Goal: Task Accomplishment & Management: Manage account settings

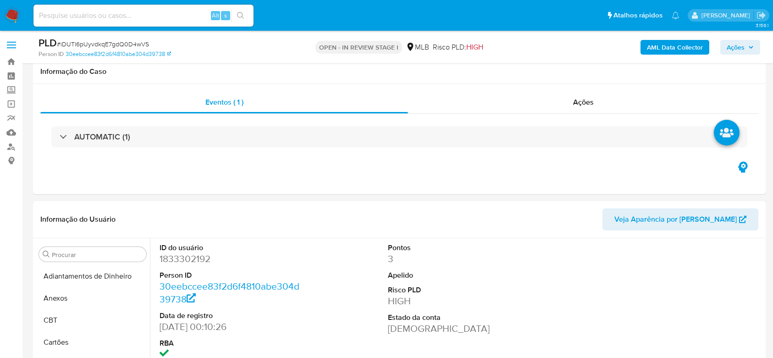
select select "10"
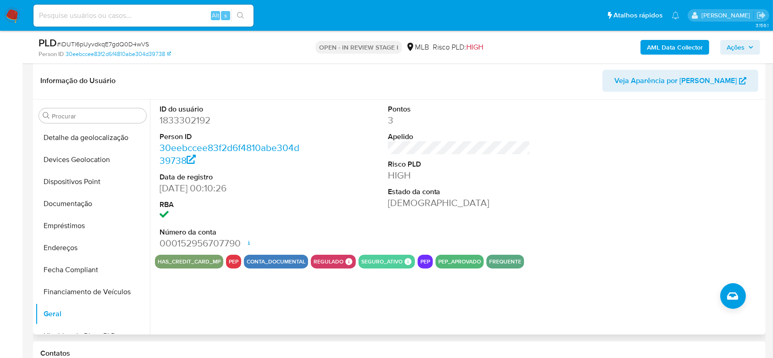
scroll to position [104, 0]
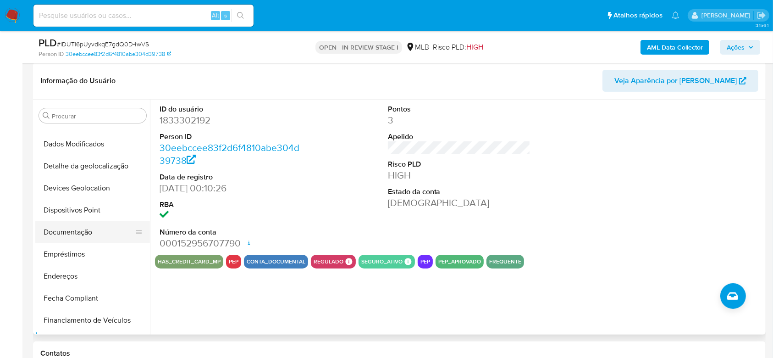
click at [85, 227] on button "Documentação" at bounding box center [88, 232] width 107 height 22
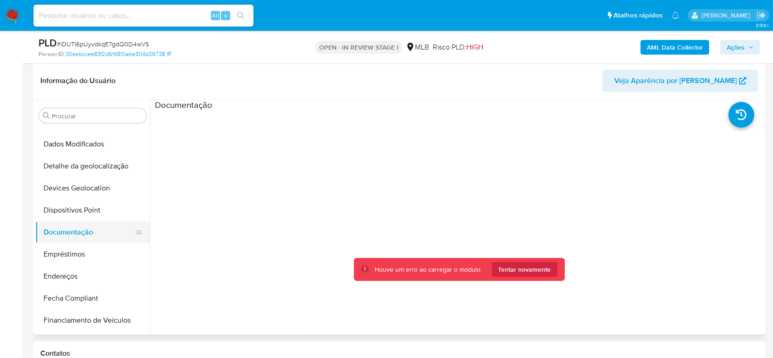
drag, startPoint x: 52, startPoint y: 208, endPoint x: 74, endPoint y: 232, distance: 32.8
click at [52, 209] on button "Dispositivos Point" at bounding box center [92, 210] width 115 height 22
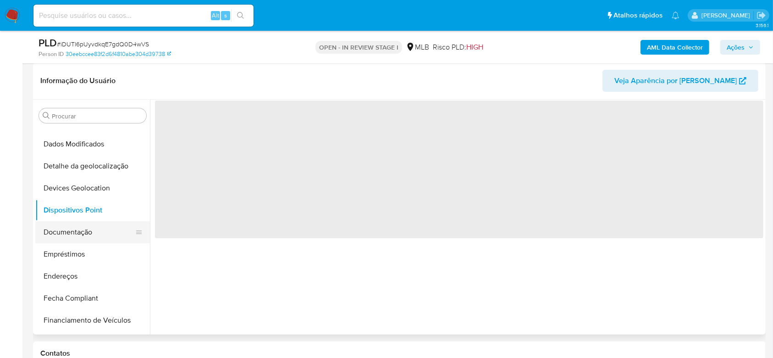
click at [75, 233] on button "Documentação" at bounding box center [88, 232] width 107 height 22
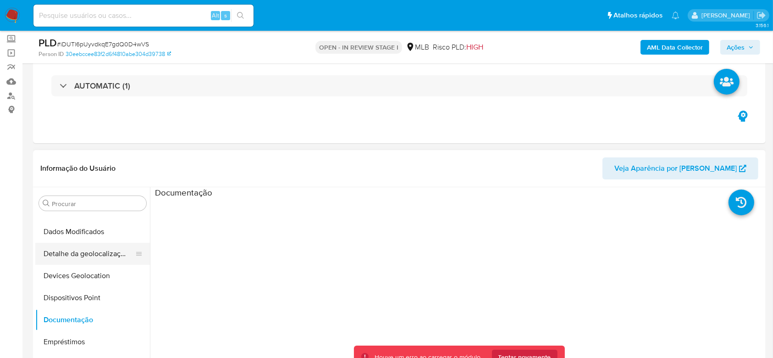
scroll to position [122, 0]
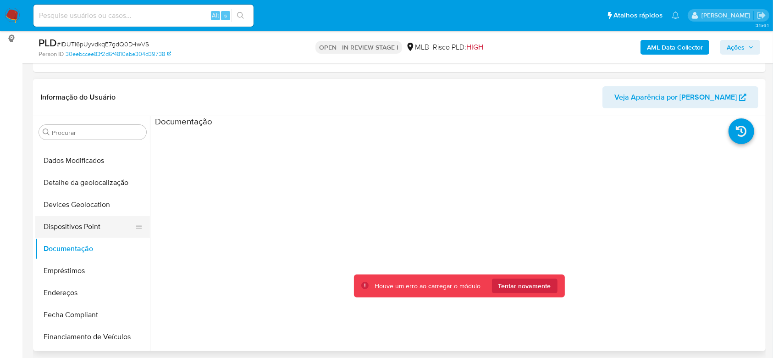
click at [84, 228] on button "Dispositivos Point" at bounding box center [88, 227] width 107 height 22
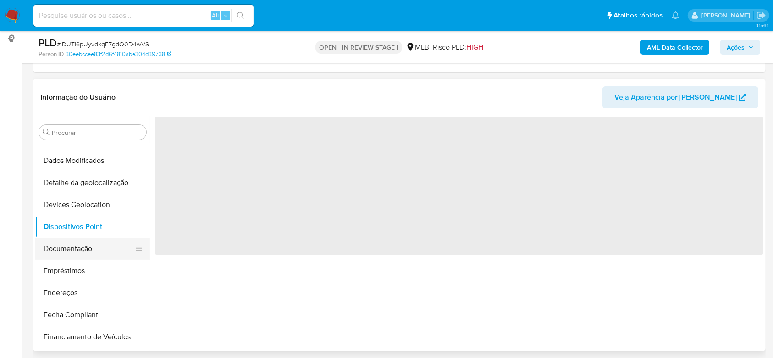
click at [83, 245] on button "Documentação" at bounding box center [88, 249] width 107 height 22
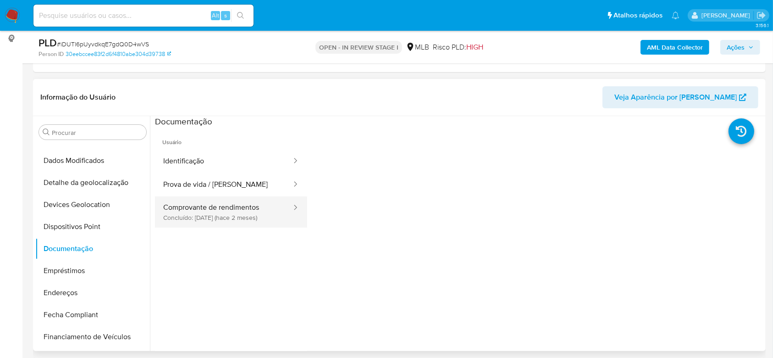
click at [240, 218] on button "Comprovante de rendimentos Concluído: 11/07/2025 (hace 2 meses)" at bounding box center [224, 211] width 138 height 31
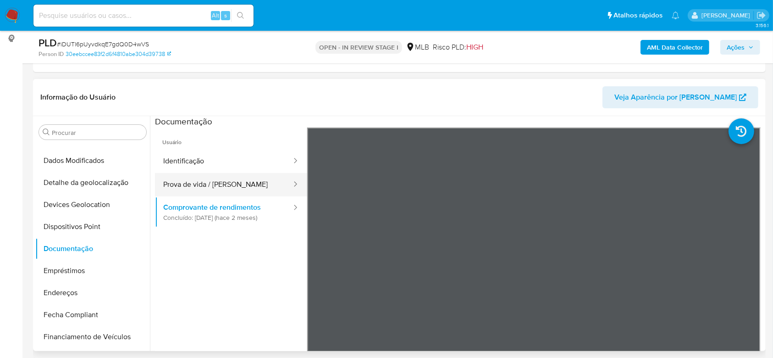
click at [200, 183] on button "Prova de vida / Selfie" at bounding box center [224, 184] width 138 height 23
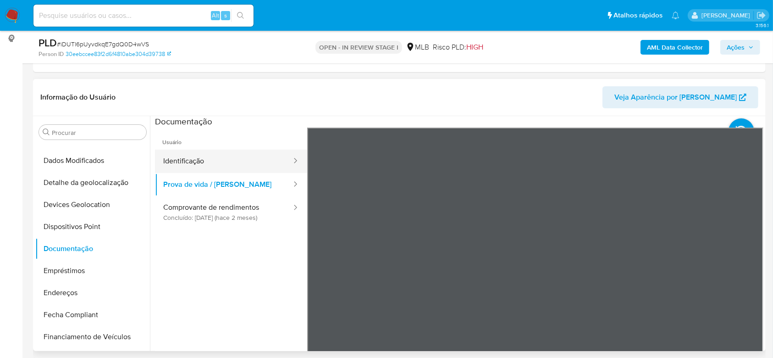
click at [236, 163] on button "Identificação" at bounding box center [224, 160] width 138 height 23
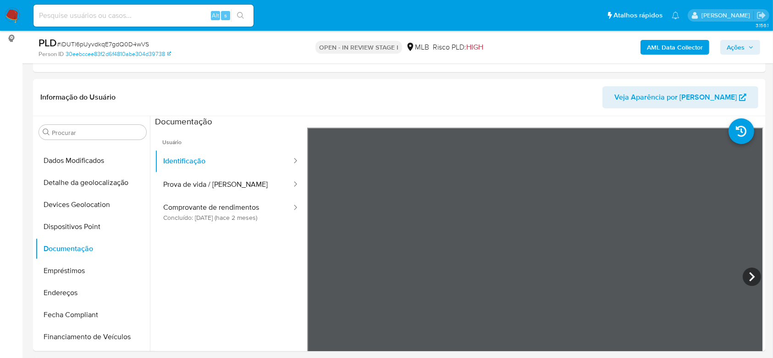
click at [730, 47] on span "Ações" at bounding box center [736, 47] width 18 height 15
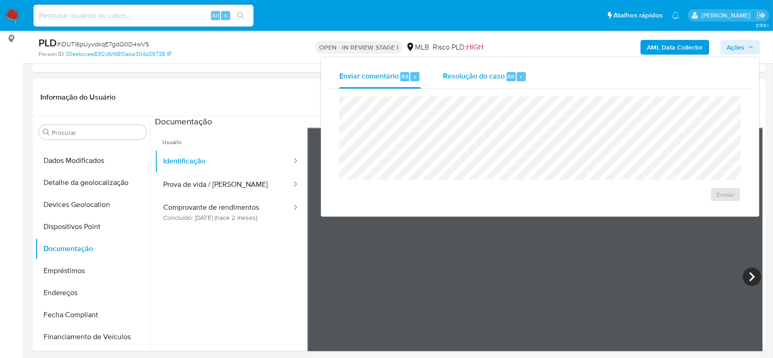
click at [481, 72] on span "Resolução do caso" at bounding box center [474, 76] width 62 height 11
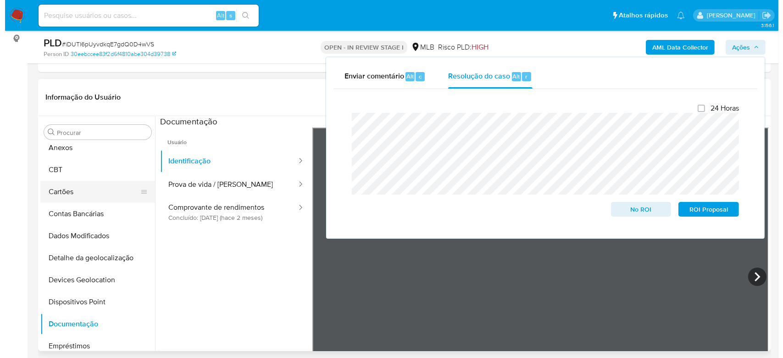
scroll to position [0, 0]
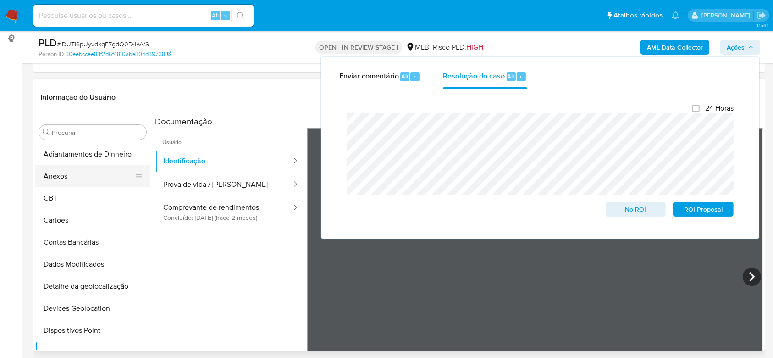
click at [68, 181] on button "Anexos" at bounding box center [88, 176] width 107 height 22
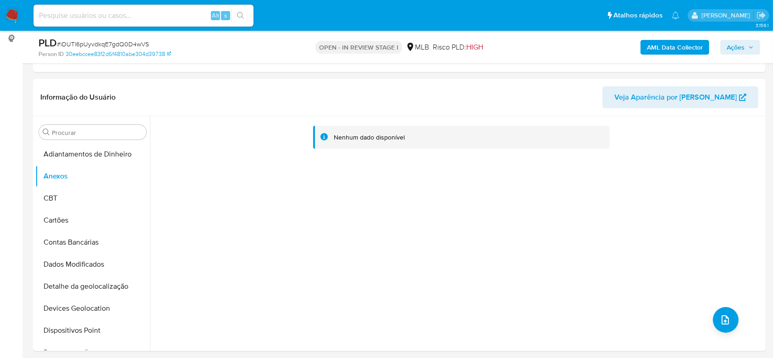
click at [734, 43] on span "Ações" at bounding box center [736, 47] width 18 height 15
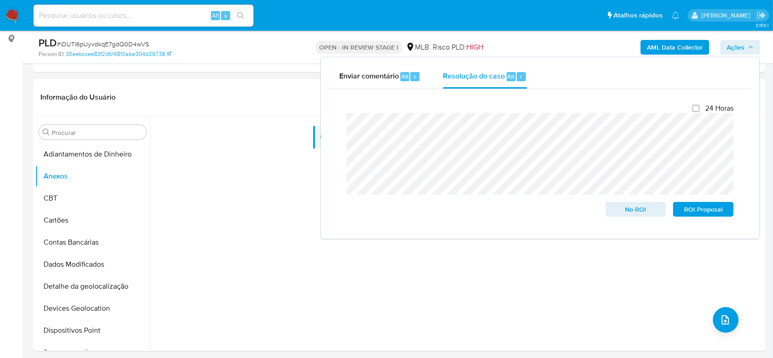
click at [732, 46] on span "Ações" at bounding box center [736, 47] width 18 height 15
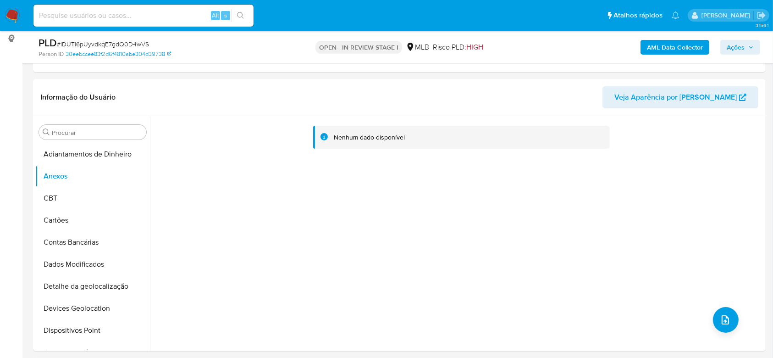
click at [663, 47] on b "AML Data Collector" at bounding box center [675, 47] width 56 height 15
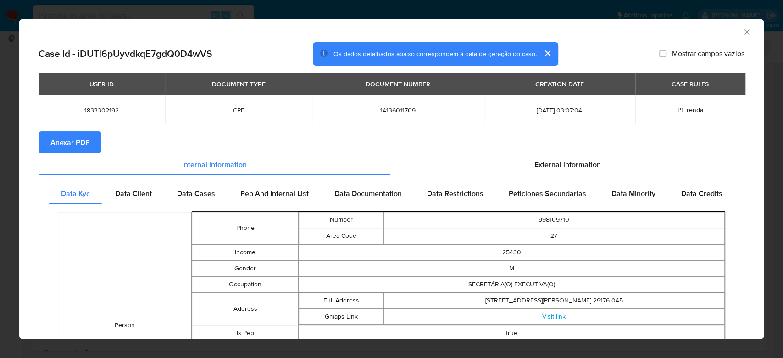
click at [73, 143] on span "Anexar PDF" at bounding box center [69, 142] width 39 height 20
click at [744, 33] on icon "Fechar a janela" at bounding box center [746, 31] width 5 height 5
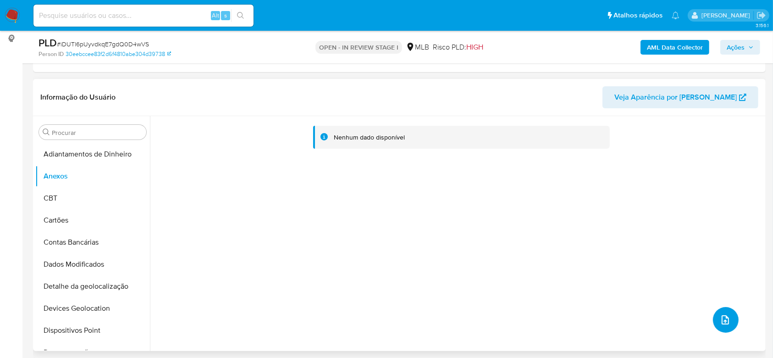
click at [726, 314] on span "upload-file" at bounding box center [725, 319] width 11 height 11
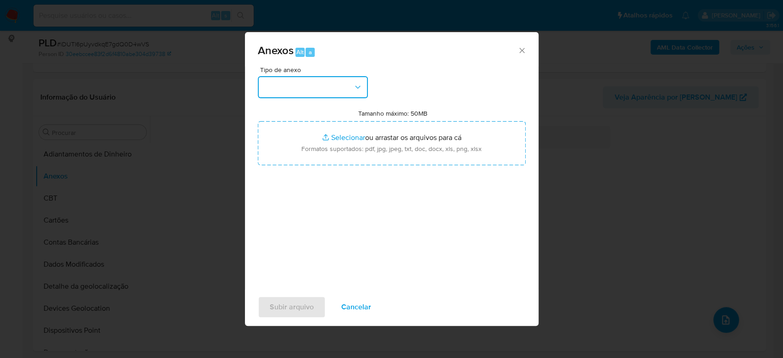
click at [333, 93] on button "button" at bounding box center [313, 87] width 110 height 22
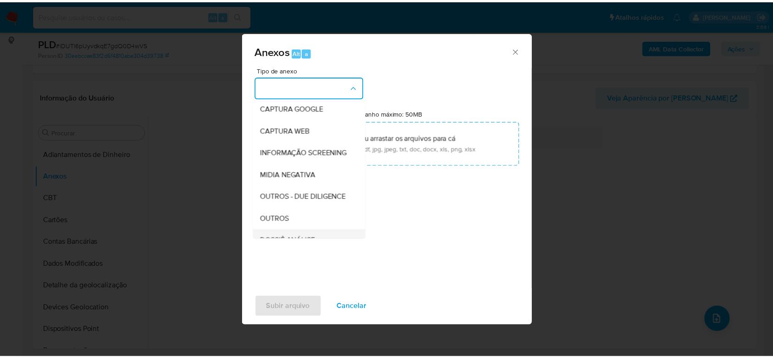
scroll to position [141, 0]
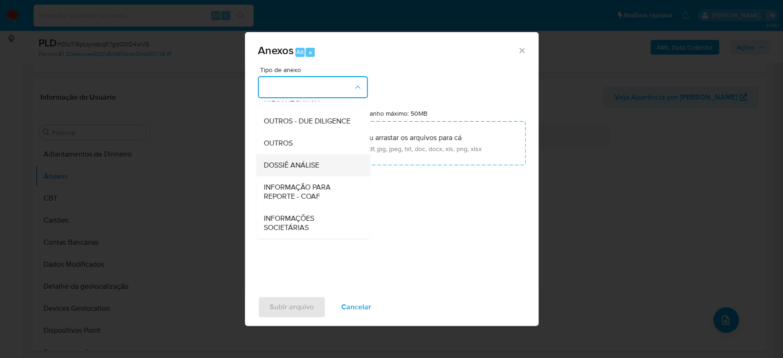
click at [311, 164] on span "DOSSIÊ ANÁLISE" at bounding box center [290, 164] width 55 height 9
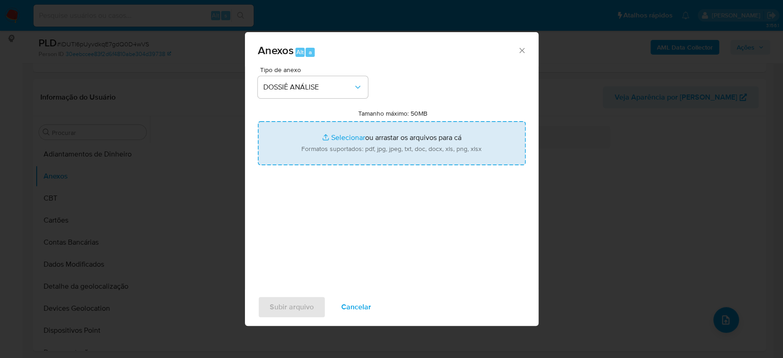
type input "C:\fakepath\SAR - XXXXXX - CPF 14136011709 - PABLO AURINO RAMOS ARAUJO.pdf"
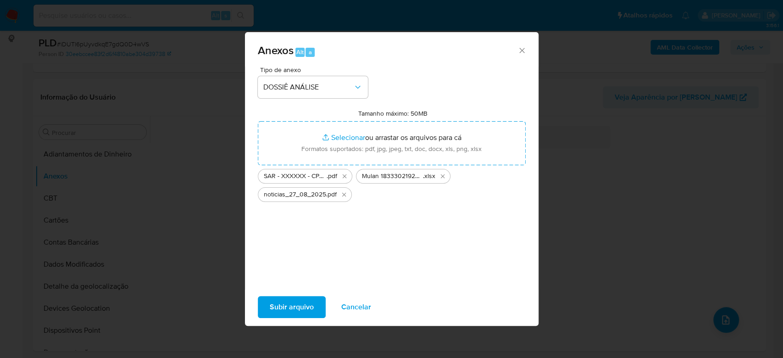
click at [289, 306] on span "Subir arquivo" at bounding box center [292, 307] width 44 height 20
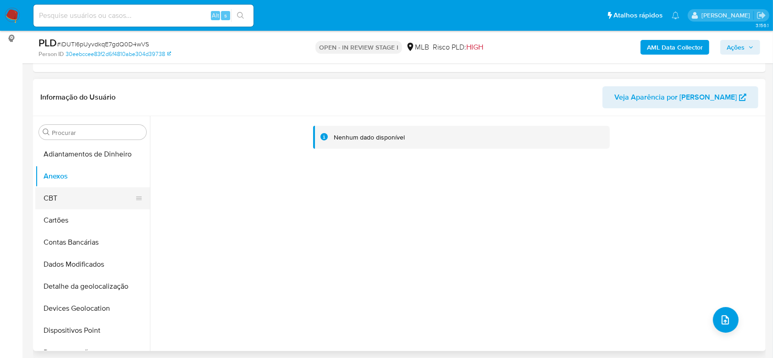
click at [93, 195] on button "CBT" at bounding box center [88, 198] width 107 height 22
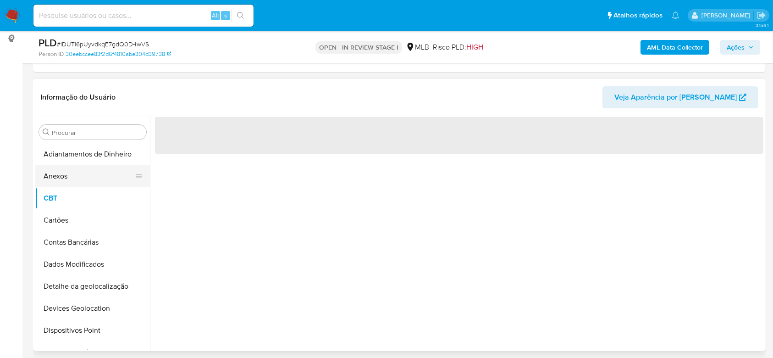
click at [89, 176] on button "Anexos" at bounding box center [88, 176] width 107 height 22
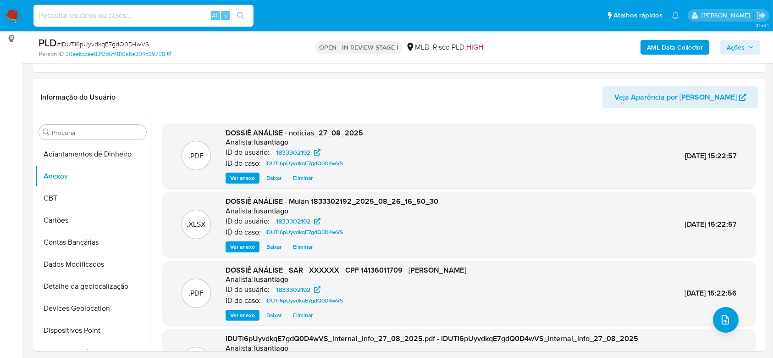
click at [736, 43] on span "Ações" at bounding box center [736, 47] width 18 height 15
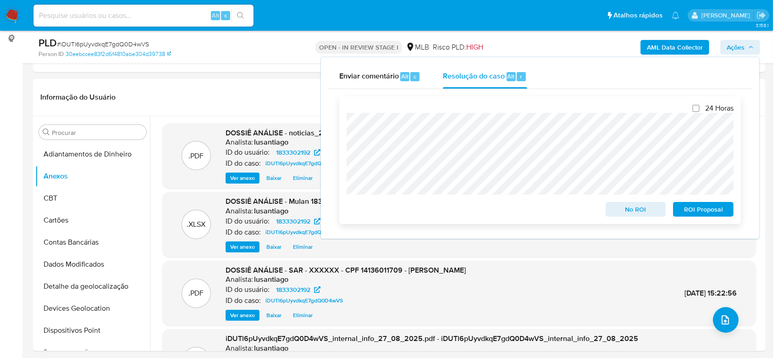
click at [716, 212] on span "ROI Proposal" at bounding box center [704, 209] width 48 height 13
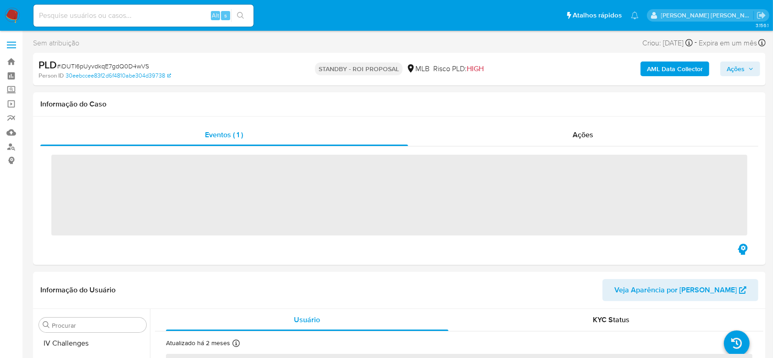
scroll to position [409, 0]
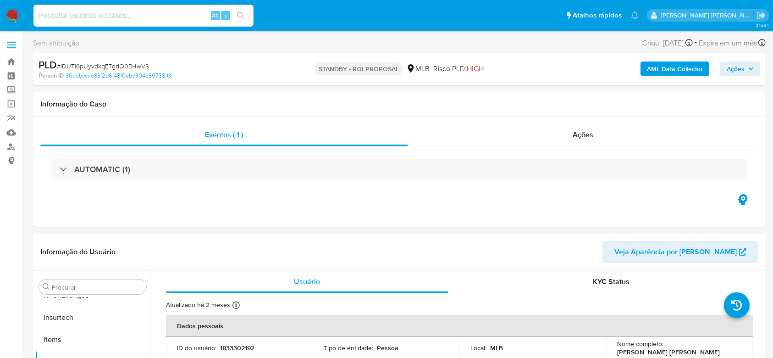
select select "10"
click at [10, 60] on link "Bandeja" at bounding box center [54, 62] width 109 height 14
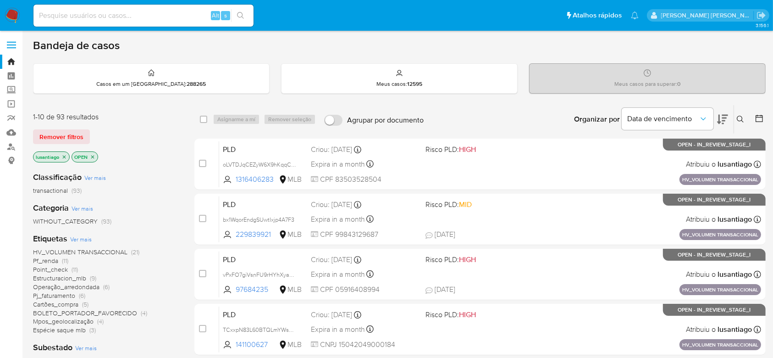
click at [123, 20] on input at bounding box center [143, 16] width 220 height 12
paste input "158529033"
type input "158529033"
click at [243, 15] on icon "search-icon" at bounding box center [240, 15] width 7 height 7
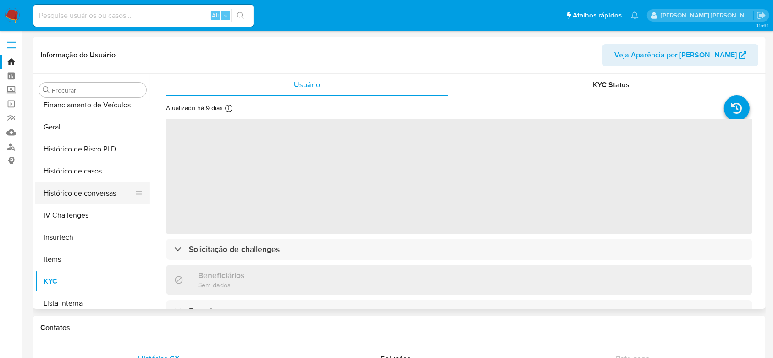
scroll to position [287, 0]
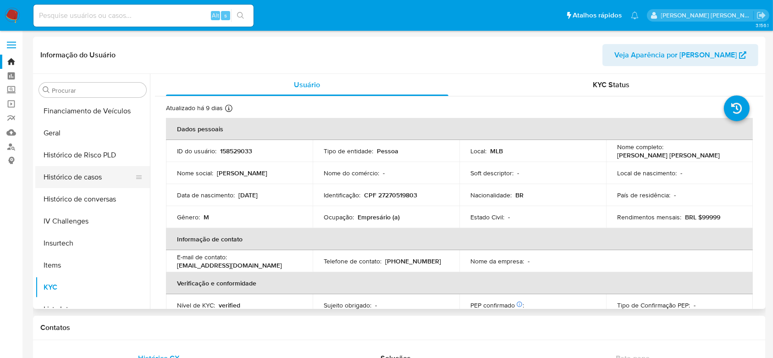
click at [83, 179] on button "Histórico de casos" at bounding box center [88, 177] width 107 height 22
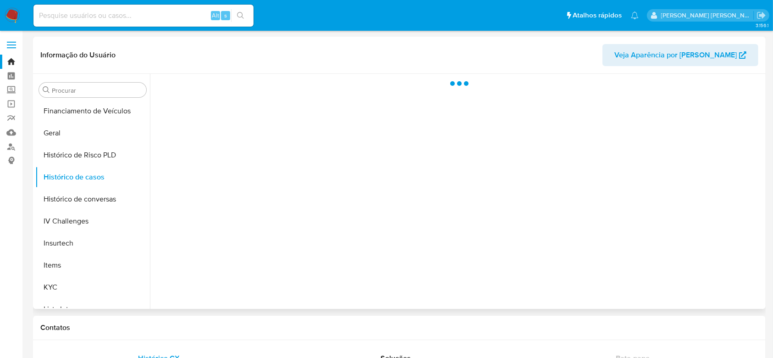
select select "10"
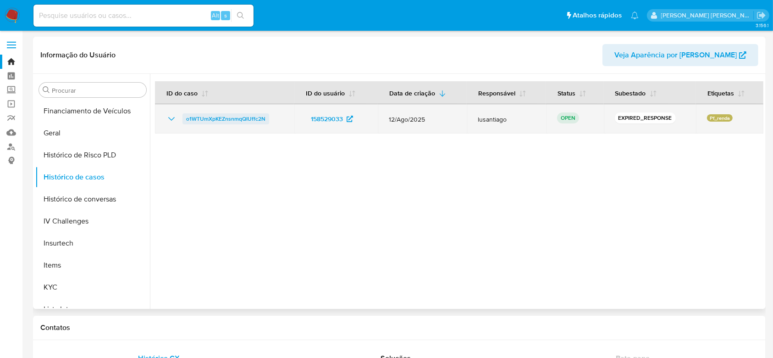
click at [245, 118] on span "o1WTUmXpKEZnsnmqQIUffc2N" at bounding box center [225, 118] width 79 height 11
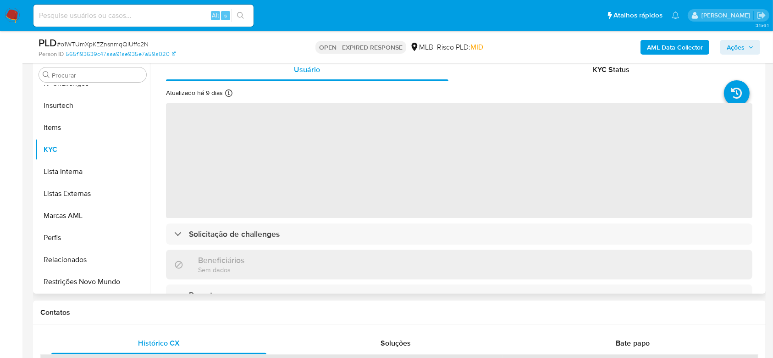
scroll to position [183, 0]
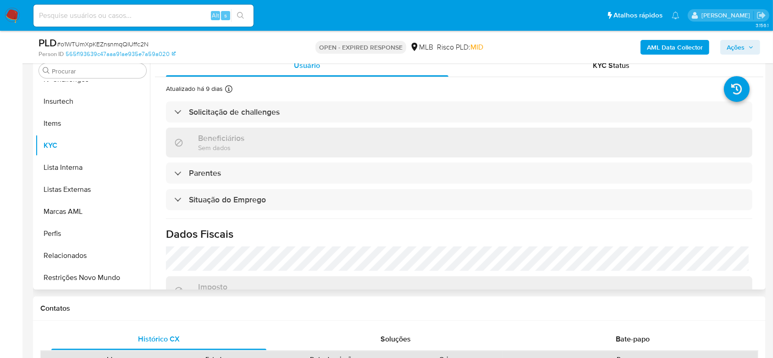
select select "10"
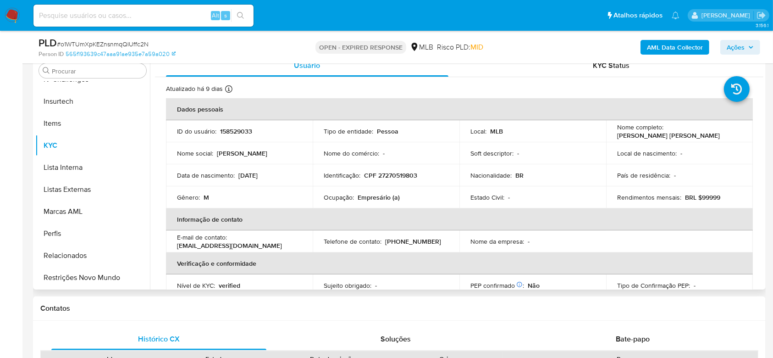
click at [390, 178] on p "CPF 27270519803" at bounding box center [390, 175] width 53 height 8
click at [391, 175] on p "CPF 27270519803" at bounding box center [390, 175] width 53 height 8
copy p "27270519803"
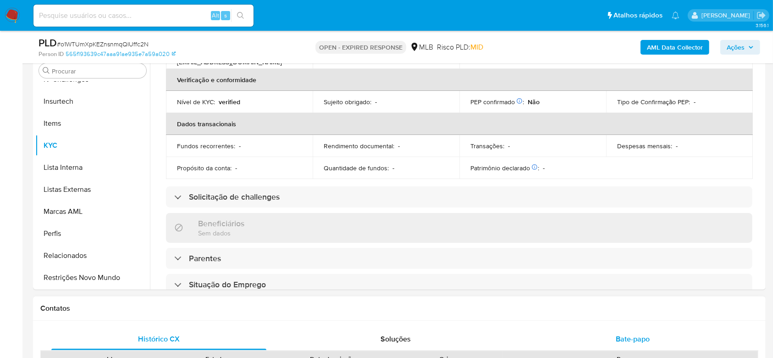
click at [616, 338] on span "Bate-papo" at bounding box center [633, 338] width 34 height 11
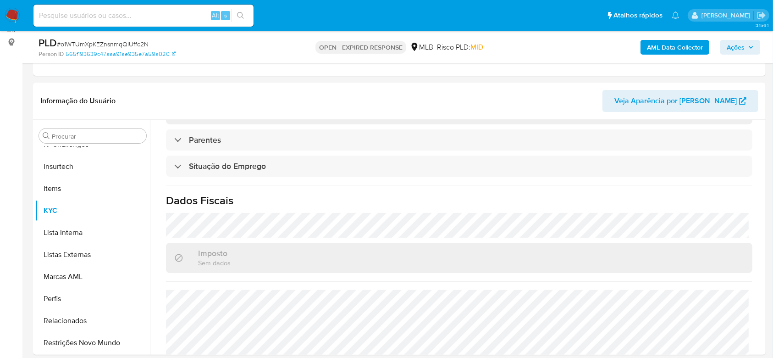
scroll to position [61, 0]
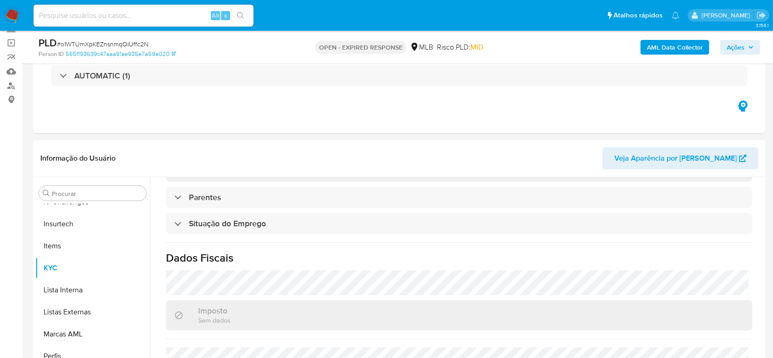
click at [750, 48] on icon "button" at bounding box center [751, 47] width 6 height 6
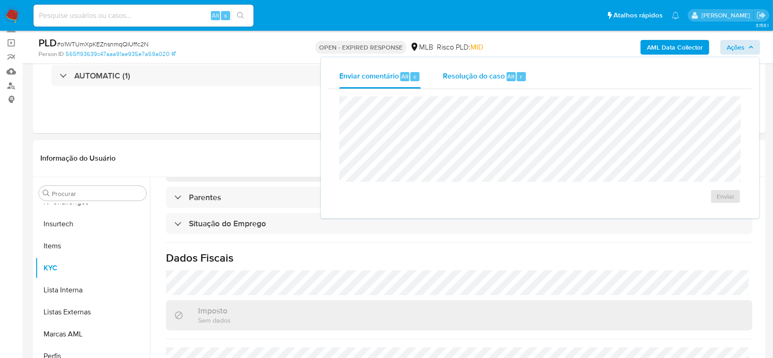
click at [483, 77] on span "Resolução do caso" at bounding box center [474, 76] width 62 height 11
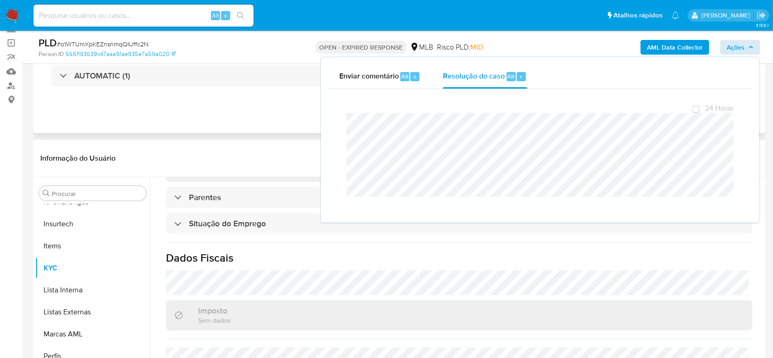
drag, startPoint x: 171, startPoint y: 108, endPoint x: 158, endPoint y: 109, distance: 12.9
click at [169, 108] on div "Eventos ( 1 ) Ações AUTOMATIC (1)" at bounding box center [399, 78] width 733 height 110
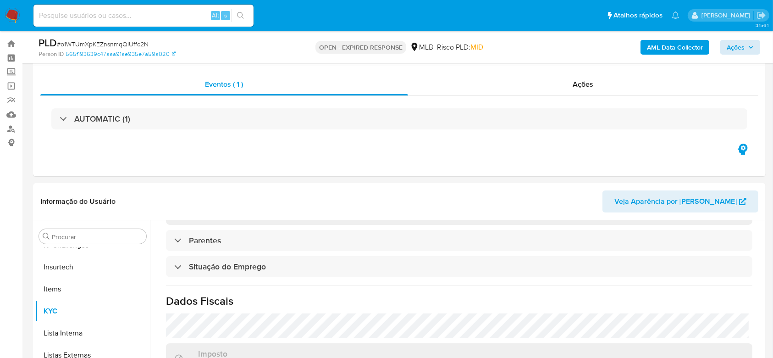
scroll to position [0, 0]
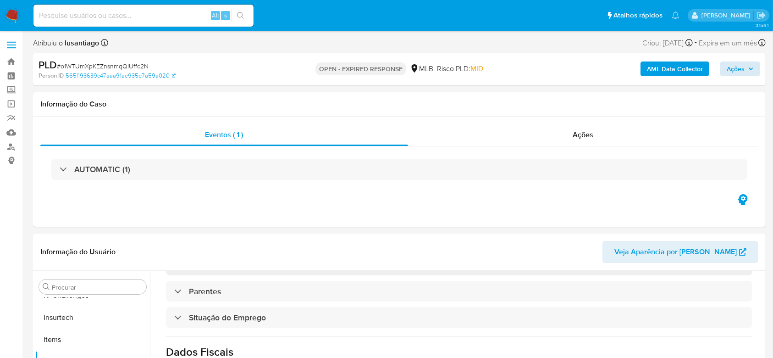
click at [110, 68] on span "# o1WTUmXpKEZnsnmqQIUffc2N" at bounding box center [103, 65] width 92 height 9
copy span "o1WTUmXpKEZnsnmqQIUffc2N"
click at [10, 61] on link "Bandeja" at bounding box center [54, 62] width 109 height 14
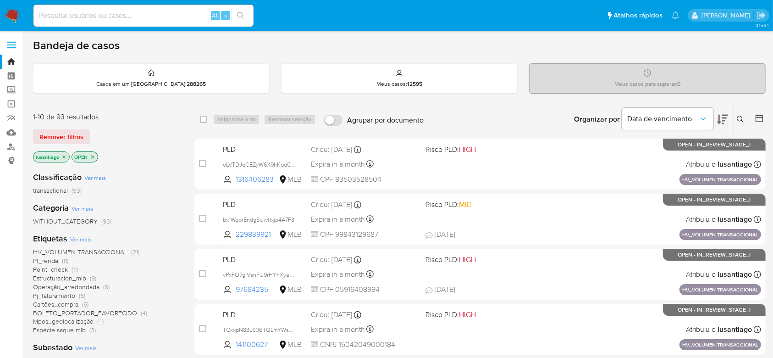
click at [739, 117] on icon at bounding box center [740, 119] width 7 height 7
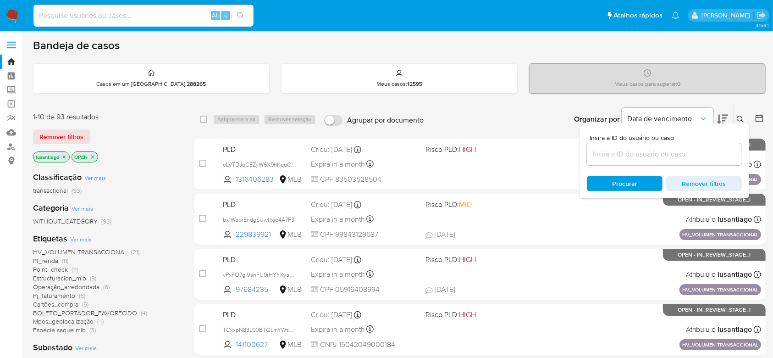
click at [627, 153] on input at bounding box center [664, 154] width 155 height 12
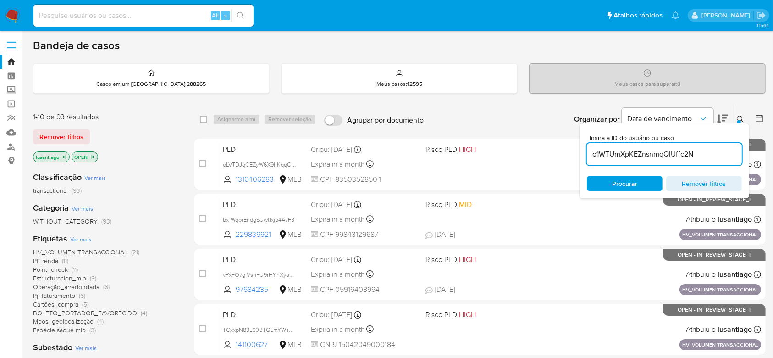
type input "o1WTUmXpKEZnsnmqQIUffc2N"
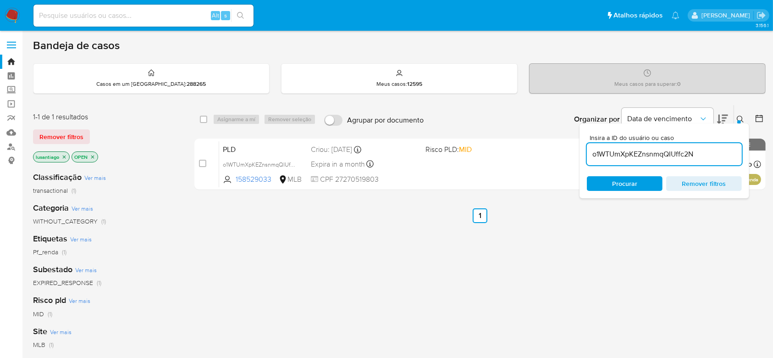
click at [401, 235] on div "select-all-cases-checkbox Asignarme a mí Remover seleção Agrupar por documento …" at bounding box center [479, 312] width 571 height 415
click at [740, 118] on icon at bounding box center [740, 119] width 7 height 7
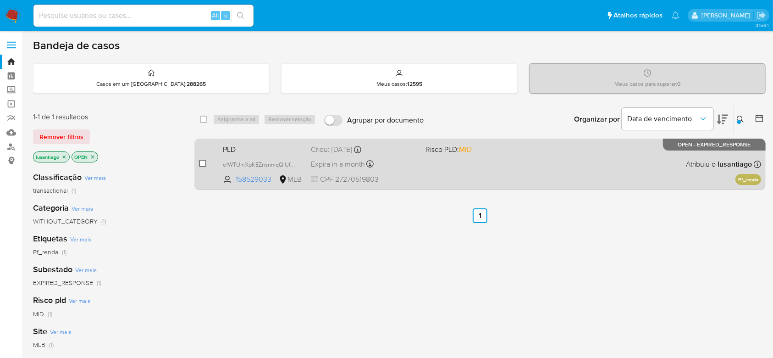
click at [202, 162] on input "checkbox" at bounding box center [202, 163] width 7 height 7
checkbox input "true"
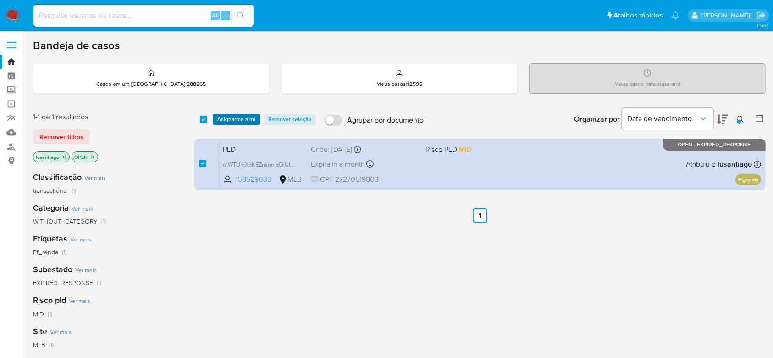
click at [242, 117] on span "Asignarme a mí" at bounding box center [236, 119] width 38 height 9
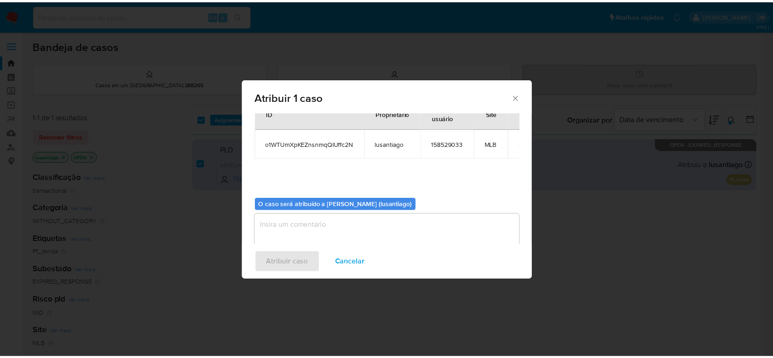
scroll to position [47, 0]
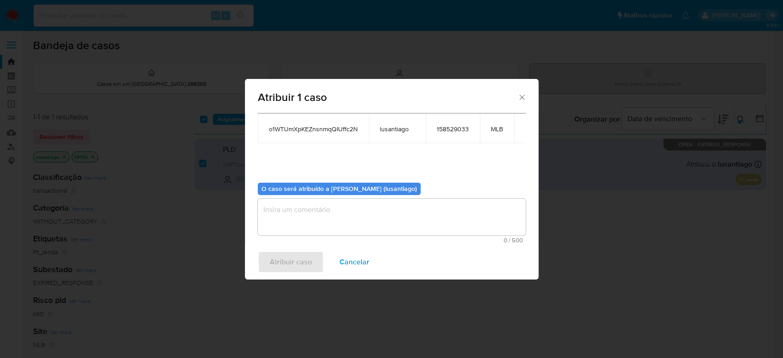
click at [348, 220] on textarea "assign-modal" at bounding box center [392, 217] width 268 height 37
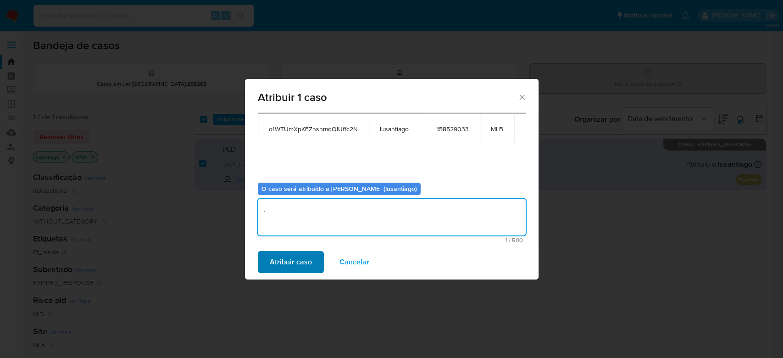
type textarea "."
click at [289, 266] on span "Atribuir caso" at bounding box center [291, 262] width 42 height 20
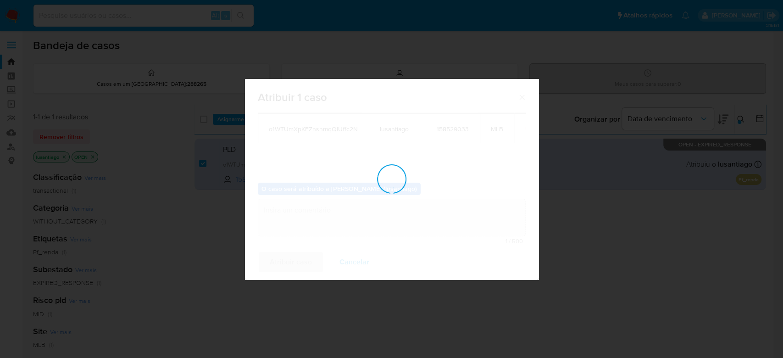
checkbox input "false"
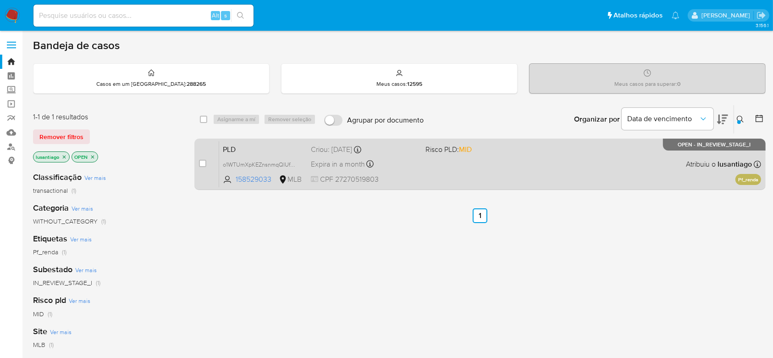
click at [397, 147] on div "Criou: 12/08/2025 Criou: 12/08/2025 00:07:53" at bounding box center [364, 149] width 107 height 10
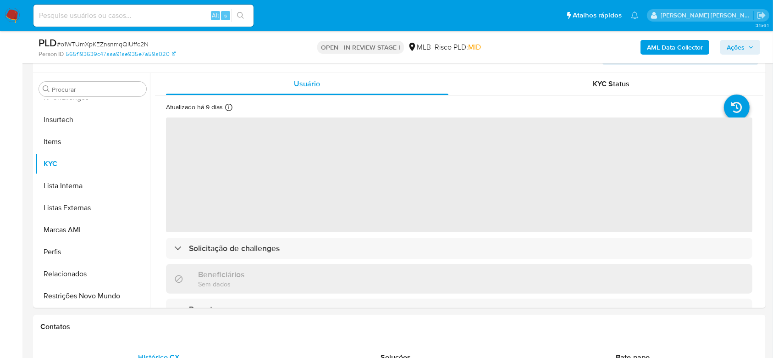
scroll to position [183, 0]
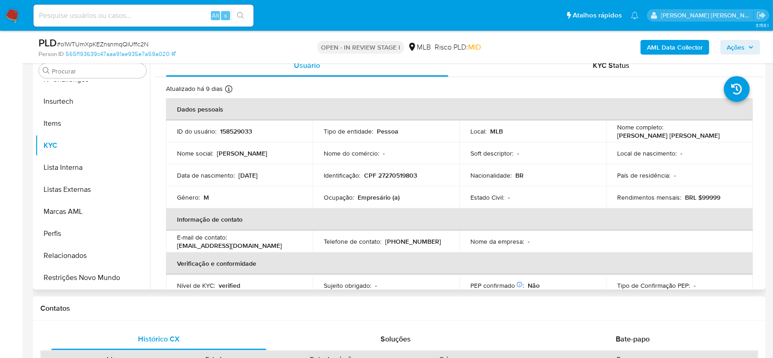
select select "10"
click at [395, 176] on p "CPF 27270519803" at bounding box center [390, 175] width 53 height 8
copy p "27270519803"
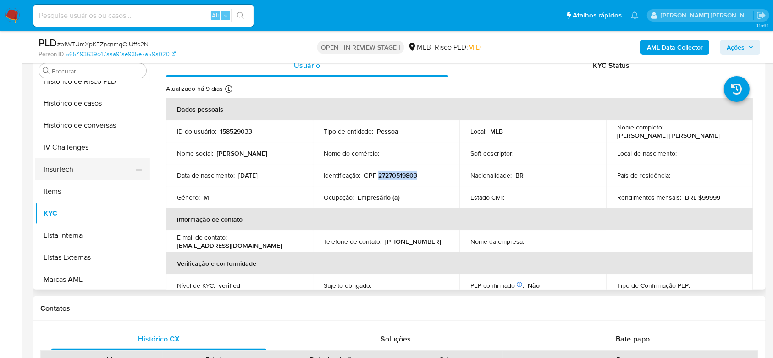
scroll to position [287, 0]
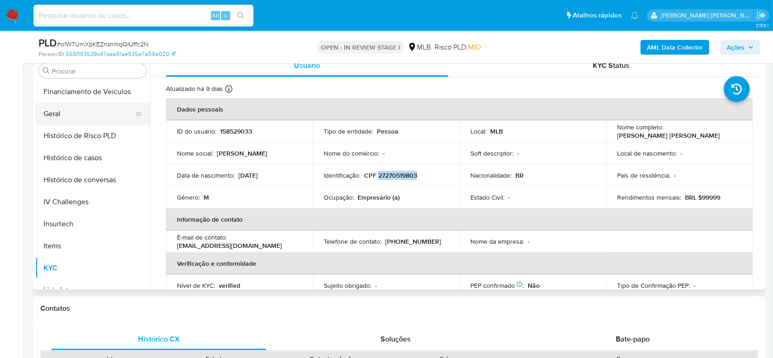
click at [61, 116] on button "Geral" at bounding box center [88, 114] width 107 height 22
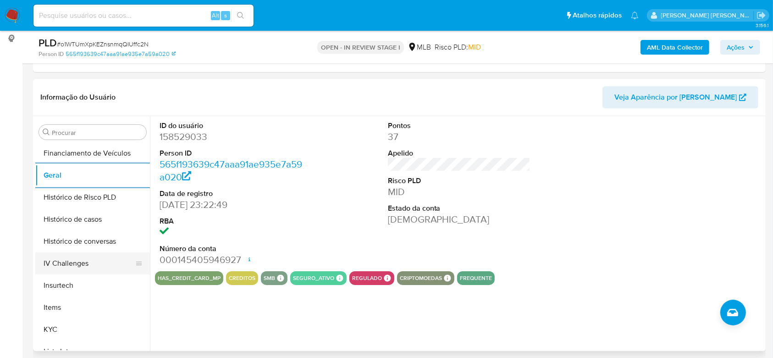
scroll to position [348, 0]
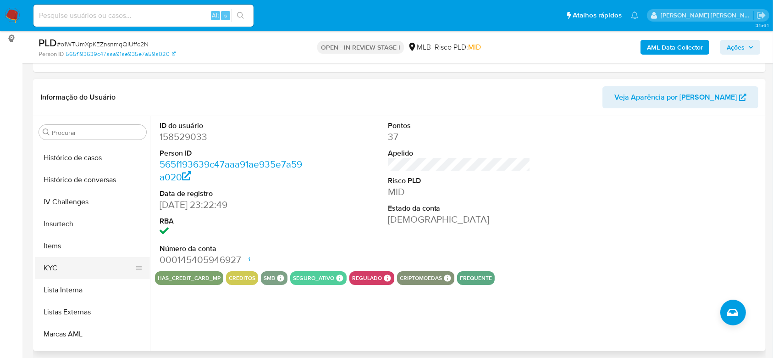
click at [96, 271] on button "KYC" at bounding box center [88, 268] width 107 height 22
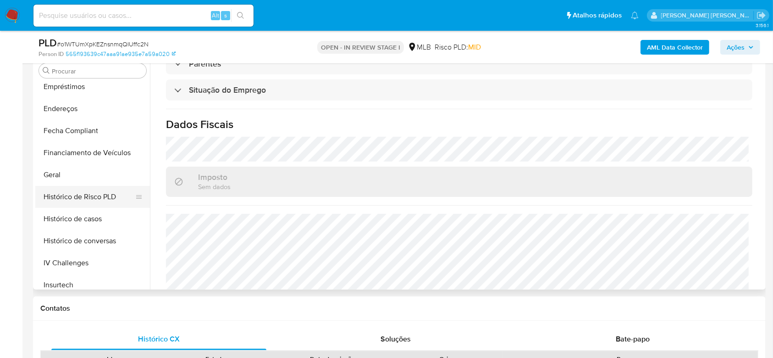
scroll to position [165, 0]
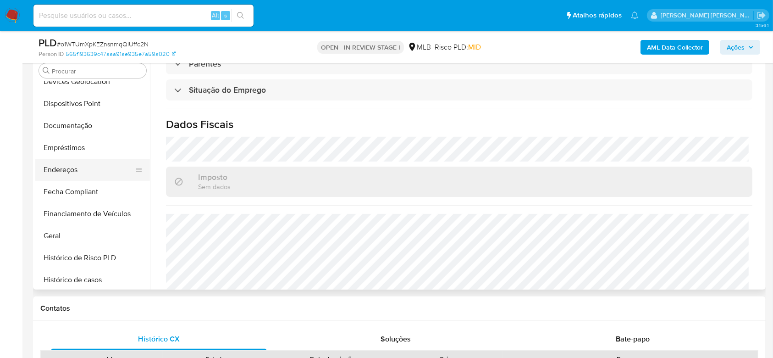
click at [72, 162] on button "Endereços" at bounding box center [88, 170] width 107 height 22
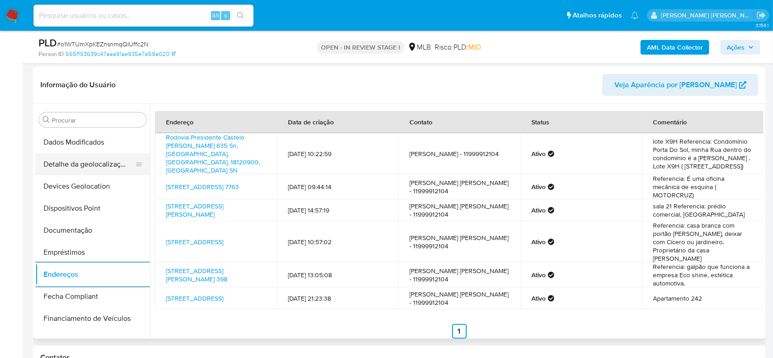
scroll to position [43, 0]
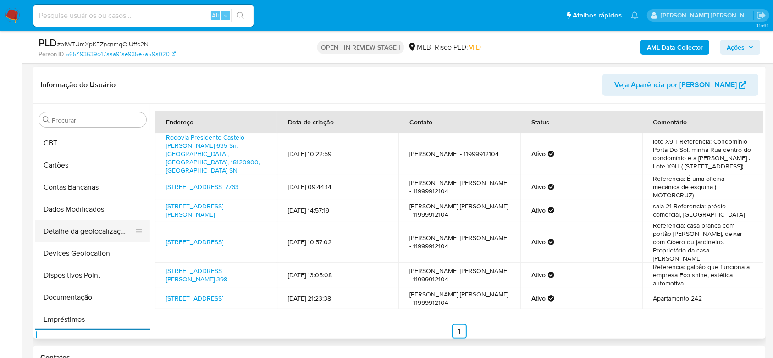
click at [82, 234] on button "Detalhe da geolocalização" at bounding box center [88, 231] width 107 height 22
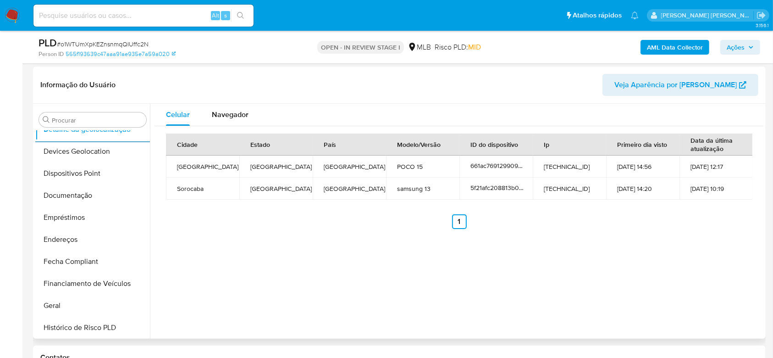
scroll to position [409, 0]
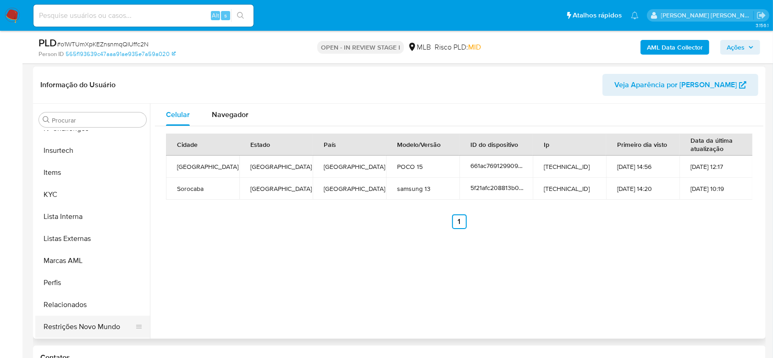
click at [72, 326] on button "Restrições Novo Mundo" at bounding box center [88, 326] width 107 height 22
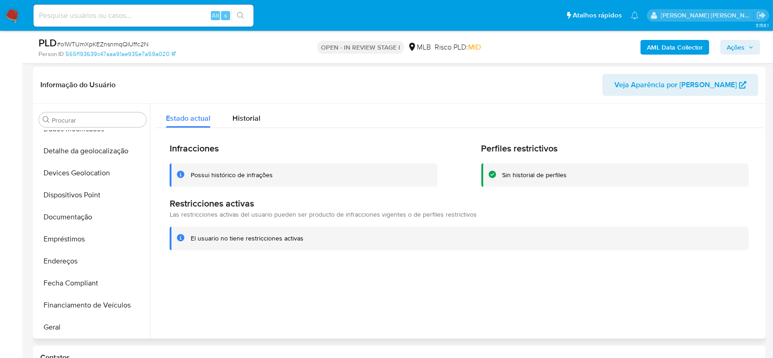
scroll to position [104, 0]
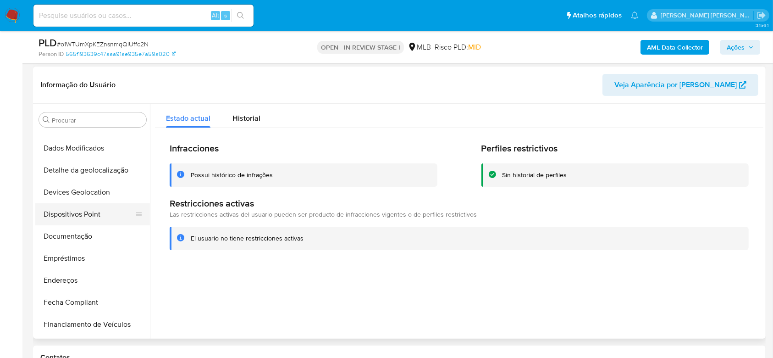
click at [77, 210] on button "Dispositivos Point" at bounding box center [88, 214] width 107 height 22
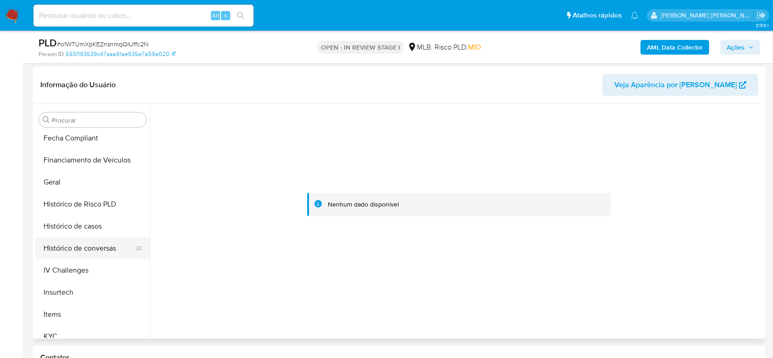
scroll to position [287, 0]
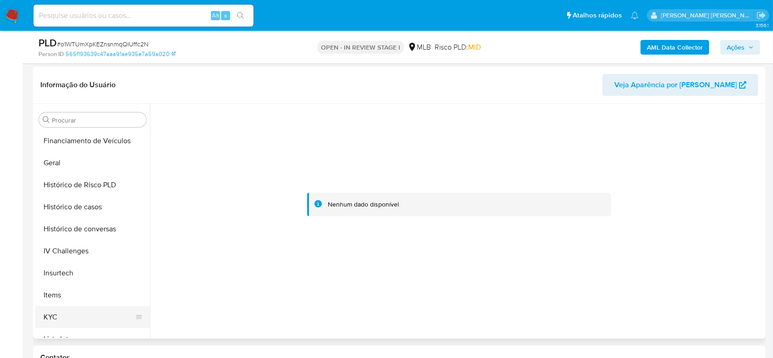
drag, startPoint x: 72, startPoint y: 310, endPoint x: 121, endPoint y: 313, distance: 49.6
click at [72, 310] on button "KYC" at bounding box center [88, 317] width 107 height 22
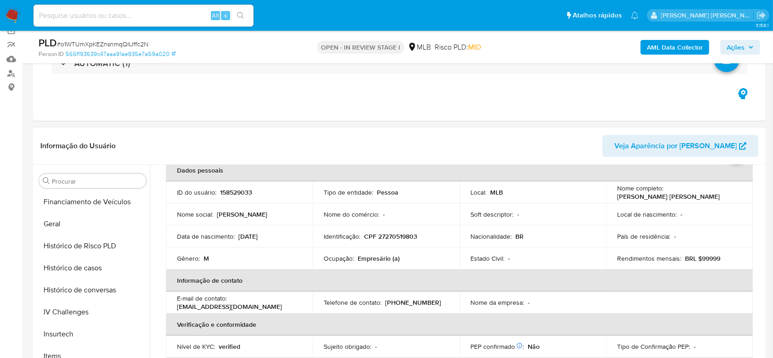
scroll to position [0, 0]
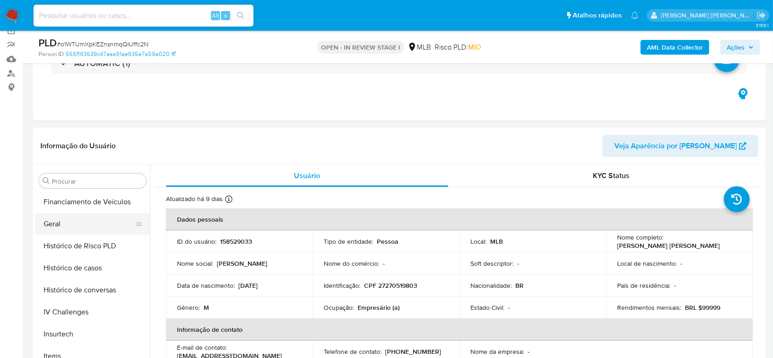
click at [67, 231] on button "Geral" at bounding box center [88, 224] width 107 height 22
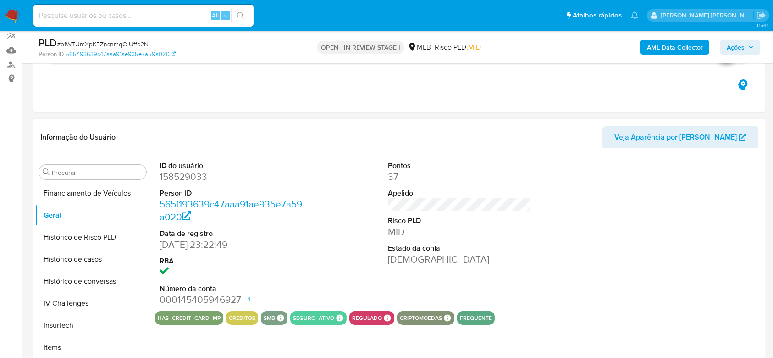
scroll to position [134, 0]
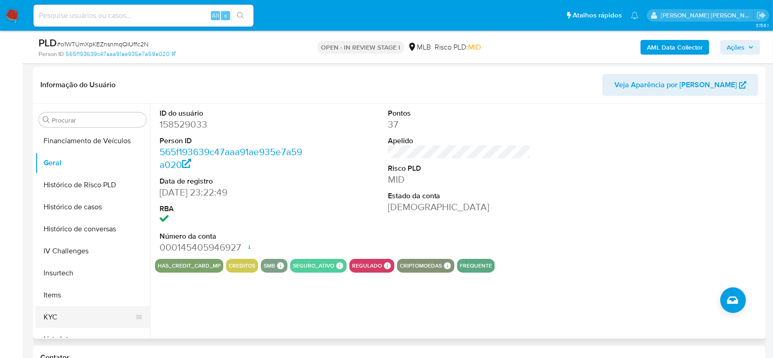
click at [70, 316] on button "KYC" at bounding box center [88, 317] width 107 height 22
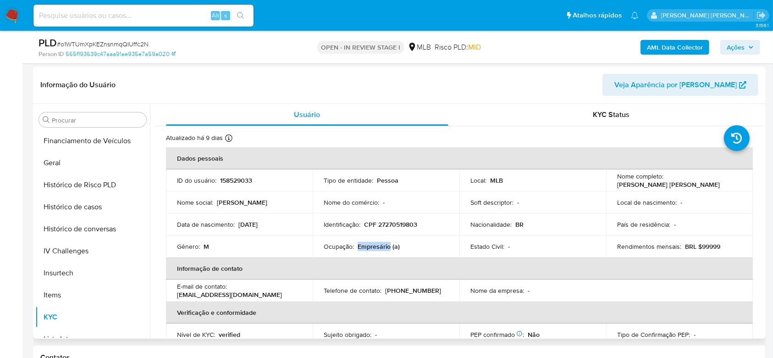
drag, startPoint x: 388, startPoint y: 248, endPoint x: 357, endPoint y: 248, distance: 31.6
click at [358, 248] on p "Empresário (a)" at bounding box center [379, 246] width 42 height 8
copy p "Empresário"
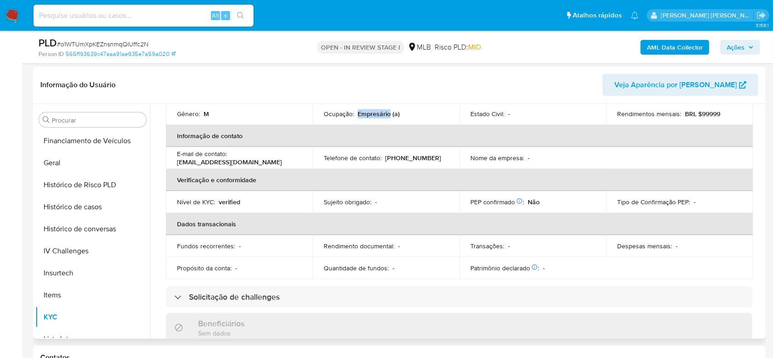
scroll to position [0, 0]
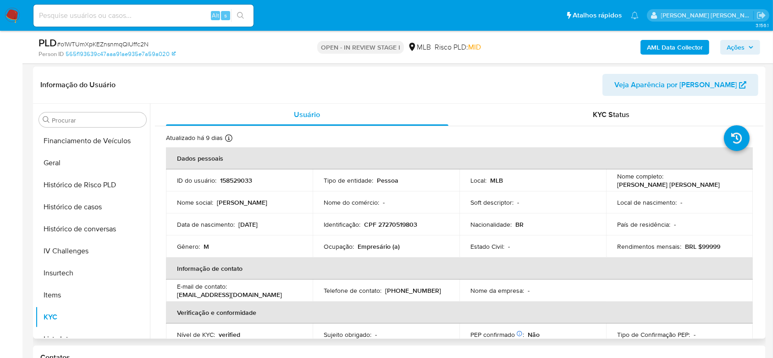
click at [380, 226] on p "CPF 27270519803" at bounding box center [390, 224] width 53 height 8
copy p "27270519803"
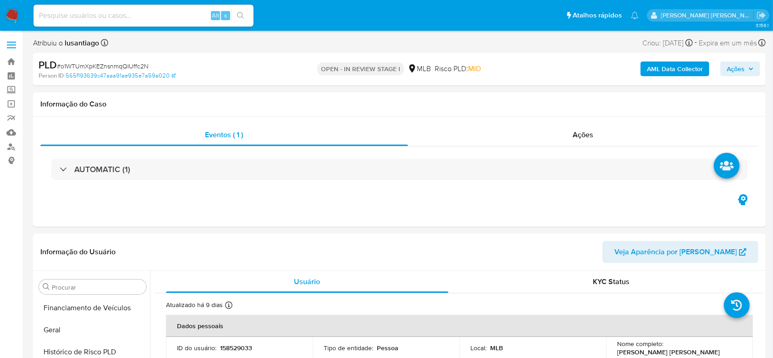
click at [734, 65] on span "Ações" at bounding box center [736, 68] width 18 height 15
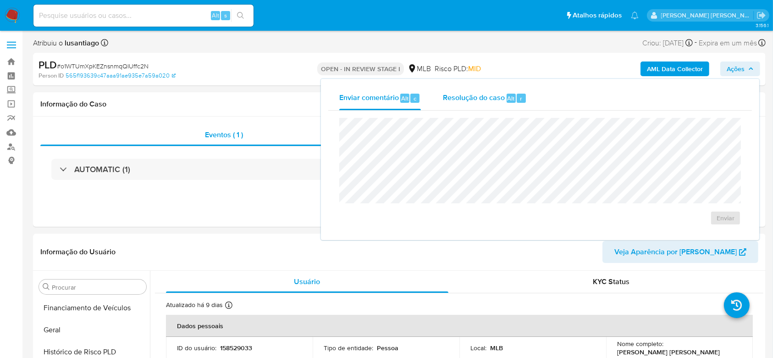
click at [466, 99] on span "Resolução do caso" at bounding box center [474, 98] width 62 height 11
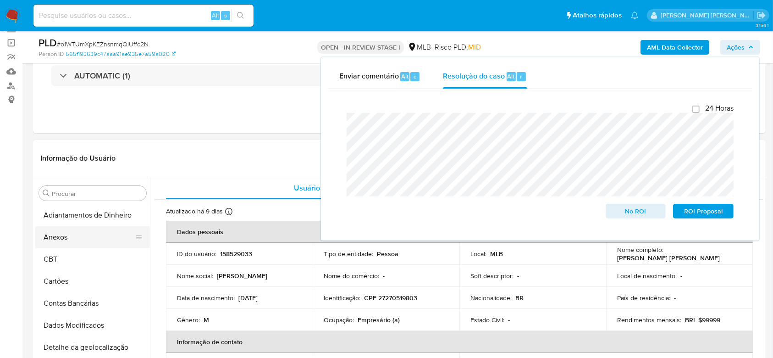
click at [72, 242] on button "Anexos" at bounding box center [88, 237] width 107 height 22
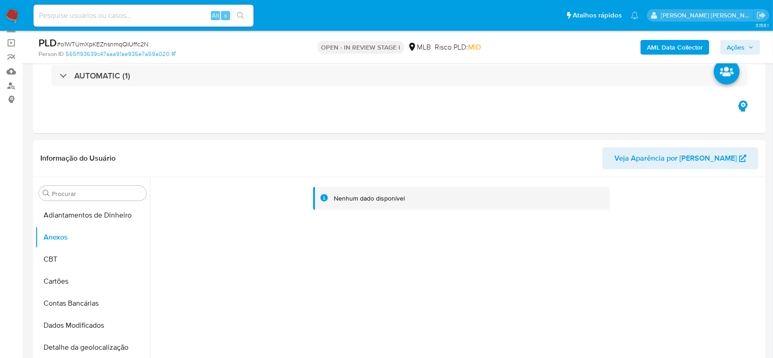
click at [676, 37] on div "AML Data Collector Ações" at bounding box center [641, 47] width 238 height 22
click at [674, 43] on b "AML Data Collector" at bounding box center [675, 47] width 56 height 15
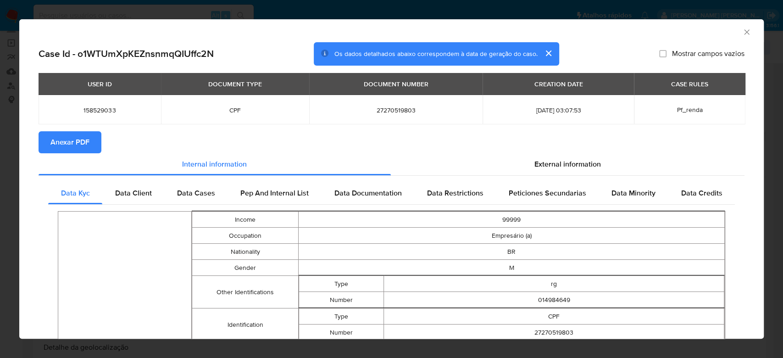
click at [78, 140] on span "Anexar PDF" at bounding box center [69, 142] width 39 height 20
click at [742, 31] on icon "Fechar a janela" at bounding box center [746, 32] width 9 height 9
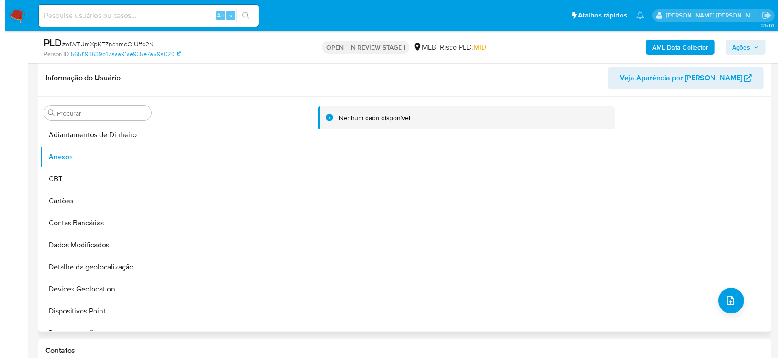
scroll to position [122, 0]
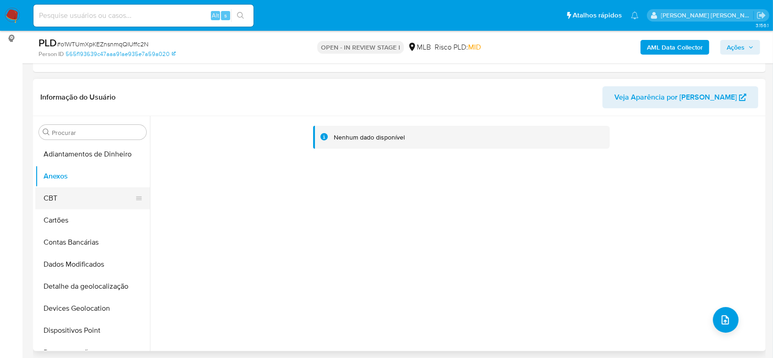
click at [66, 194] on button "CBT" at bounding box center [88, 198] width 107 height 22
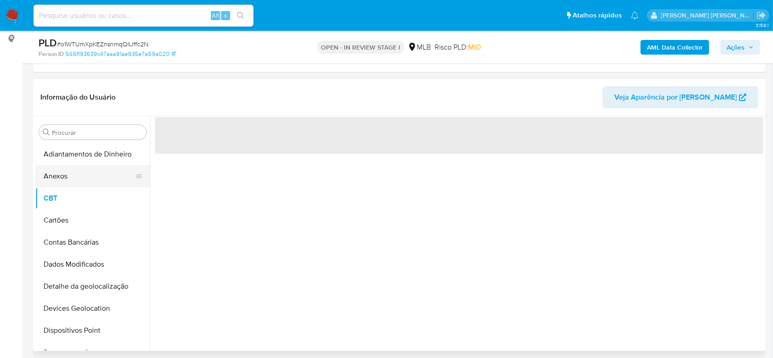
click at [72, 178] on button "Anexos" at bounding box center [88, 176] width 107 height 22
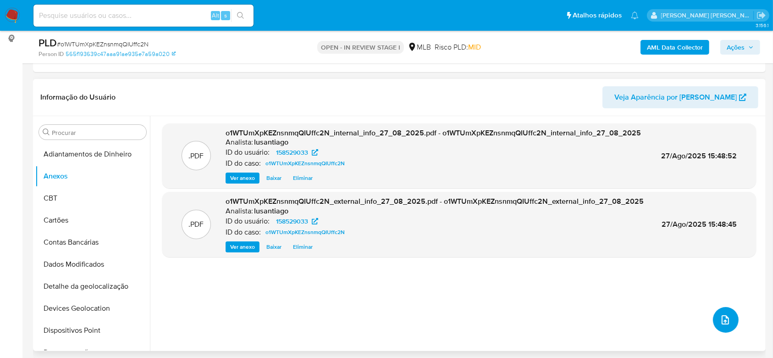
click at [724, 316] on icon "upload-file" at bounding box center [725, 319] width 11 height 11
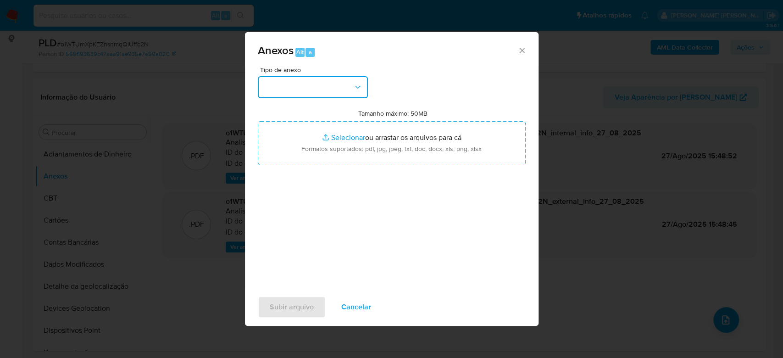
click at [303, 86] on button "button" at bounding box center [313, 87] width 110 height 22
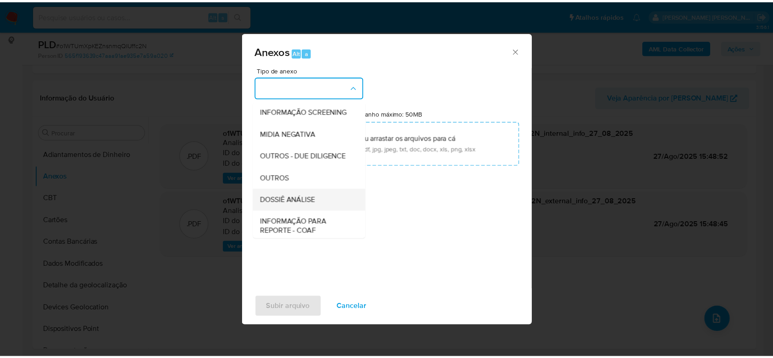
scroll to position [141, 0]
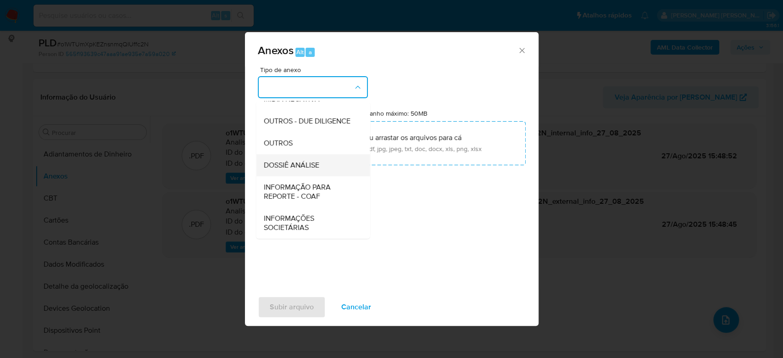
click at [312, 168] on span "DOSSIÊ ANÁLISE" at bounding box center [290, 164] width 55 height 9
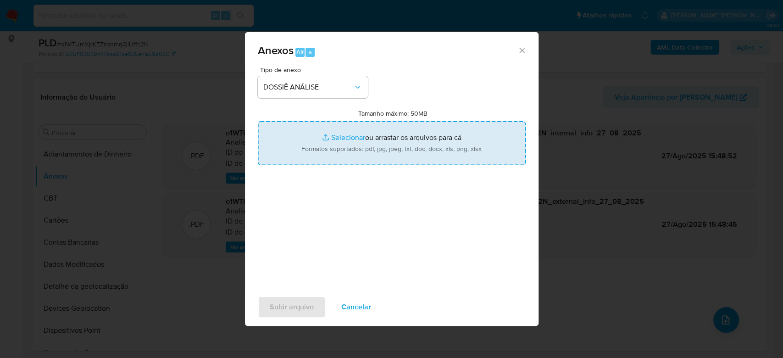
type input "C:\fakepath\Mulan 158529033_2025_08_26_16_50_49.xlsx"
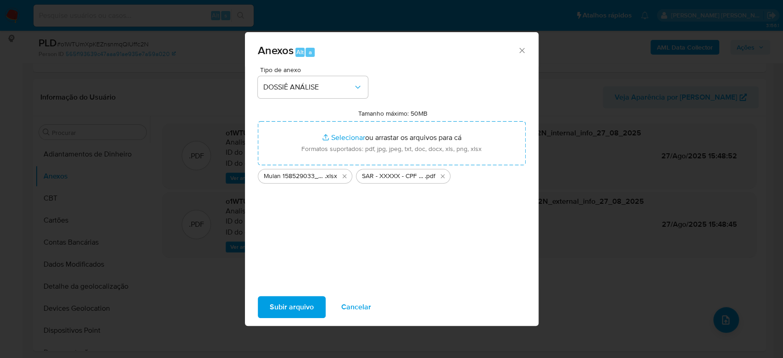
click at [292, 309] on span "Subir arquivo" at bounding box center [292, 307] width 44 height 20
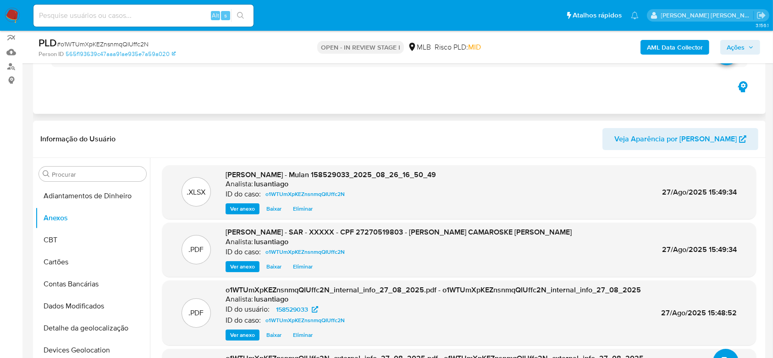
scroll to position [61, 0]
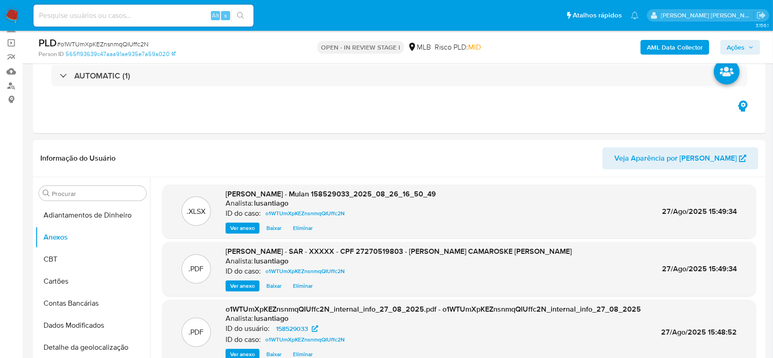
click at [741, 43] on span "Ações" at bounding box center [736, 47] width 18 height 15
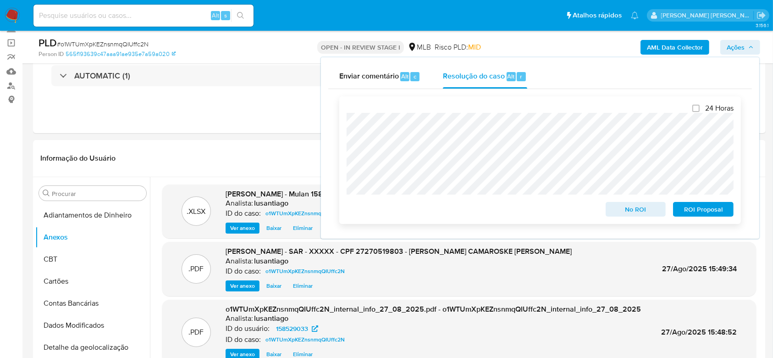
scroll to position [122, 0]
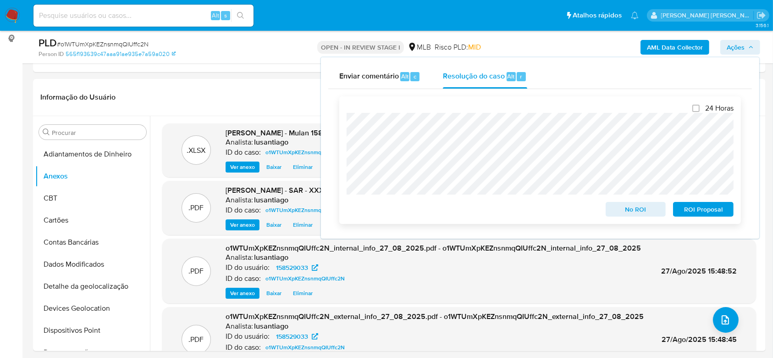
click at [710, 210] on span "ROI Proposal" at bounding box center [704, 209] width 48 height 13
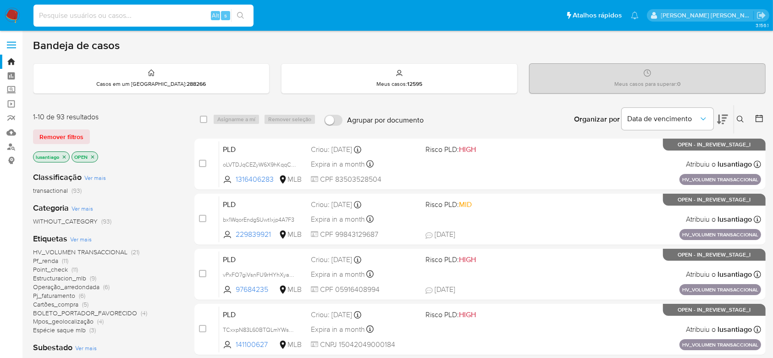
click at [122, 17] on input at bounding box center [143, 16] width 220 height 12
paste input "18270689"
type input "18270689"
click at [243, 19] on icon "search-icon" at bounding box center [240, 15] width 7 height 7
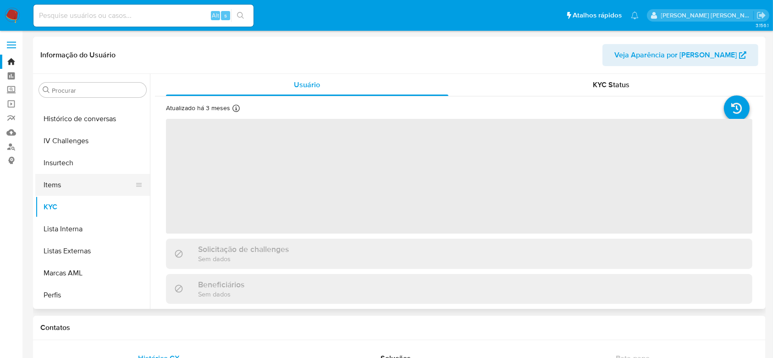
scroll to position [348, 0]
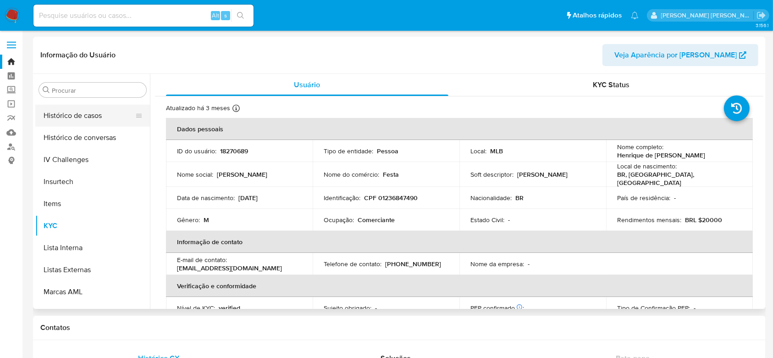
click at [80, 121] on button "Histórico de casos" at bounding box center [88, 116] width 107 height 22
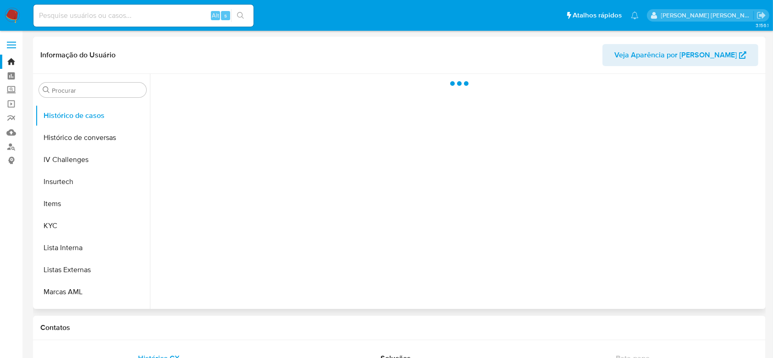
select select "10"
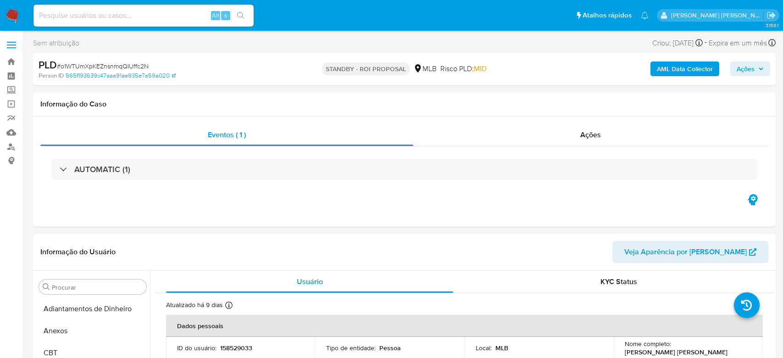
select select "10"
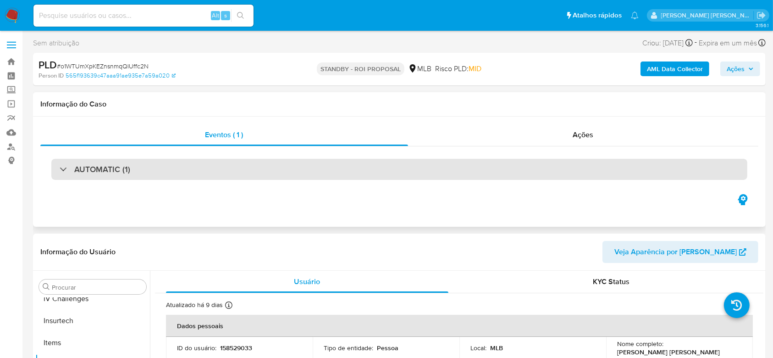
scroll to position [409, 0]
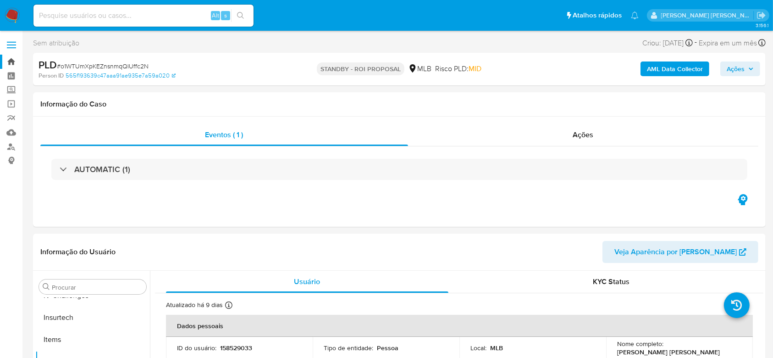
click at [12, 61] on link "Bandeja" at bounding box center [54, 62] width 109 height 14
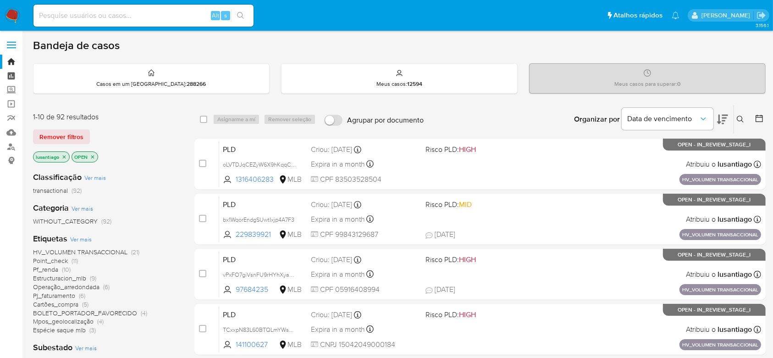
click at [11, 76] on link "Painel" at bounding box center [54, 76] width 109 height 14
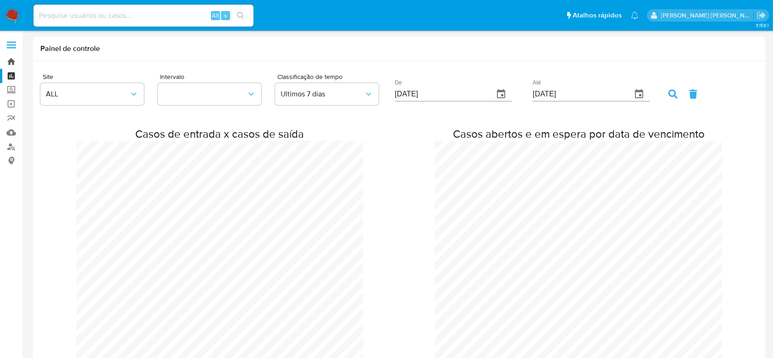
click at [11, 63] on link "Bandeja" at bounding box center [54, 62] width 109 height 14
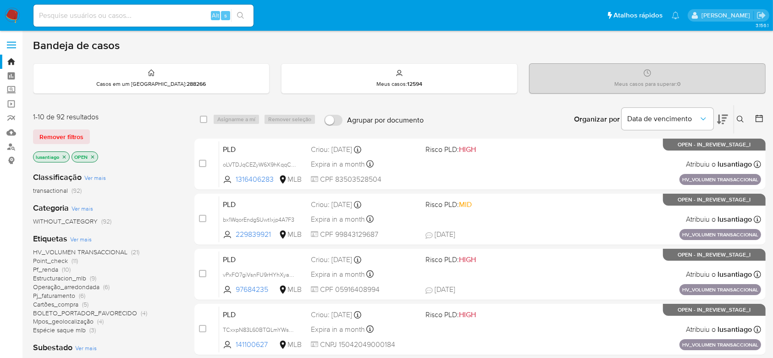
click at [103, 12] on input at bounding box center [143, 16] width 220 height 12
paste input "1825859431"
type input "1825859431"
click at [242, 13] on icon "search-icon" at bounding box center [240, 15] width 7 height 7
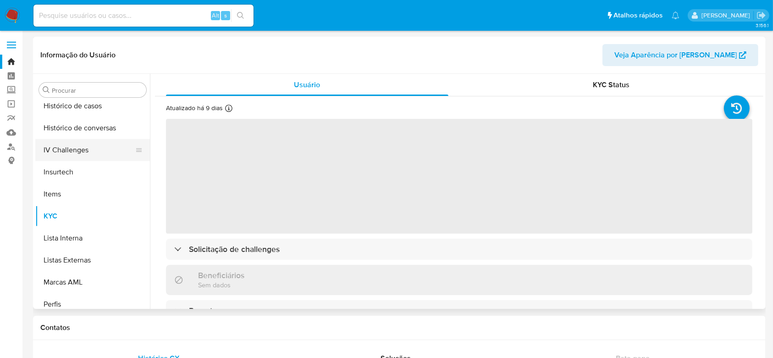
scroll to position [287, 0]
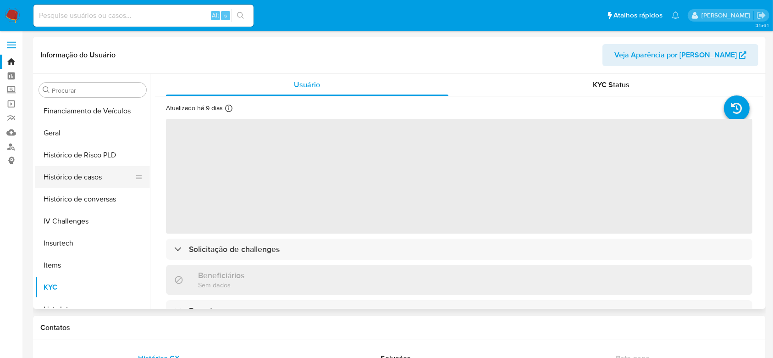
click at [86, 177] on button "Histórico de casos" at bounding box center [88, 177] width 107 height 22
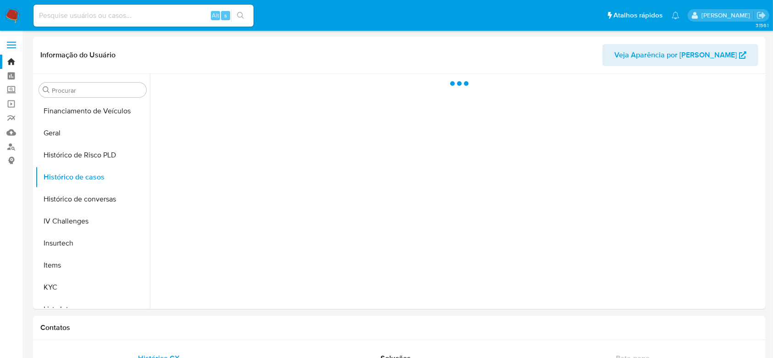
select select "10"
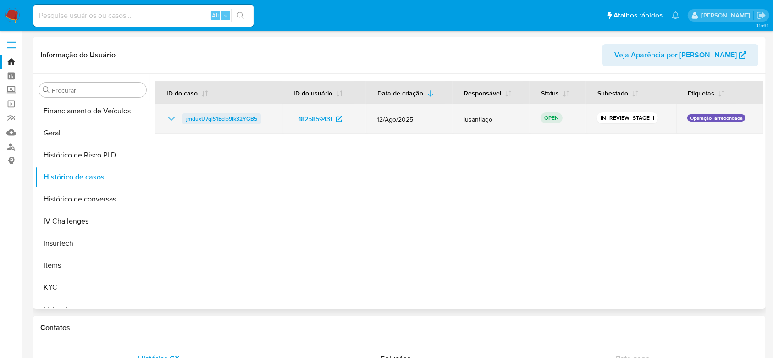
click at [220, 118] on span "jmduxU7qlS1Eclo9Ik32YGB5" at bounding box center [221, 118] width 71 height 11
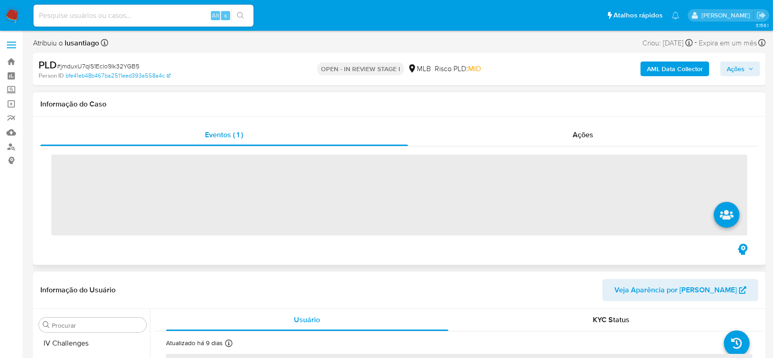
scroll to position [409, 0]
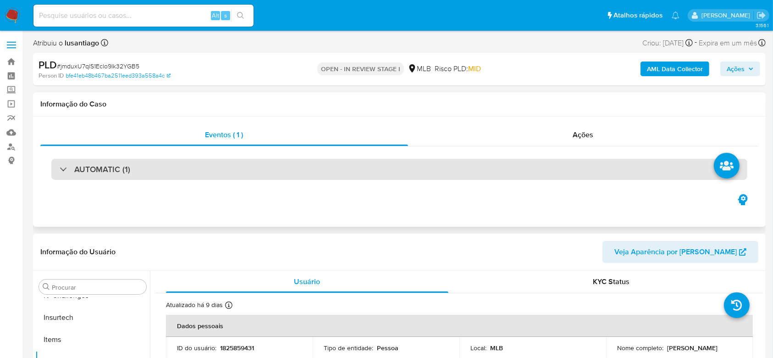
select select "10"
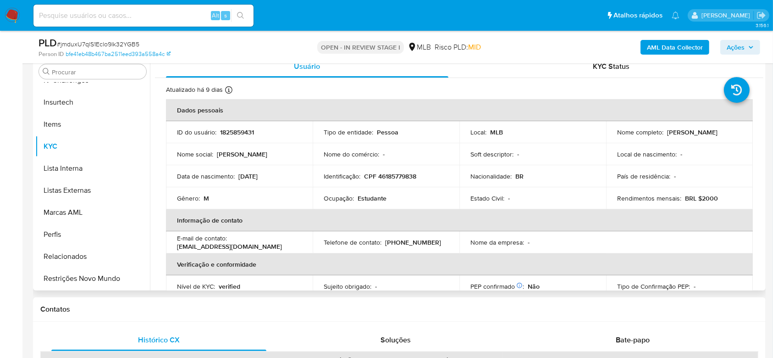
scroll to position [183, 0]
click at [392, 174] on p "CPF 46185779838" at bounding box center [390, 175] width 52 height 8
copy p "46185779838"
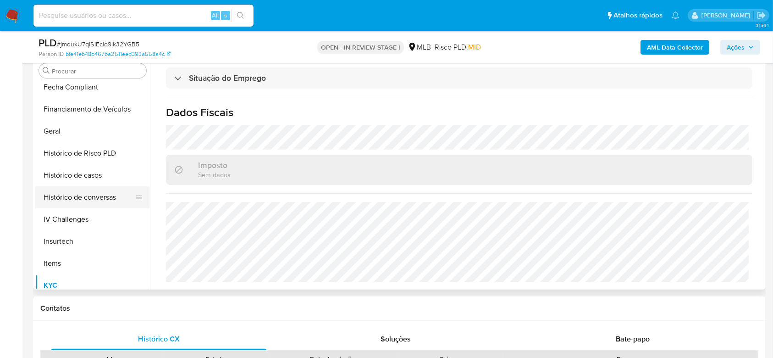
scroll to position [226, 0]
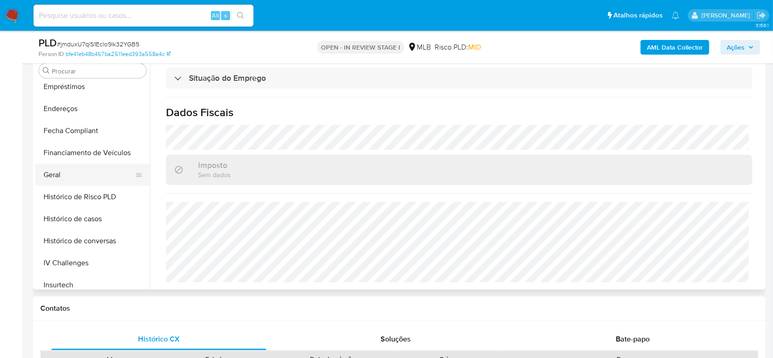
click at [82, 164] on button "Geral" at bounding box center [88, 175] width 107 height 22
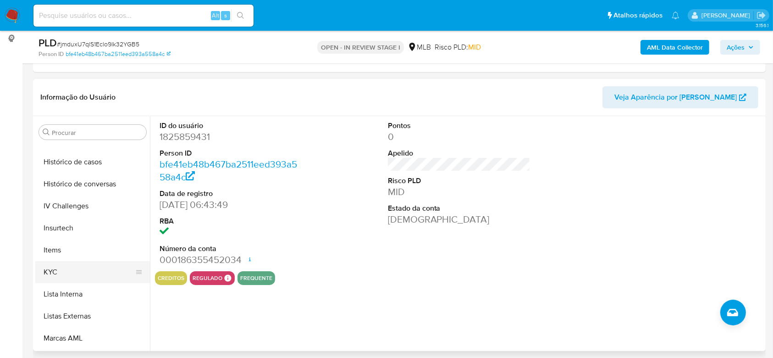
scroll to position [348, 0]
click at [69, 266] on button "KYC" at bounding box center [88, 268] width 107 height 22
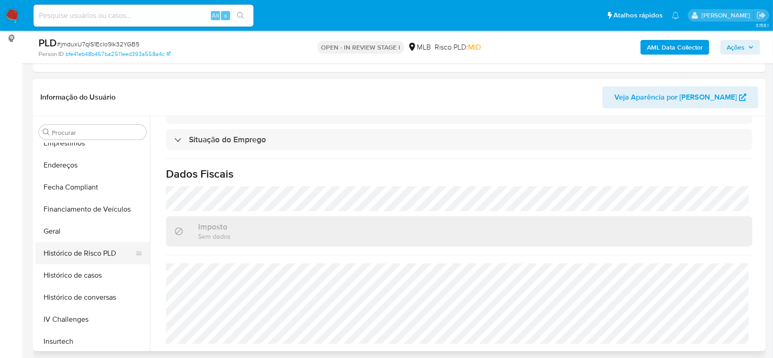
scroll to position [226, 0]
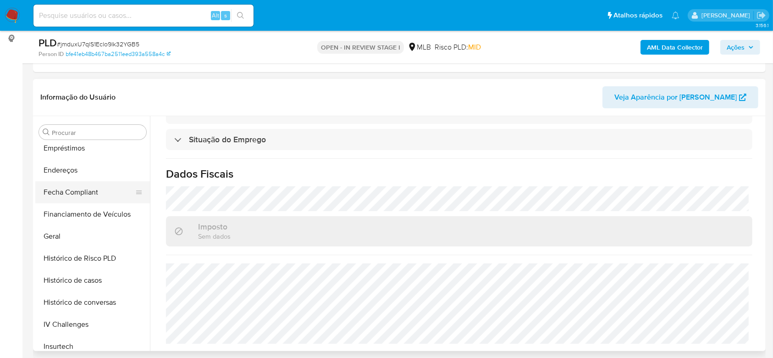
click at [78, 181] on button "Fecha Compliant" at bounding box center [88, 192] width 107 height 22
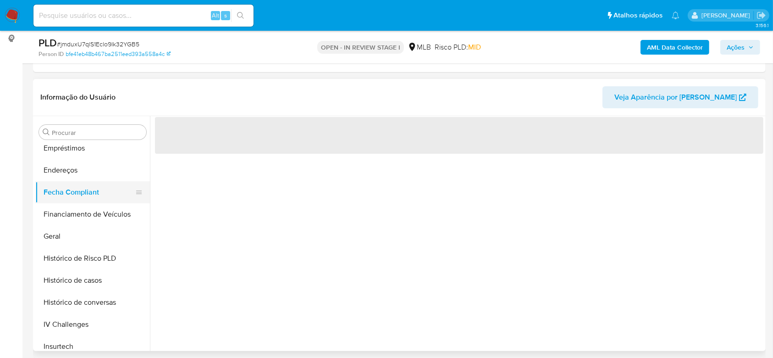
scroll to position [0, 0]
click at [79, 169] on button "Endereços" at bounding box center [88, 170] width 107 height 22
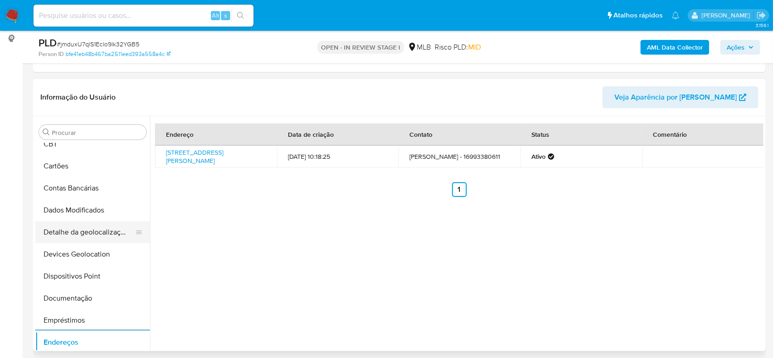
scroll to position [43, 0]
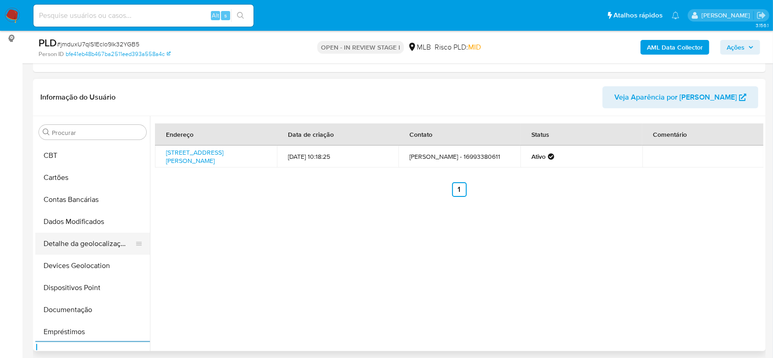
click at [88, 243] on button "Detalhe da geolocalização" at bounding box center [88, 243] width 107 height 22
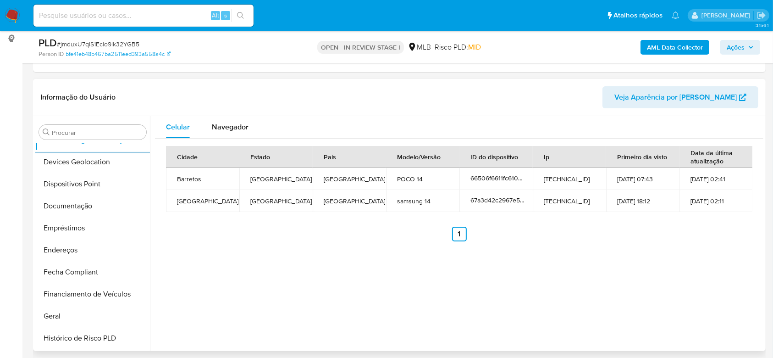
scroll to position [409, 0]
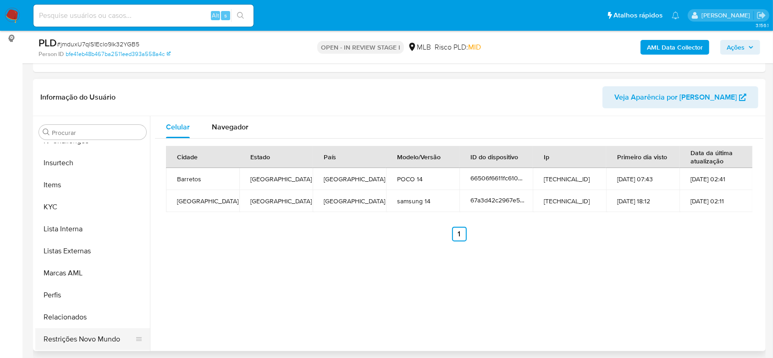
click at [83, 333] on button "Restrições Novo Mundo" at bounding box center [88, 339] width 107 height 22
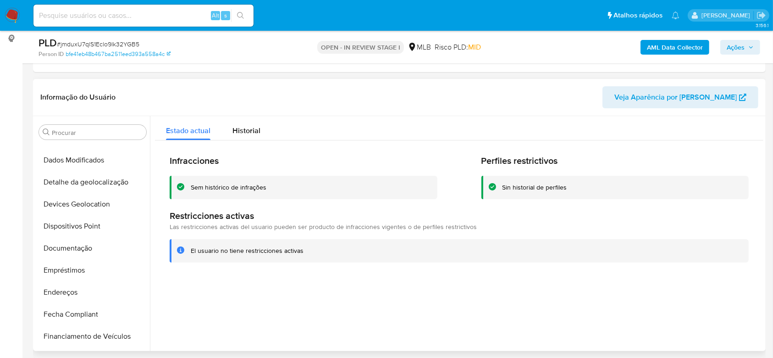
scroll to position [104, 0]
click at [94, 225] on button "Dispositivos Point" at bounding box center [88, 227] width 107 height 22
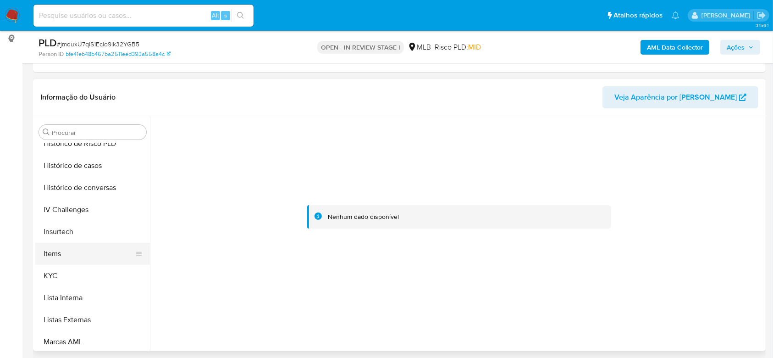
scroll to position [348, 0]
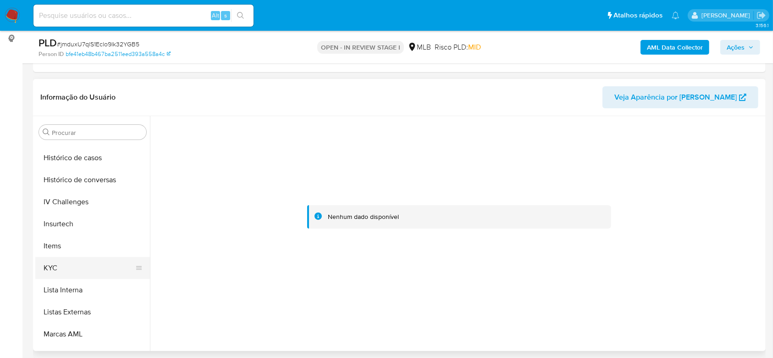
click at [71, 265] on button "KYC" at bounding box center [88, 268] width 107 height 22
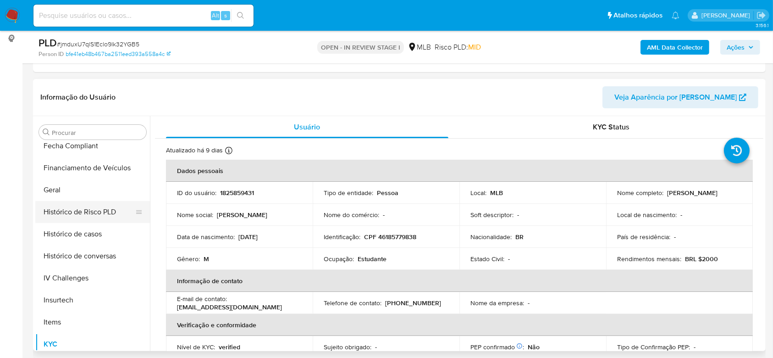
scroll to position [287, 0]
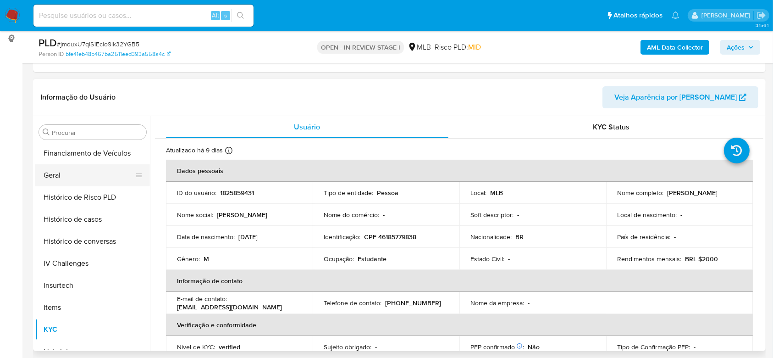
click at [66, 178] on button "Geral" at bounding box center [88, 175] width 107 height 22
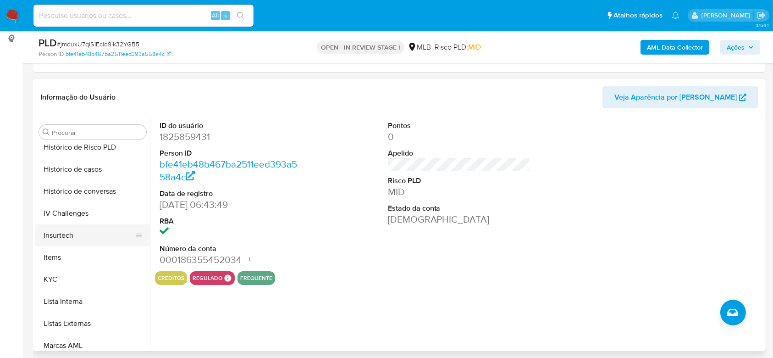
scroll to position [348, 0]
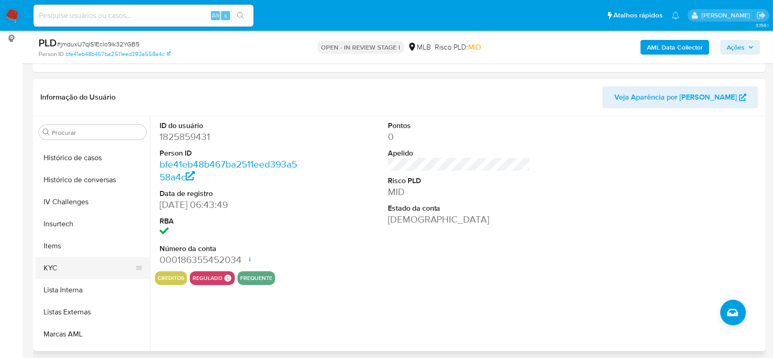
click at [71, 265] on button "KYC" at bounding box center [88, 268] width 107 height 22
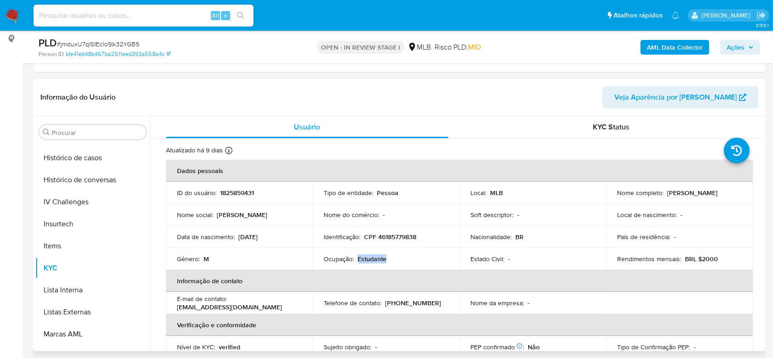
drag, startPoint x: 374, startPoint y: 259, endPoint x: 357, endPoint y: 257, distance: 17.1
click at [357, 257] on div "Ocupação : Estudante" at bounding box center [386, 258] width 125 height 8
copy p "Estudante"
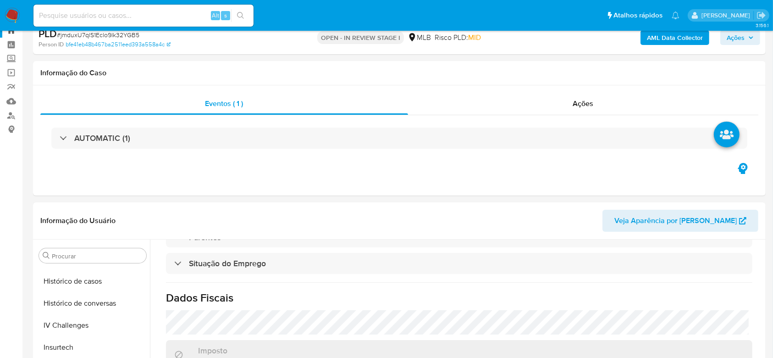
scroll to position [0, 0]
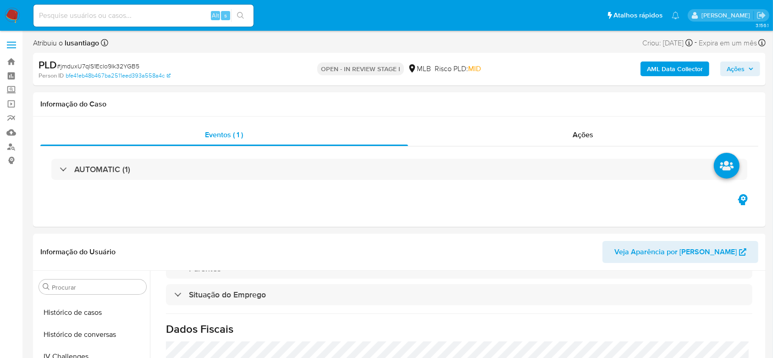
click at [735, 68] on span "Ações" at bounding box center [736, 68] width 18 height 15
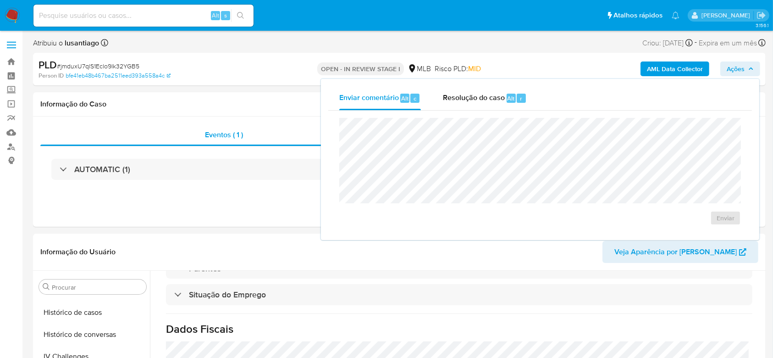
drag, startPoint x: 473, startPoint y: 102, endPoint x: 455, endPoint y: 116, distance: 22.6
click at [473, 103] on span "Resolução do caso" at bounding box center [474, 98] width 62 height 11
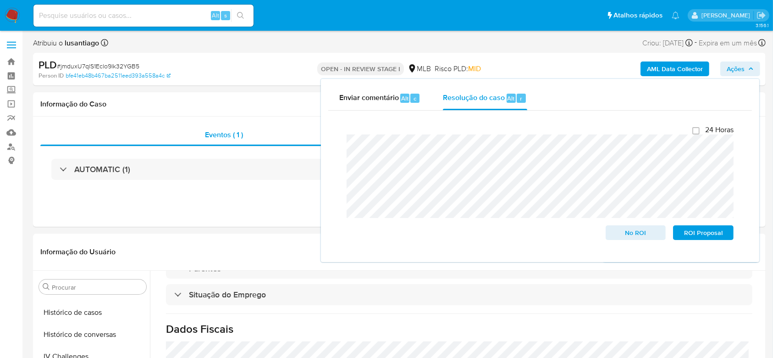
click at [735, 66] on span "Ações" at bounding box center [736, 68] width 18 height 15
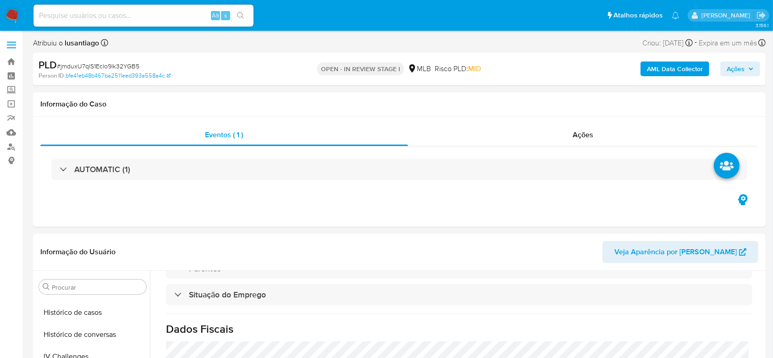
click at [675, 69] on b "AML Data Collector" at bounding box center [675, 68] width 56 height 15
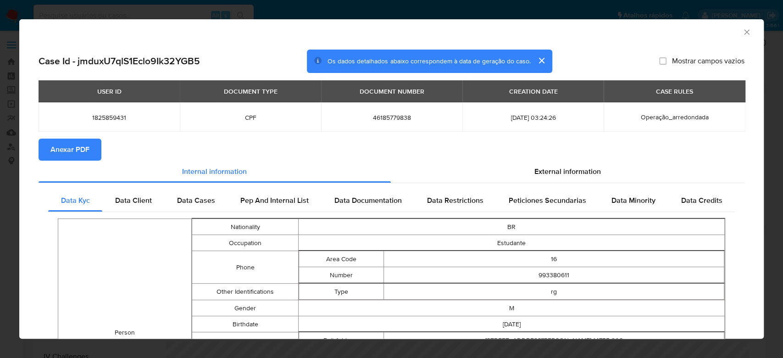
click at [742, 30] on icon "Fechar a janela" at bounding box center [746, 32] width 9 height 9
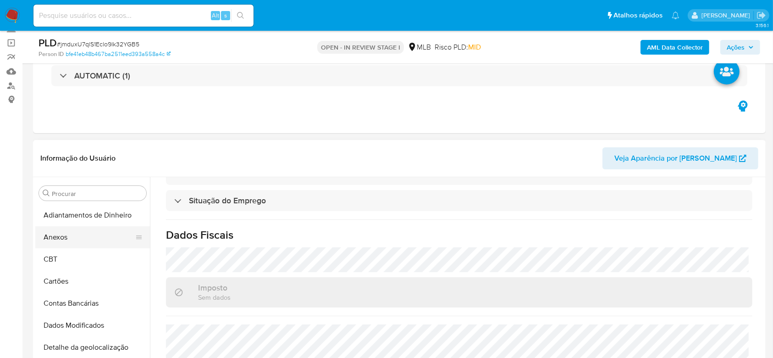
click at [70, 240] on button "Anexos" at bounding box center [88, 237] width 107 height 22
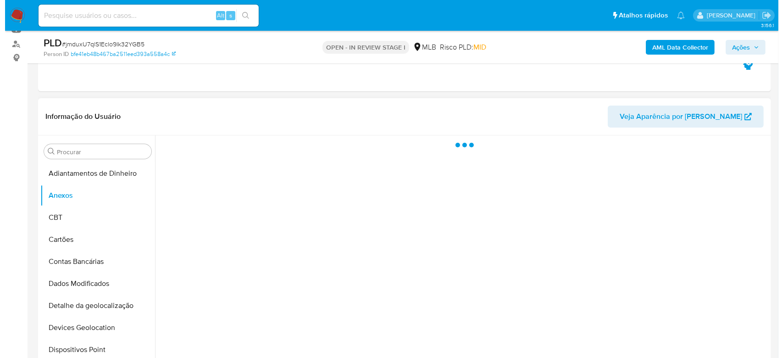
scroll to position [122, 0]
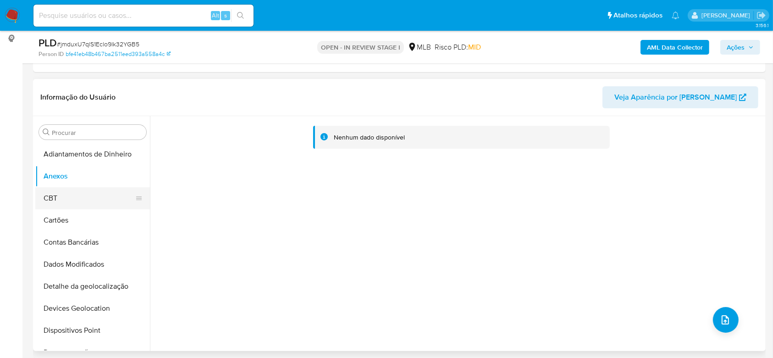
drag, startPoint x: 73, startPoint y: 201, endPoint x: 73, endPoint y: 196, distance: 5.5
click at [73, 201] on button "CBT" at bounding box center [88, 198] width 107 height 22
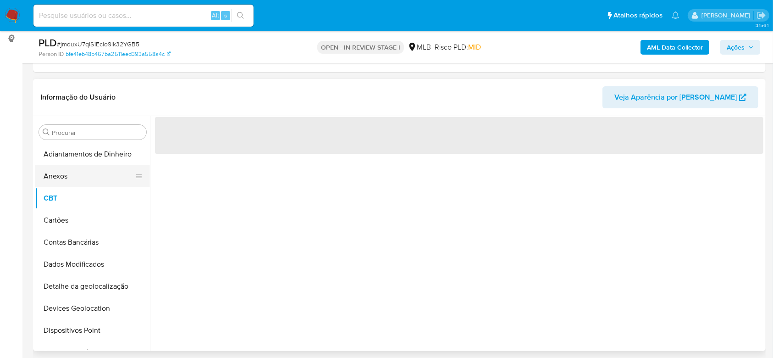
click at [73, 177] on button "Anexos" at bounding box center [88, 176] width 107 height 22
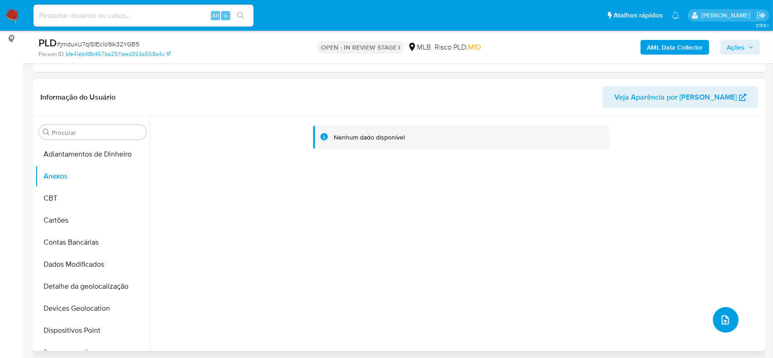
click at [723, 320] on icon "upload-file" at bounding box center [725, 319] width 7 height 9
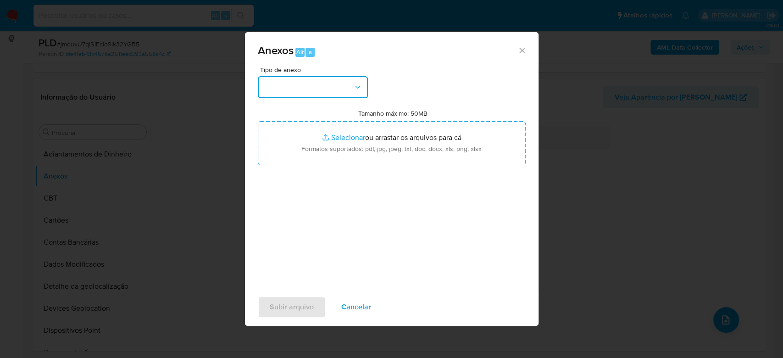
click at [296, 87] on button "button" at bounding box center [313, 87] width 110 height 22
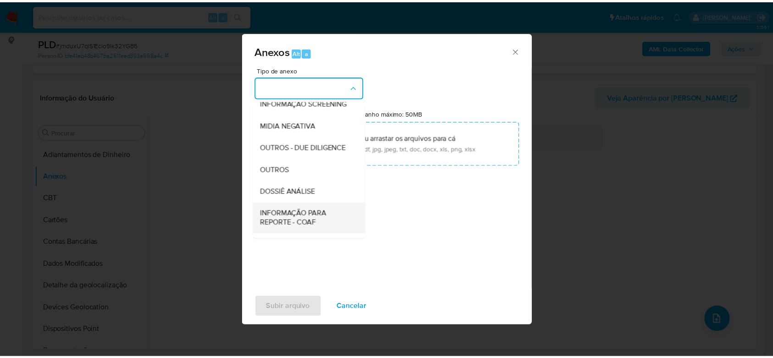
scroll to position [141, 0]
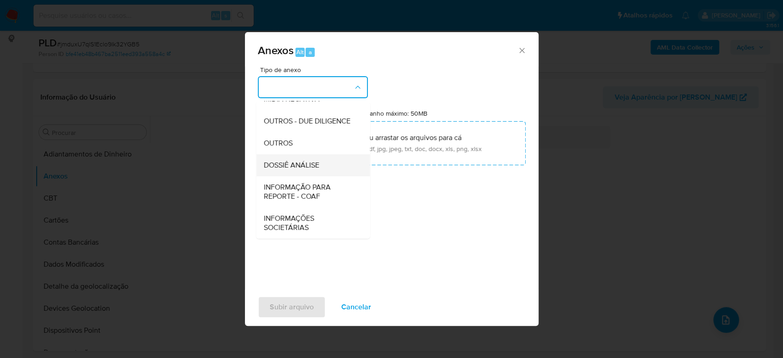
click at [301, 160] on span "DOSSIÊ ANÁLISE" at bounding box center [290, 164] width 55 height 9
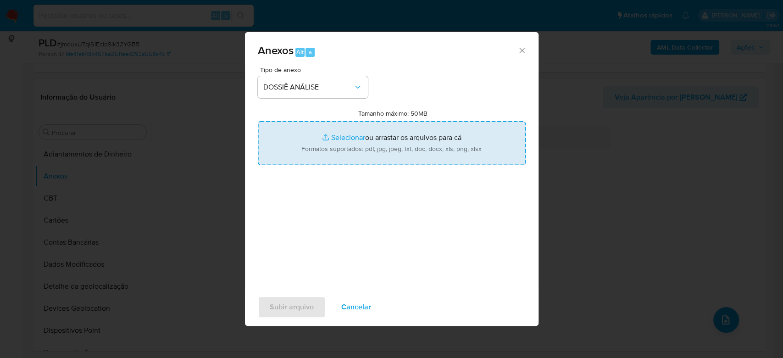
type input "C:\fakepath\Mulan 1825859431_2025_08_27_13_26_27.xlsx"
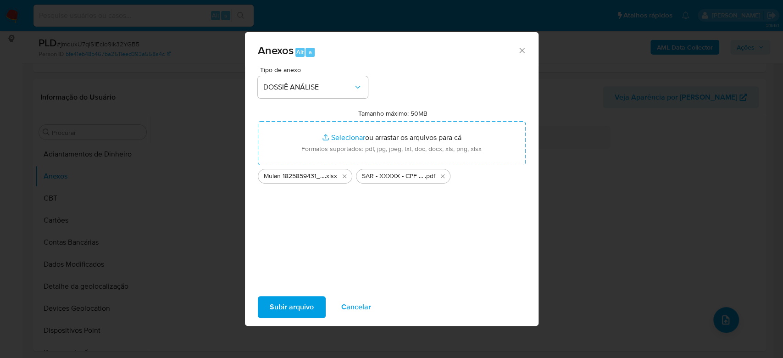
click at [277, 303] on span "Subir arquivo" at bounding box center [292, 307] width 44 height 20
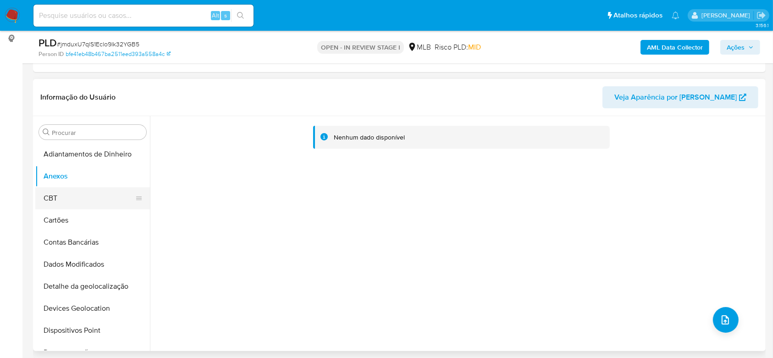
click at [59, 198] on button "CBT" at bounding box center [88, 198] width 107 height 22
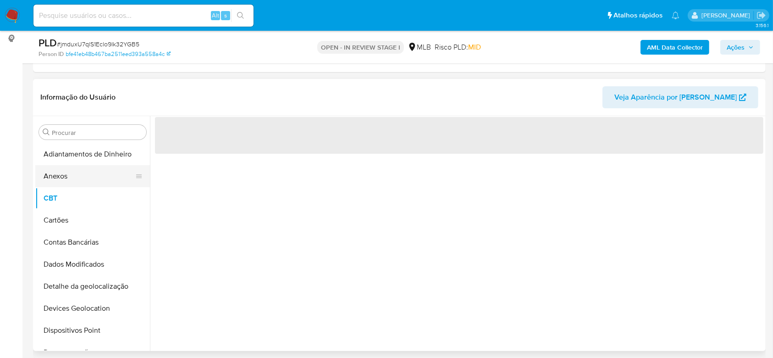
click at [66, 177] on button "Anexos" at bounding box center [88, 176] width 107 height 22
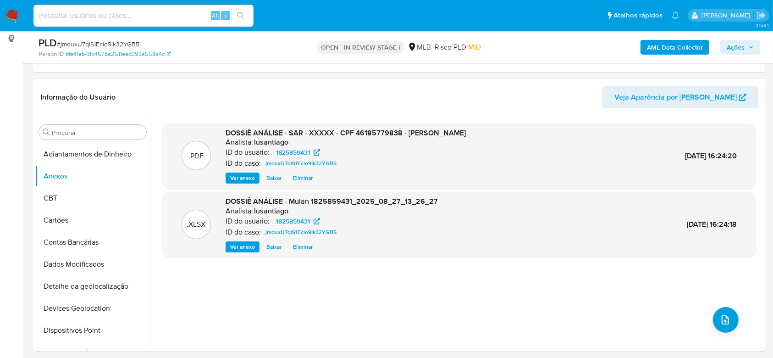
click at [731, 49] on span "Ações" at bounding box center [736, 47] width 18 height 15
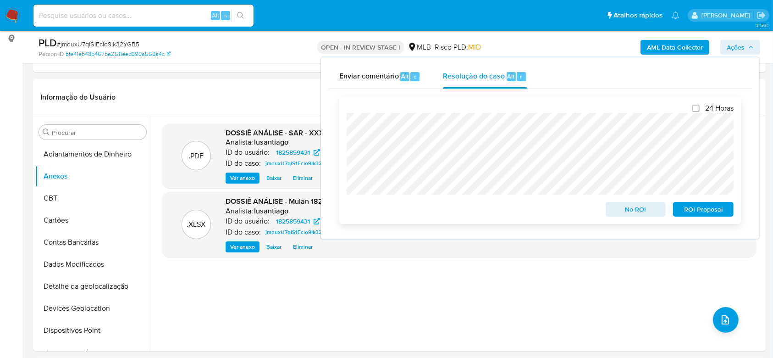
click at [707, 211] on span "ROI Proposal" at bounding box center [704, 209] width 48 height 13
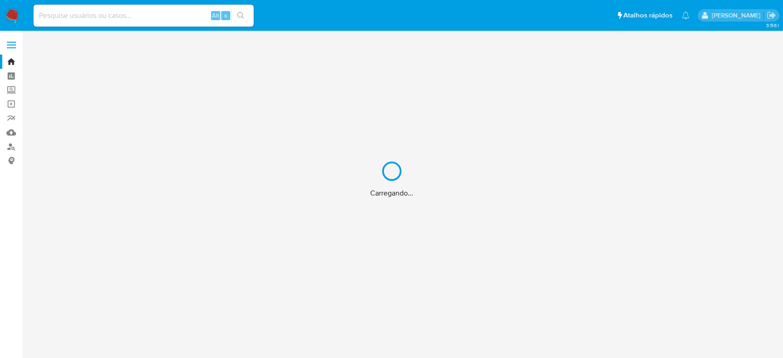
click at [110, 18] on div "Carregando..." at bounding box center [391, 179] width 783 height 358
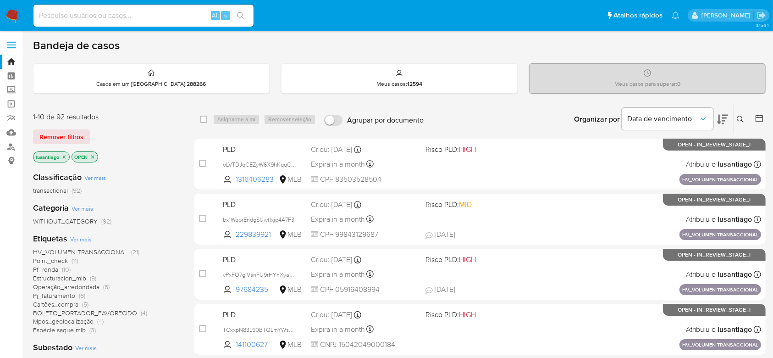
click at [147, 17] on input at bounding box center [143, 16] width 220 height 12
paste input "o1WTUmXpKEZnsnmqQIUffc2N"
type input "o1WTUmXpKEZnsnmqQIUffc2N"
click at [244, 17] on button "search-icon" at bounding box center [240, 15] width 19 height 13
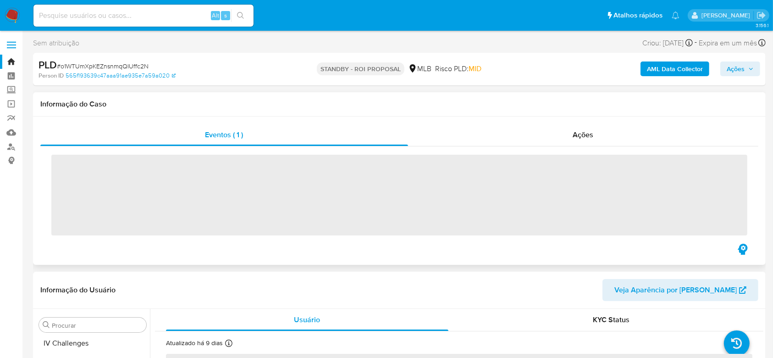
scroll to position [409, 0]
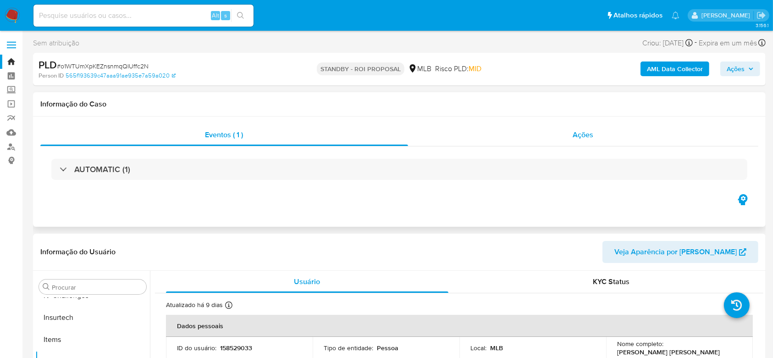
click at [464, 141] on div "Ações" at bounding box center [583, 135] width 350 height 22
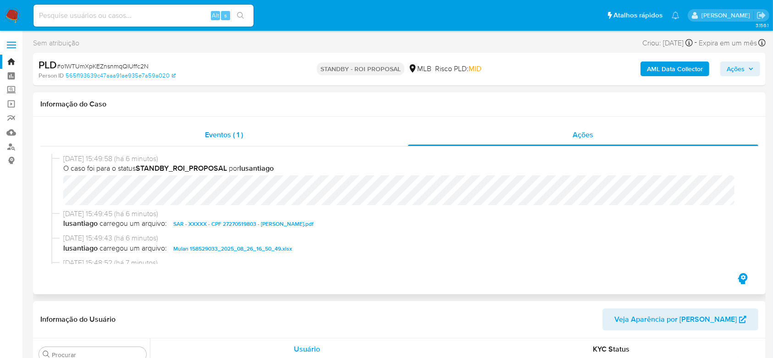
select select "10"
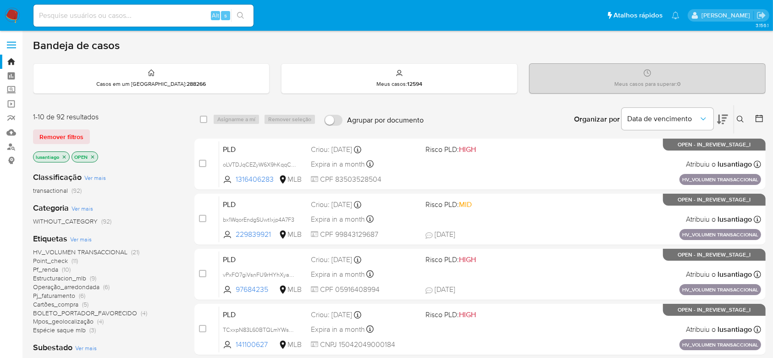
click at [109, 20] on input at bounding box center [143, 16] width 220 height 12
paste input "737046066"
type input "737046066"
click at [240, 13] on icon "search-icon" at bounding box center [240, 15] width 7 height 7
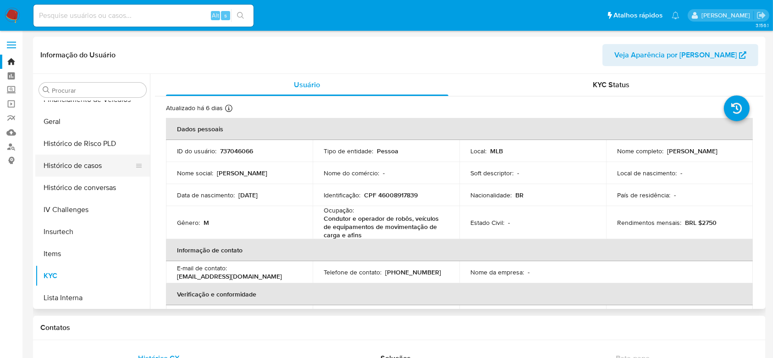
scroll to position [287, 0]
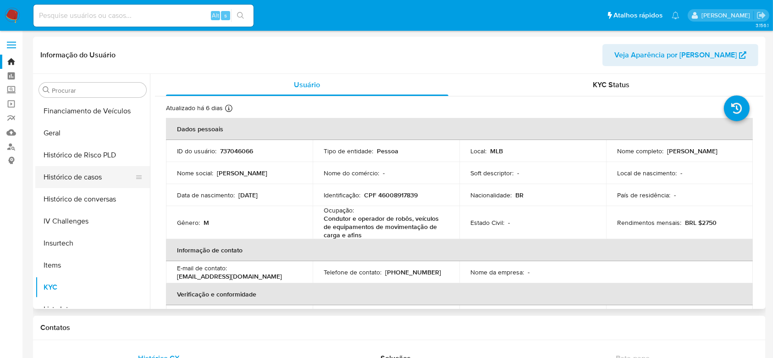
select select "10"
click at [83, 178] on button "Histórico de casos" at bounding box center [88, 177] width 107 height 22
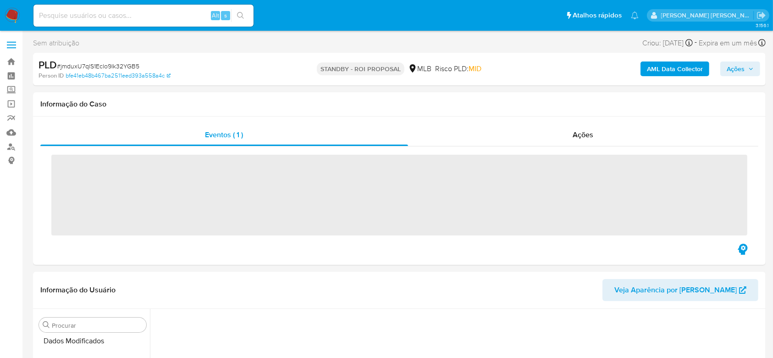
scroll to position [316, 0]
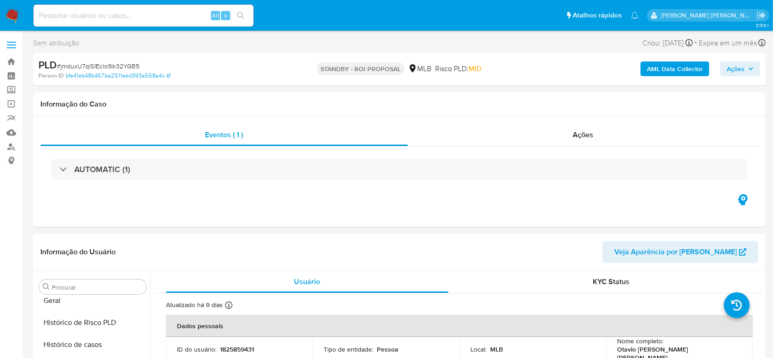
select select "10"
click at [133, 16] on input at bounding box center [143, 16] width 220 height 12
paste input "249244580"
type input "249244580"
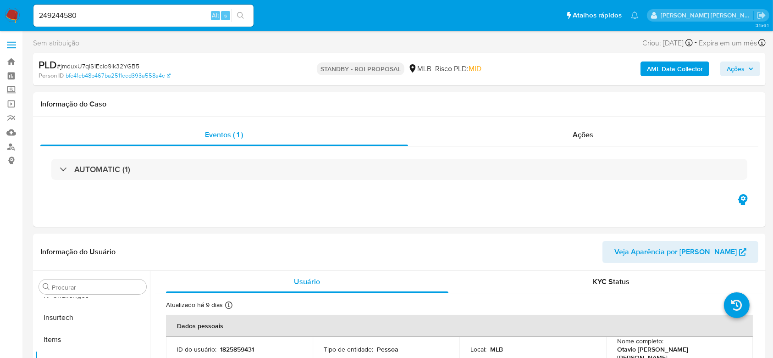
click at [243, 17] on icon "search-icon" at bounding box center [240, 15] width 7 height 7
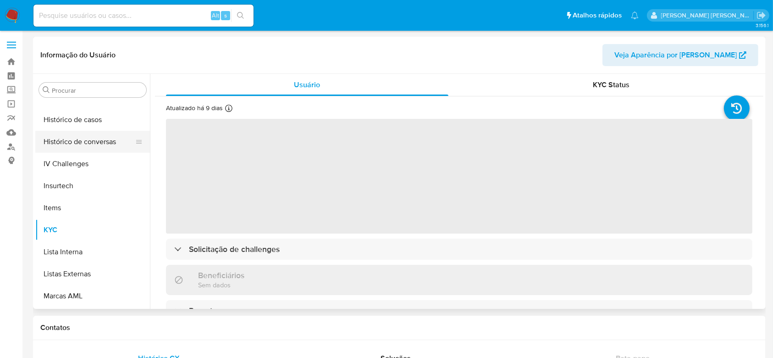
scroll to position [287, 0]
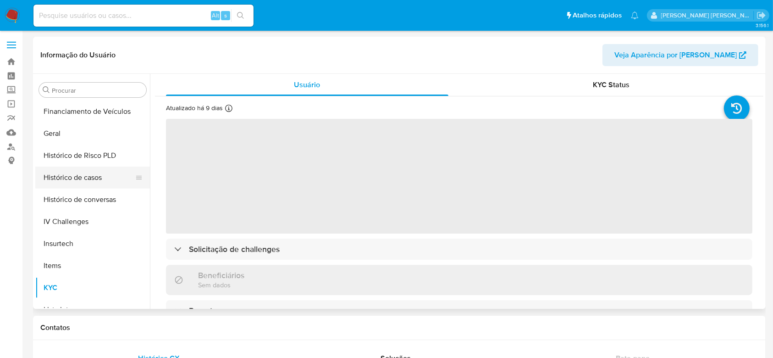
click at [87, 176] on button "Histórico de casos" at bounding box center [88, 177] width 107 height 22
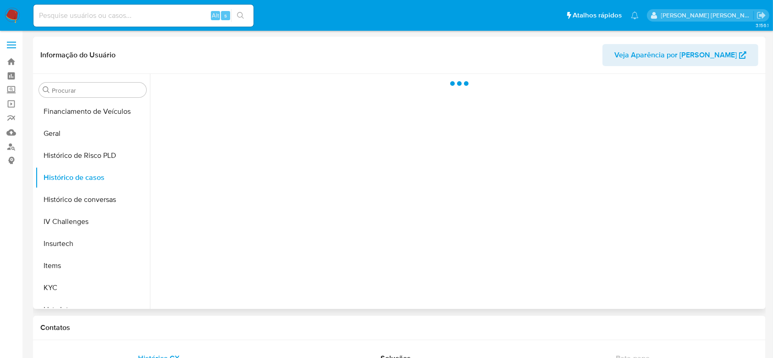
select select "10"
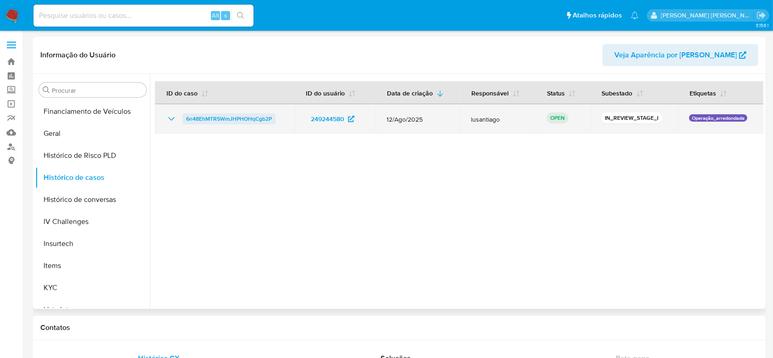
click at [253, 116] on span "6n48EhMTR5WmJHPHOHqCgb2P" at bounding box center [229, 118] width 86 height 11
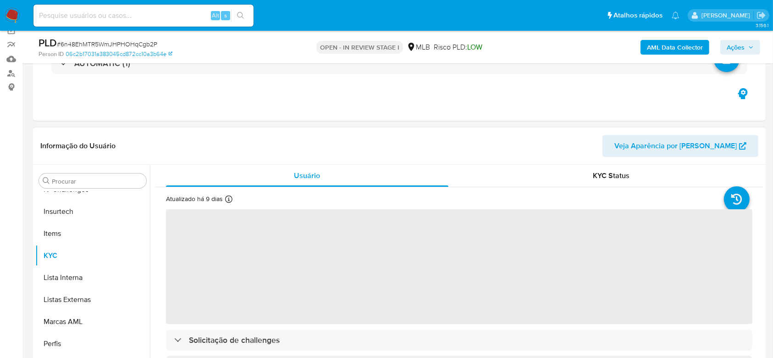
scroll to position [122, 0]
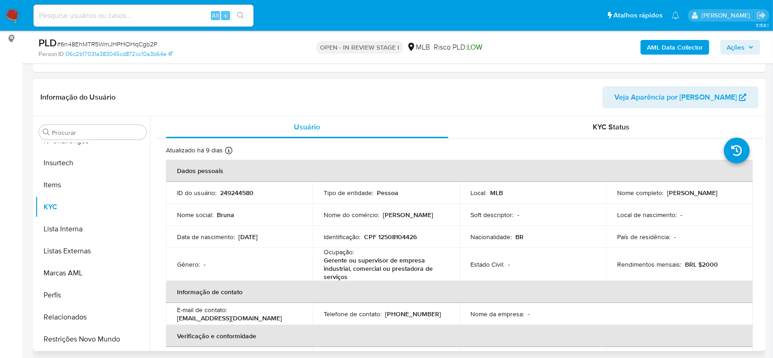
select select "10"
click at [385, 237] on p "CPF 12508104426" at bounding box center [390, 236] width 53 height 8
copy p "12508104426"
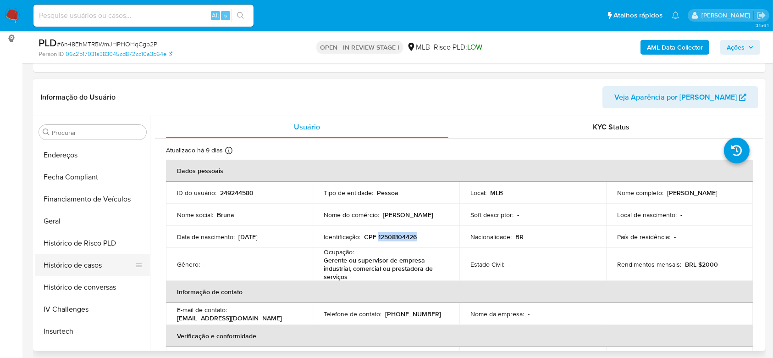
scroll to position [287, 0]
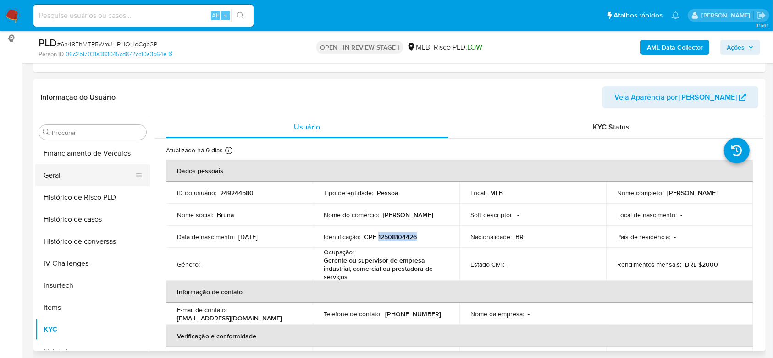
click at [58, 173] on button "Geral" at bounding box center [88, 175] width 107 height 22
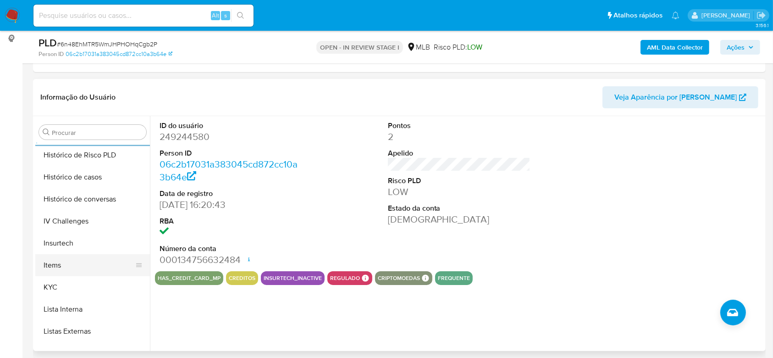
scroll to position [348, 0]
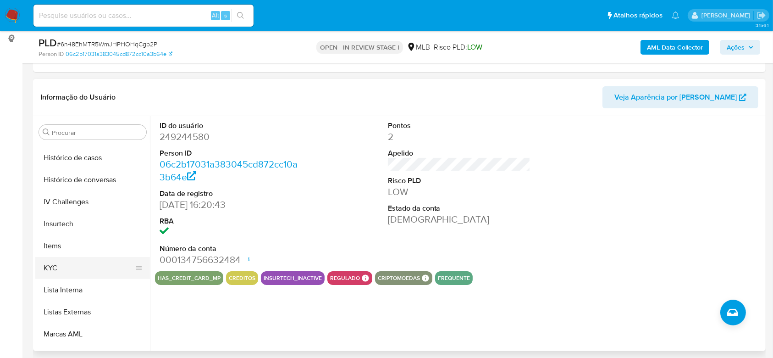
drag, startPoint x: 67, startPoint y: 268, endPoint x: 105, endPoint y: 269, distance: 38.1
click at [67, 269] on button "KYC" at bounding box center [88, 268] width 107 height 22
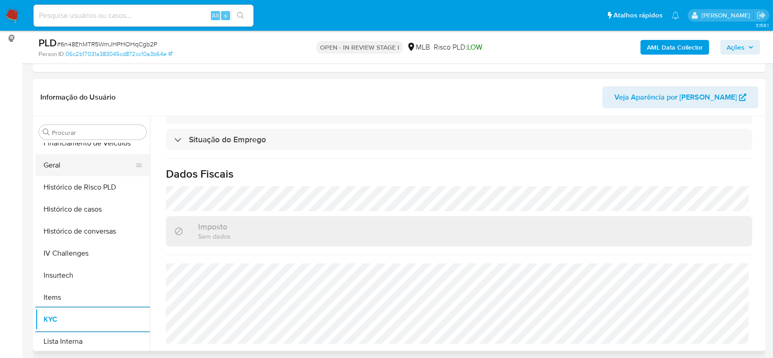
scroll to position [226, 0]
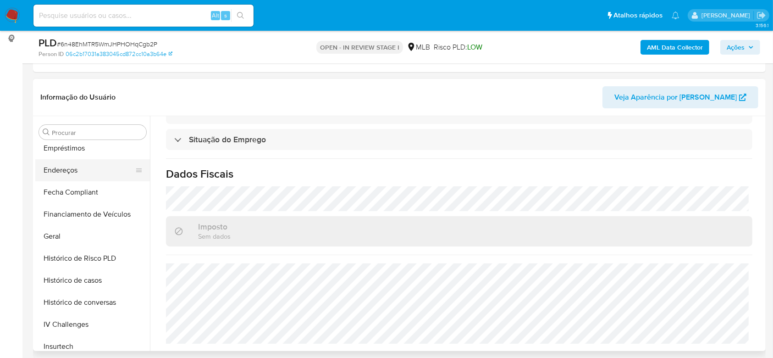
click at [58, 161] on button "Endereços" at bounding box center [88, 170] width 107 height 22
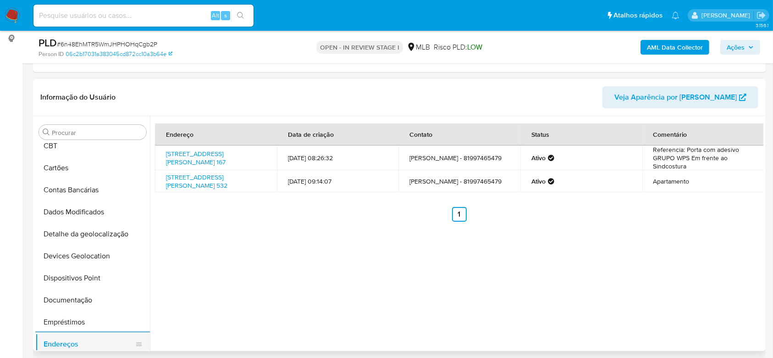
scroll to position [43, 0]
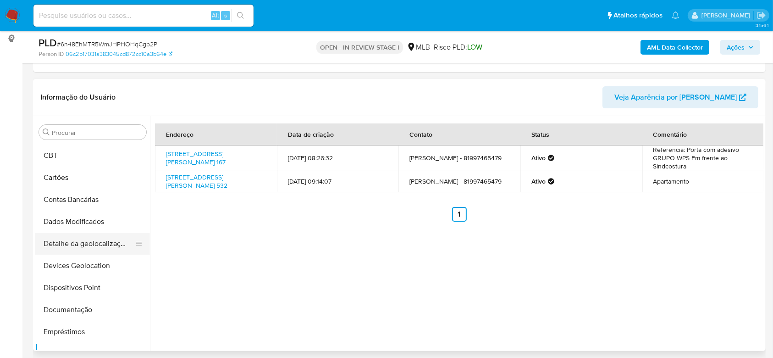
click at [90, 247] on button "Detalhe da geolocalização" at bounding box center [88, 243] width 107 height 22
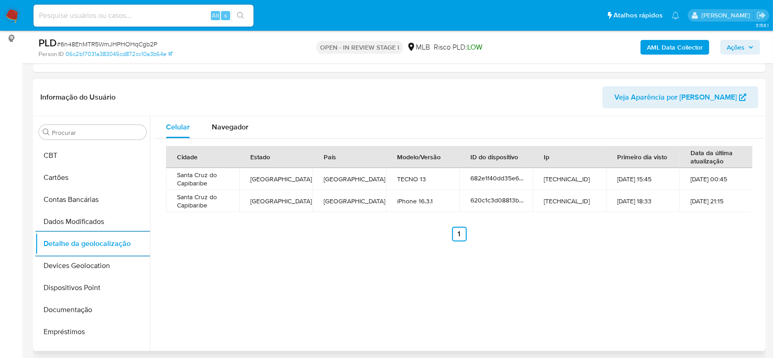
scroll to position [409, 0]
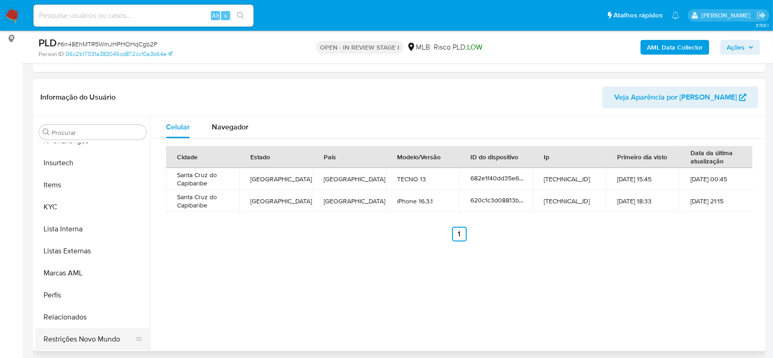
click at [84, 334] on button "Restrições Novo Mundo" at bounding box center [88, 339] width 107 height 22
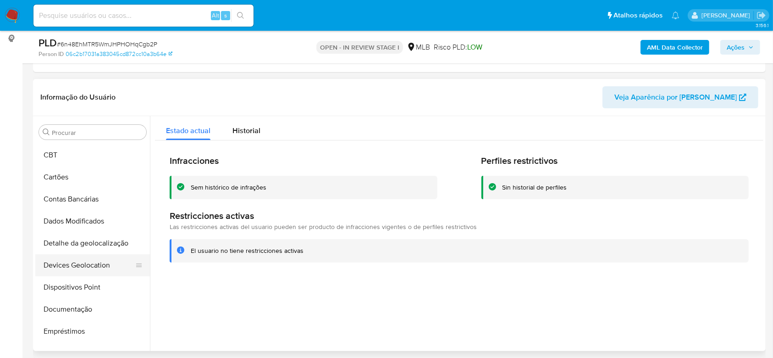
scroll to position [43, 0]
click at [81, 293] on button "Dispositivos Point" at bounding box center [88, 287] width 107 height 22
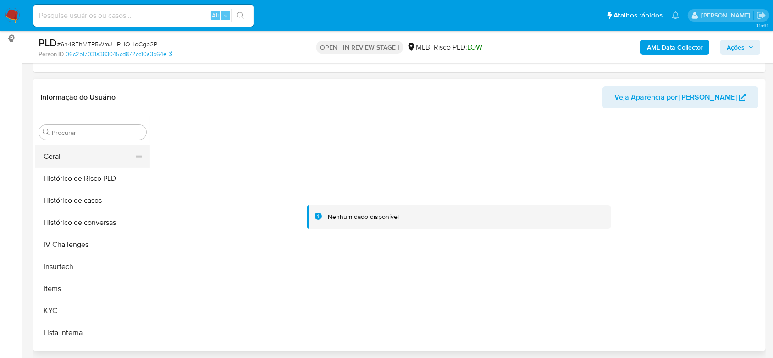
scroll to position [348, 0]
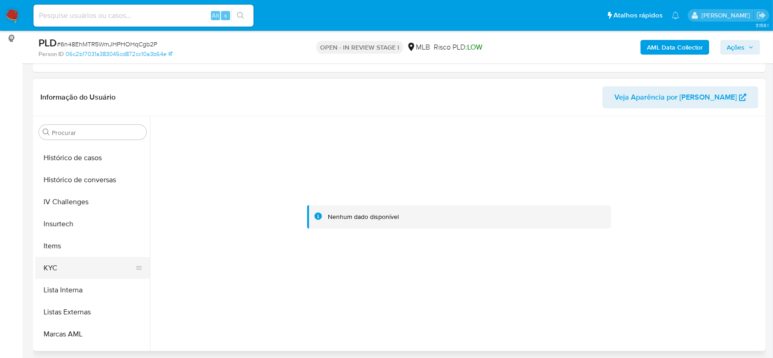
click at [73, 270] on button "KYC" at bounding box center [88, 268] width 107 height 22
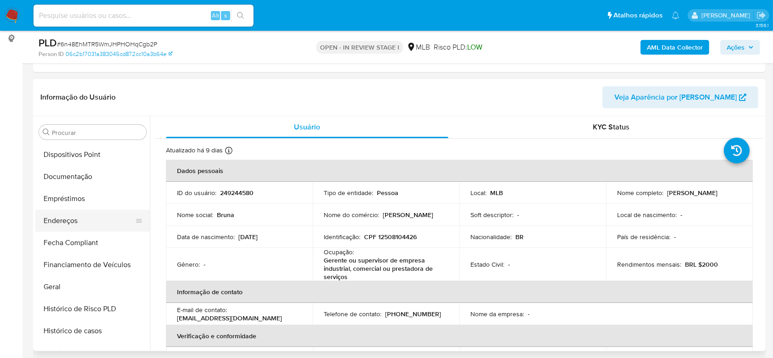
scroll to position [165, 0]
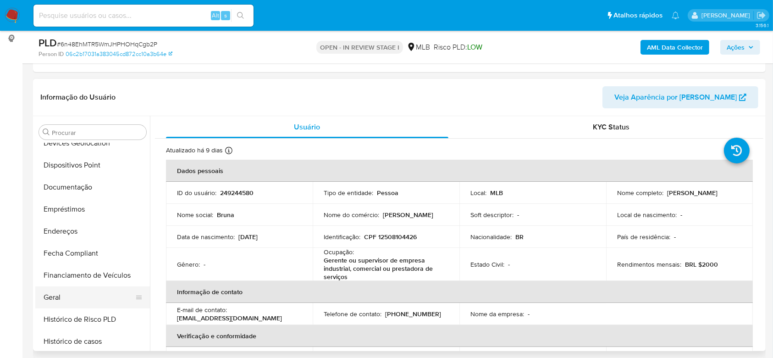
click at [56, 299] on button "Geral" at bounding box center [88, 297] width 107 height 22
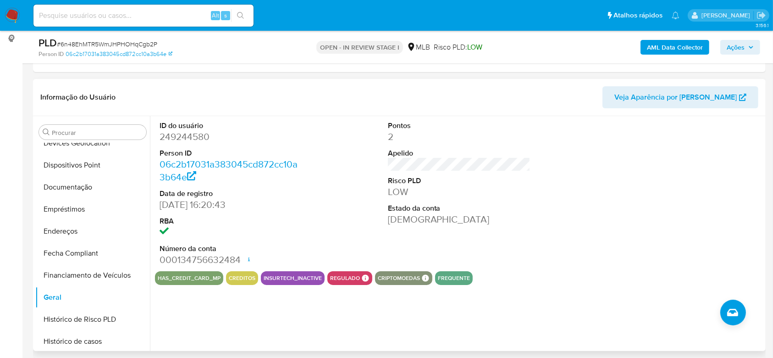
drag, startPoint x: 211, startPoint y: 305, endPoint x: 207, endPoint y: 308, distance: 5.0
click at [211, 305] on div "ID do usuário 249244580 Person ID 06c2b17031a383045cd872cc10a3b64e Data de regi…" at bounding box center [457, 233] width 614 height 235
click at [663, 48] on b "AML Data Collector" at bounding box center [675, 47] width 56 height 15
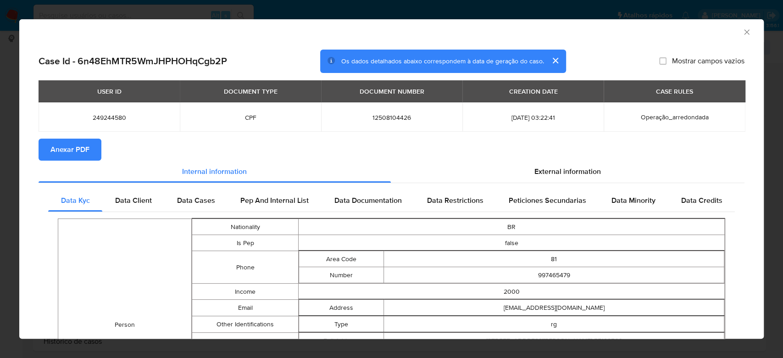
click at [742, 31] on icon "Fechar a janela" at bounding box center [746, 32] width 9 height 9
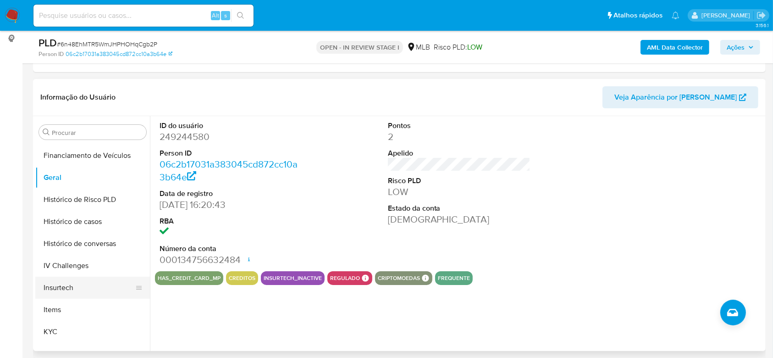
scroll to position [287, 0]
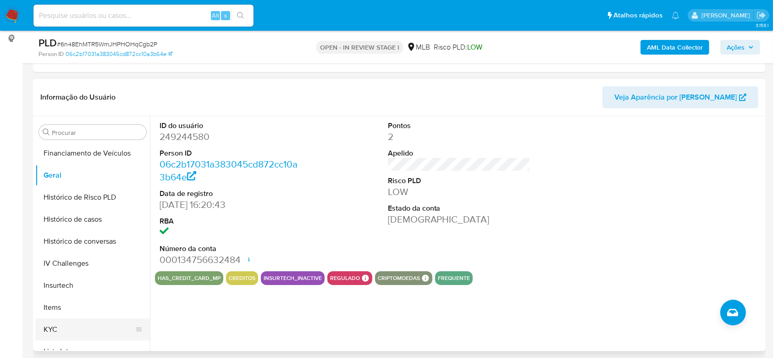
click at [45, 328] on button "KYC" at bounding box center [88, 329] width 107 height 22
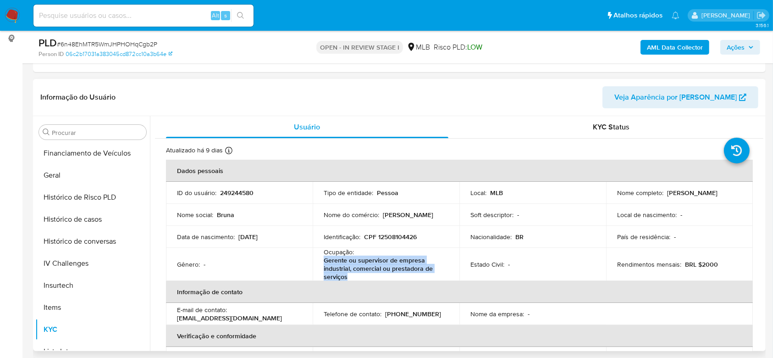
drag, startPoint x: 354, startPoint y: 276, endPoint x: 317, endPoint y: 263, distance: 38.9
click at [317, 263] on td "Ocupação : Gerente ou supervisor de empresa industrial, comercial ou prestadora…" at bounding box center [386, 264] width 147 height 33
copy p "Gerente ou supervisor de empresa industrial, comercial ou prestadora de serviços"
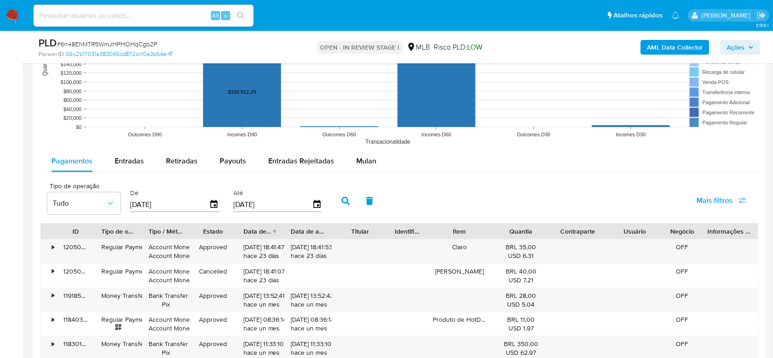
scroll to position [917, 0]
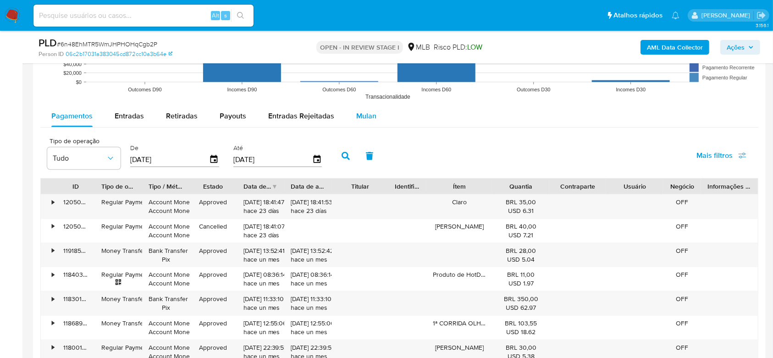
click at [369, 115] on span "Mulan" at bounding box center [366, 116] width 20 height 11
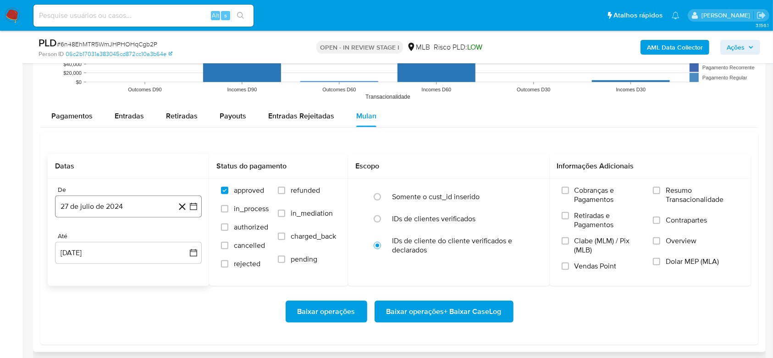
click at [81, 207] on button "27 de julio de 2024" at bounding box center [128, 206] width 147 height 22
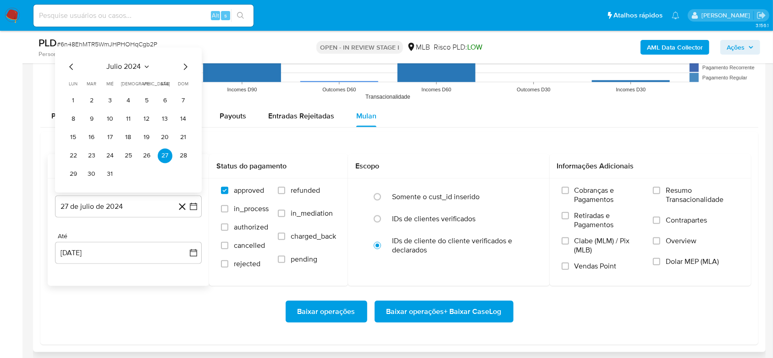
click at [127, 63] on span "julio 2024" at bounding box center [124, 66] width 34 height 9
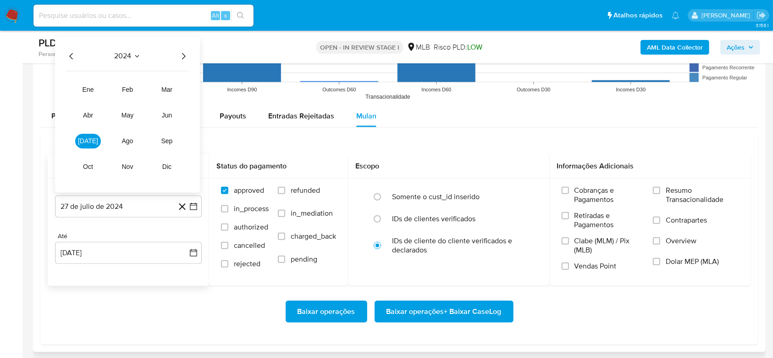
click at [183, 55] on icon "Año siguiente" at bounding box center [184, 56] width 4 height 6
click at [90, 143] on span "[DATE]" at bounding box center [88, 141] width 20 height 7
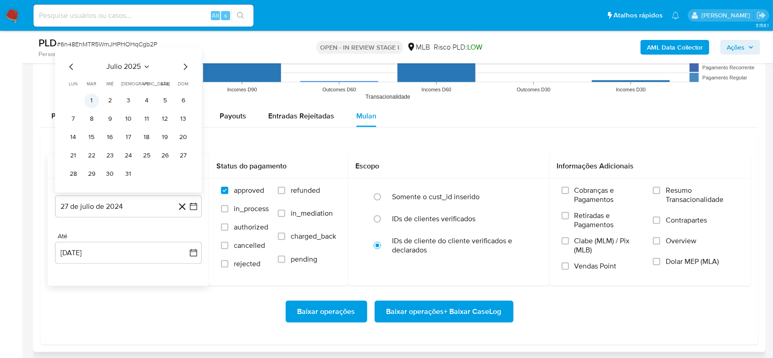
click at [90, 100] on button "1" at bounding box center [91, 101] width 15 height 15
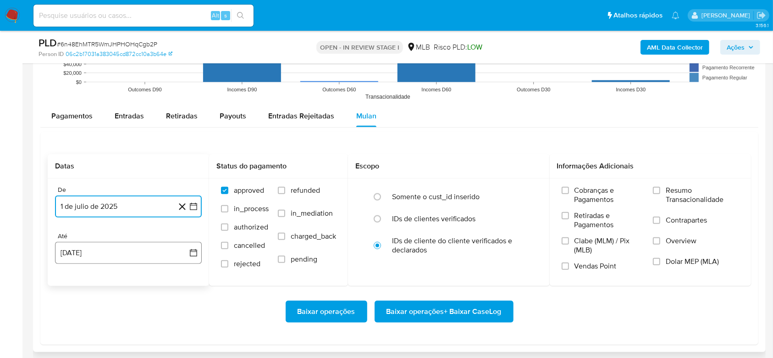
click at [139, 252] on button "27 [PERSON_NAME] de 2025" at bounding box center [128, 253] width 147 height 22
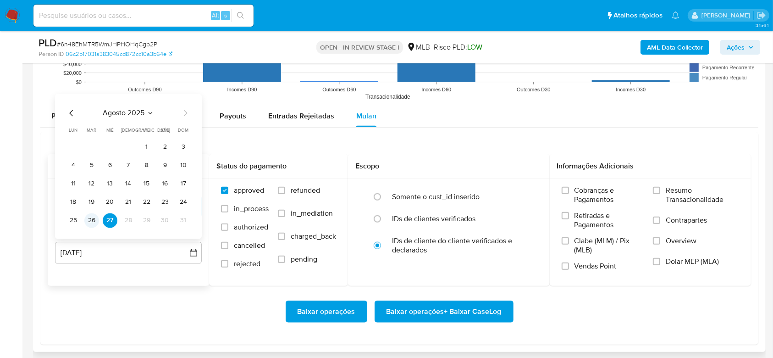
click at [95, 218] on button "26" at bounding box center [91, 220] width 15 height 15
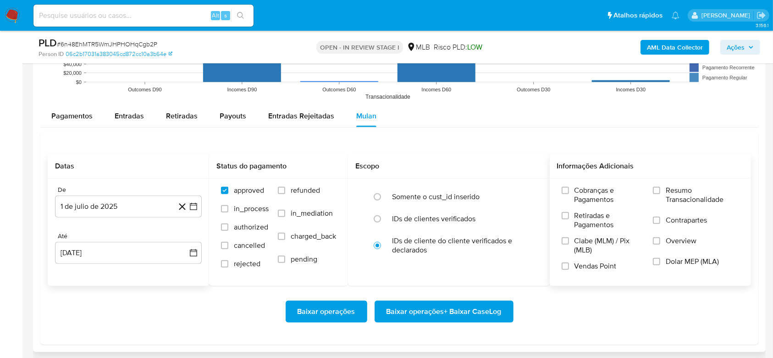
click at [664, 195] on label "Resumo Transacionalidade" at bounding box center [696, 201] width 86 height 30
click at [660, 194] on input "Resumo Transacionalidade" at bounding box center [656, 190] width 7 height 7
click at [406, 310] on span "Baixar operações + Baixar CaseLog" at bounding box center [444, 311] width 115 height 20
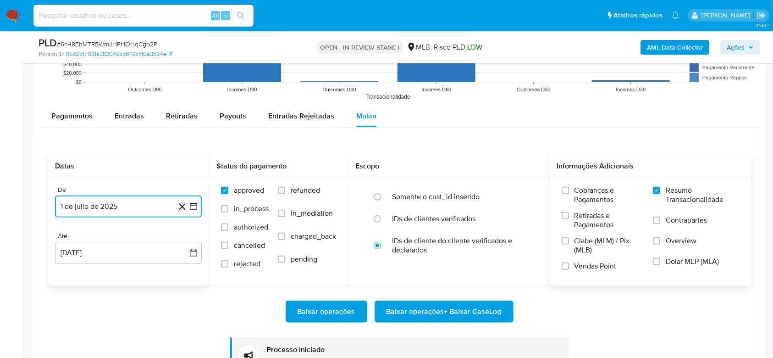
click at [116, 211] on button "1 de julio de 2025" at bounding box center [128, 206] width 147 height 22
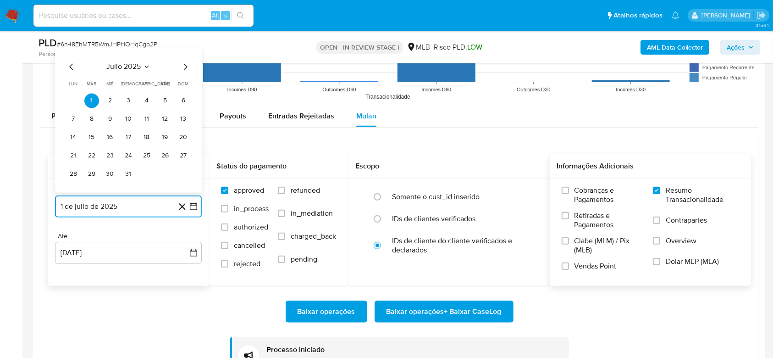
click at [140, 66] on span "julio 2025" at bounding box center [124, 66] width 34 height 9
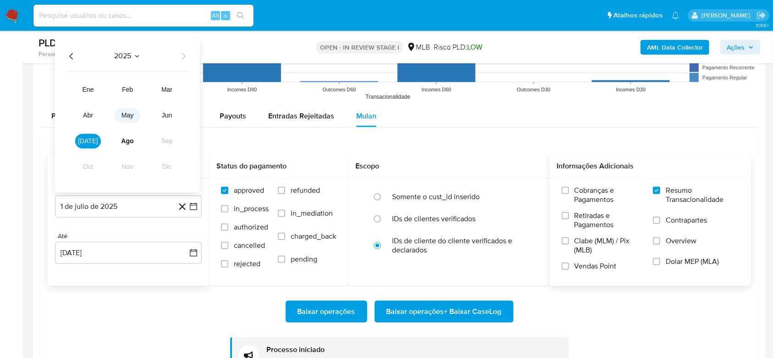
click at [124, 112] on span "may" at bounding box center [128, 115] width 12 height 7
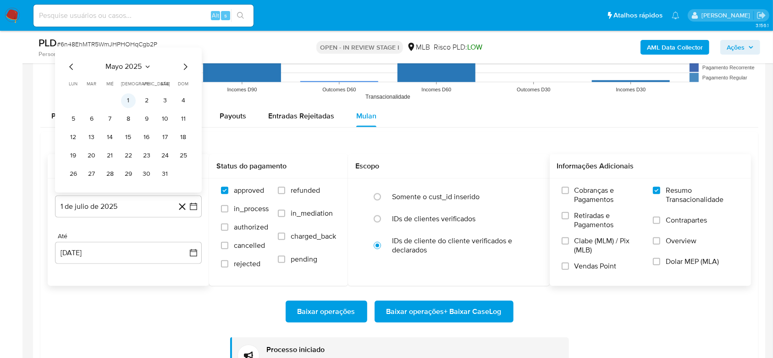
click at [129, 94] on button "1" at bounding box center [128, 101] width 15 height 15
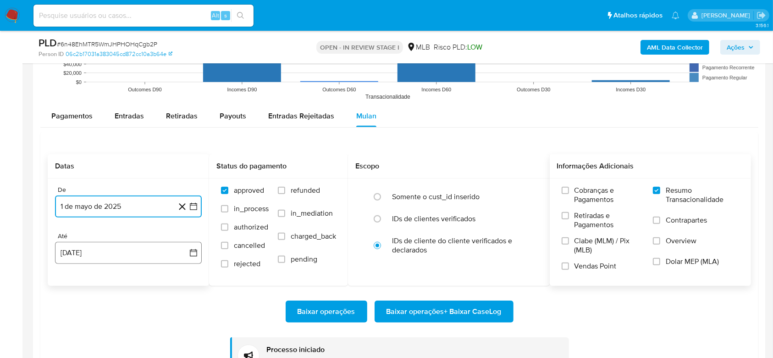
click at [98, 252] on button "27 [PERSON_NAME] de 2025" at bounding box center [128, 253] width 147 height 22
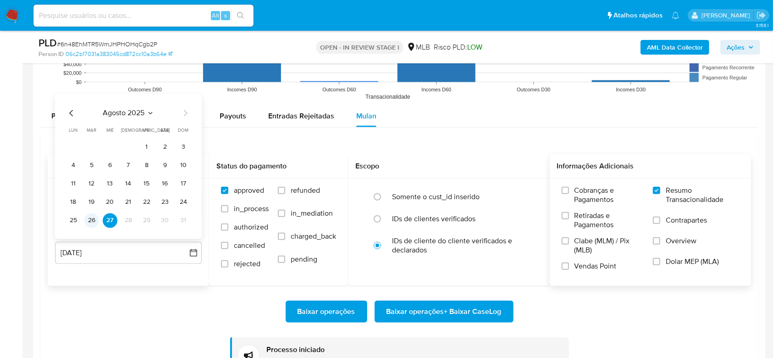
click at [92, 216] on button "26" at bounding box center [91, 220] width 15 height 15
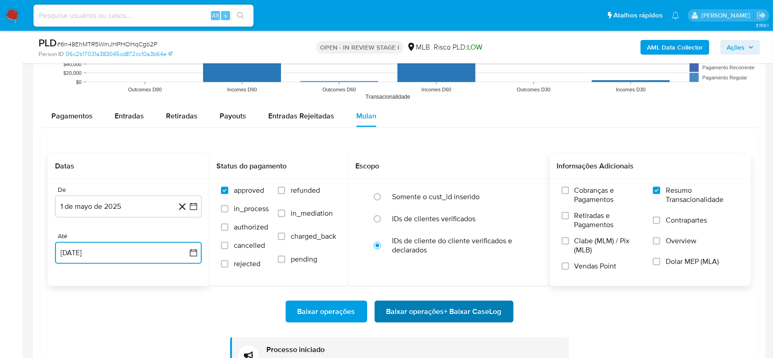
click at [420, 315] on span "Baixar operações + Baixar CaseLog" at bounding box center [444, 311] width 115 height 20
click at [89, 206] on button "1 de mayo de 2025" at bounding box center [128, 206] width 147 height 22
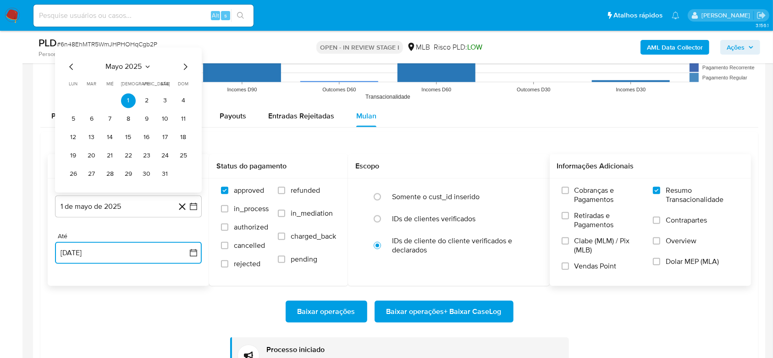
click at [137, 66] on span "mayo 2025" at bounding box center [124, 66] width 36 height 9
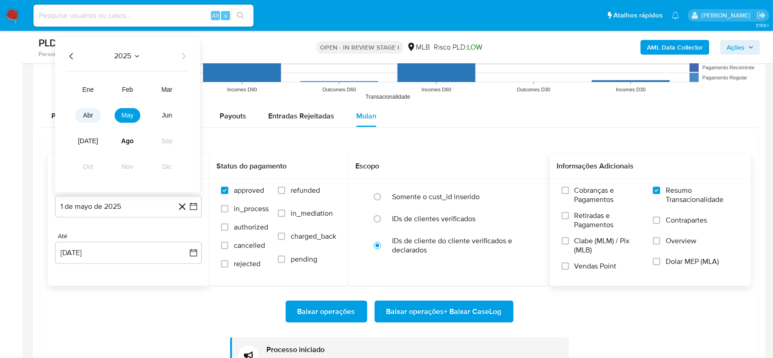
click at [92, 112] on span "abr" at bounding box center [88, 115] width 10 height 7
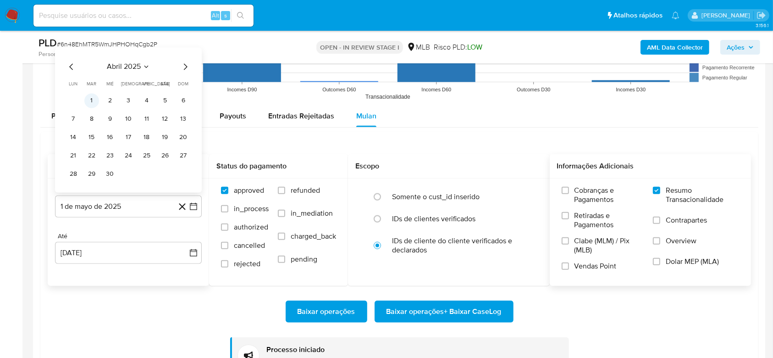
click at [93, 104] on button "1" at bounding box center [91, 101] width 15 height 15
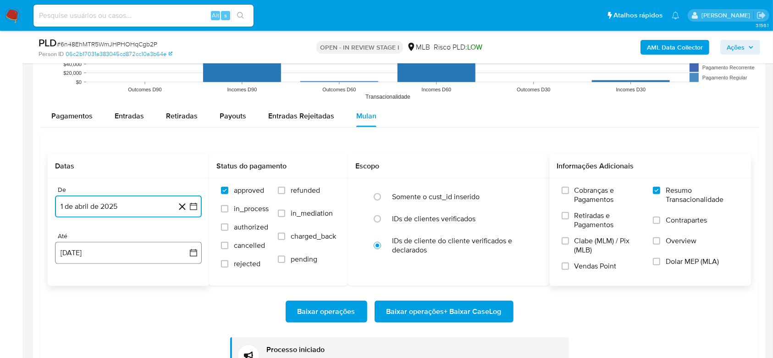
click at [110, 254] on button "27 [PERSON_NAME] de 2025" at bounding box center [128, 253] width 147 height 22
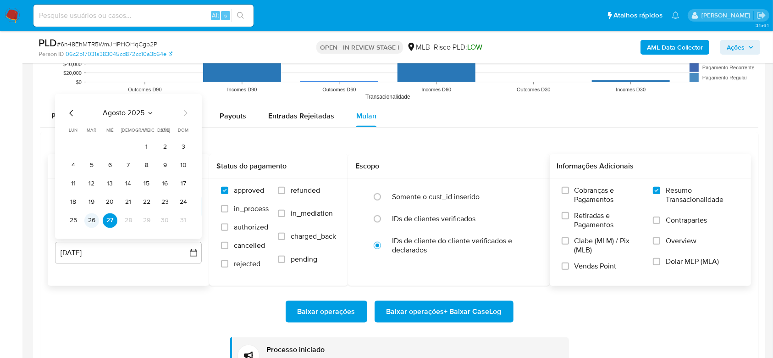
click at [92, 216] on button "26" at bounding box center [91, 220] width 15 height 15
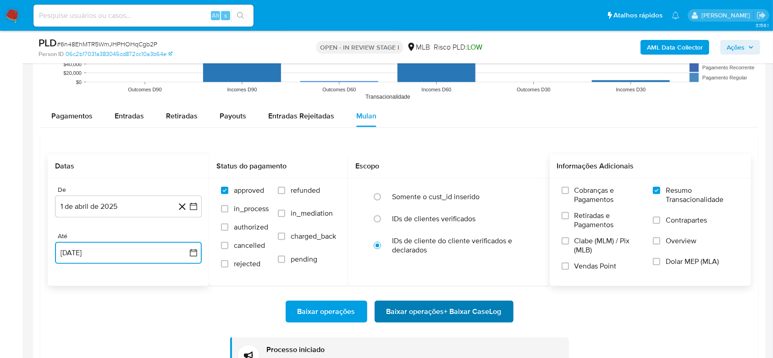
click at [463, 312] on span "Baixar operações + Baixar CaseLog" at bounding box center [444, 311] width 115 height 20
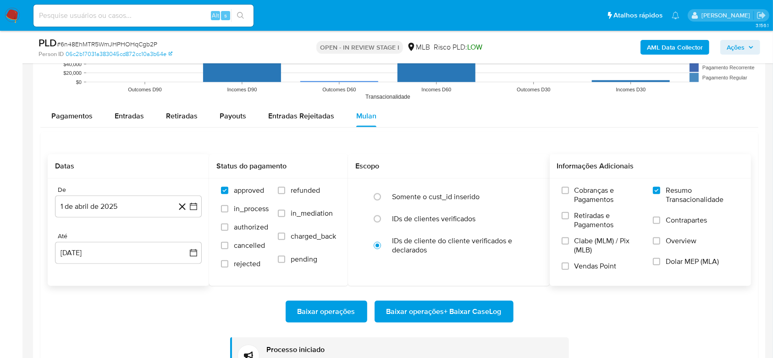
click at [652, 46] on b "AML Data Collector" at bounding box center [675, 47] width 56 height 15
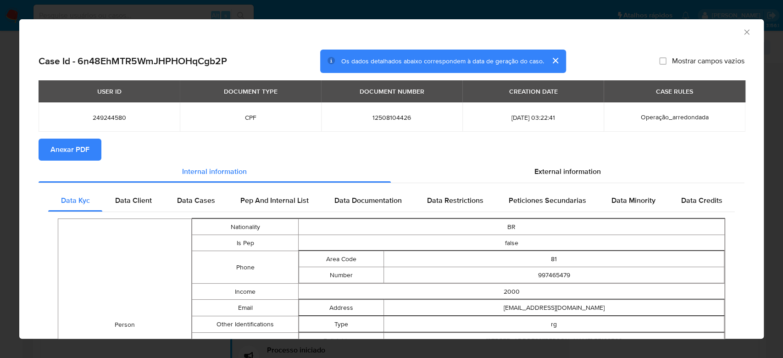
click at [80, 146] on span "Anexar PDF" at bounding box center [69, 149] width 39 height 20
click at [744, 31] on icon "Fechar a janela" at bounding box center [746, 31] width 5 height 5
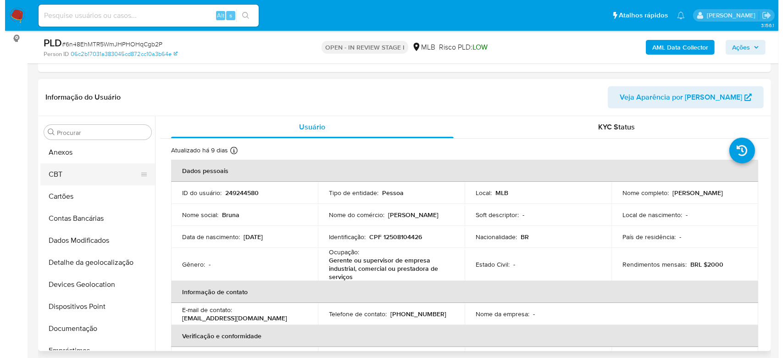
scroll to position [0, 0]
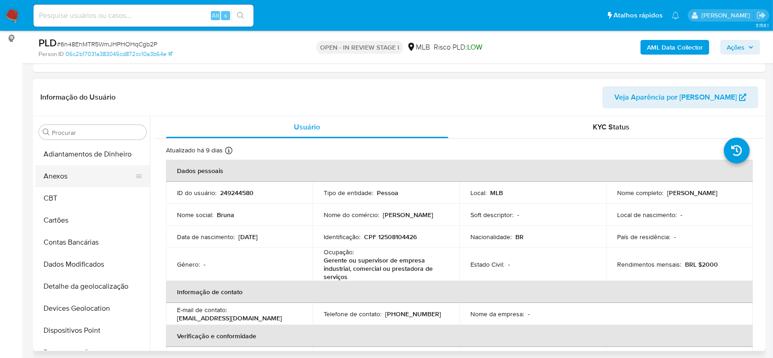
click at [60, 176] on button "Anexos" at bounding box center [88, 176] width 107 height 22
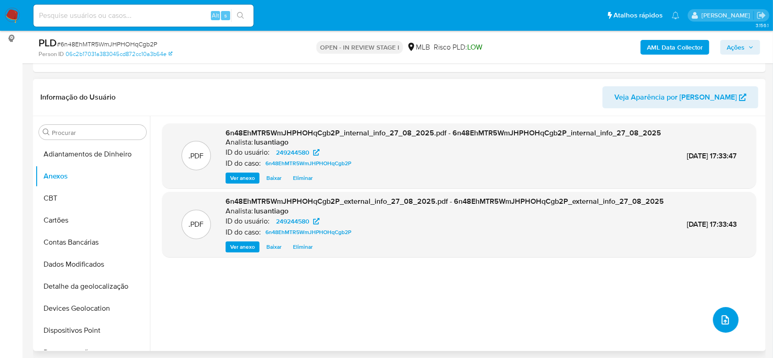
click at [726, 318] on icon "upload-file" at bounding box center [725, 319] width 11 height 11
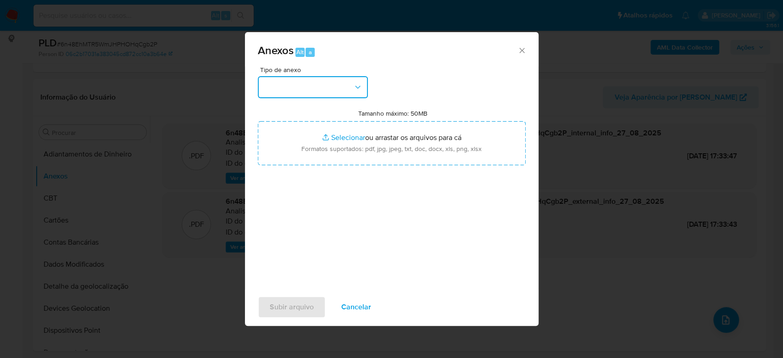
click at [329, 84] on button "button" at bounding box center [313, 87] width 110 height 22
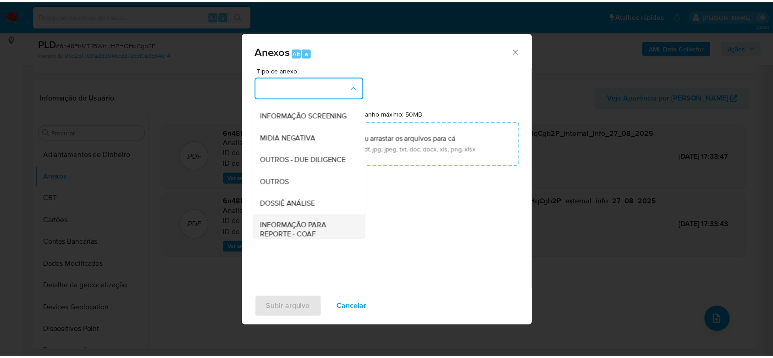
scroll to position [141, 0]
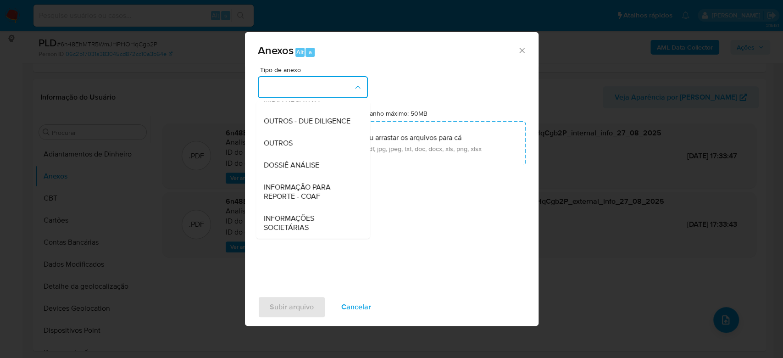
drag, startPoint x: 285, startPoint y: 164, endPoint x: 314, endPoint y: 182, distance: 33.3
click at [285, 165] on span "DOSSIÊ ANÁLISE" at bounding box center [290, 164] width 55 height 9
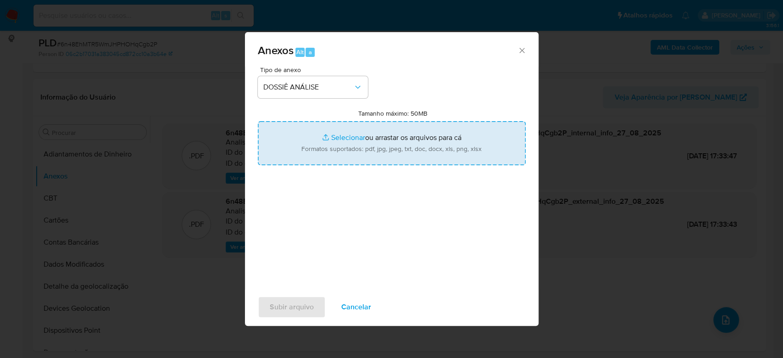
type input "C:\fakepath\Mulan 249244580_2025_08_27_16_18_30.xlsx"
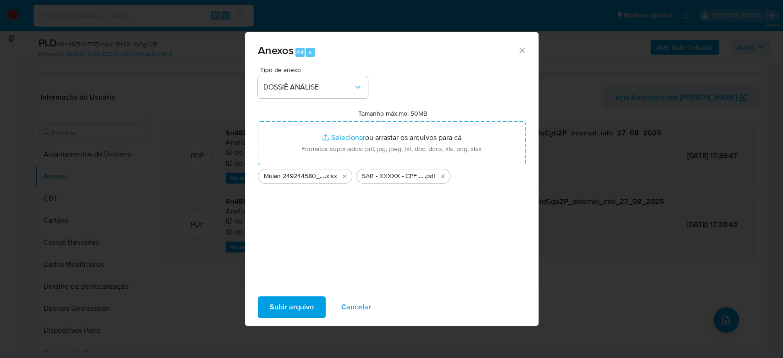
click at [289, 303] on span "Subir arquivo" at bounding box center [292, 307] width 44 height 20
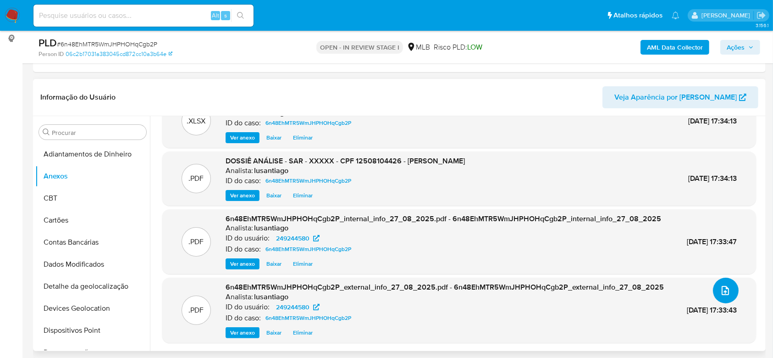
scroll to position [49, 0]
click at [735, 49] on span "Ações" at bounding box center [736, 47] width 18 height 15
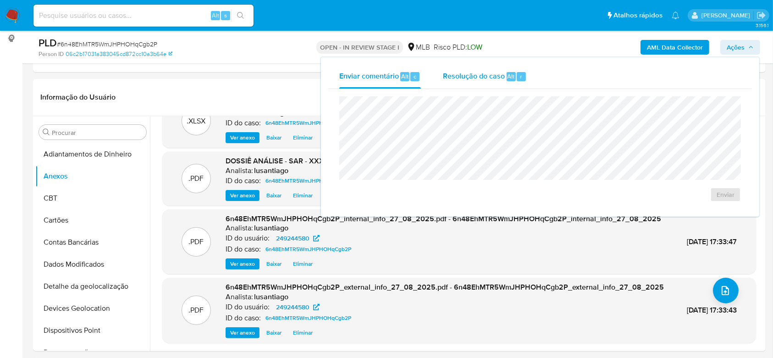
click at [498, 82] on div "Resolução do caso Alt r" at bounding box center [485, 77] width 84 height 24
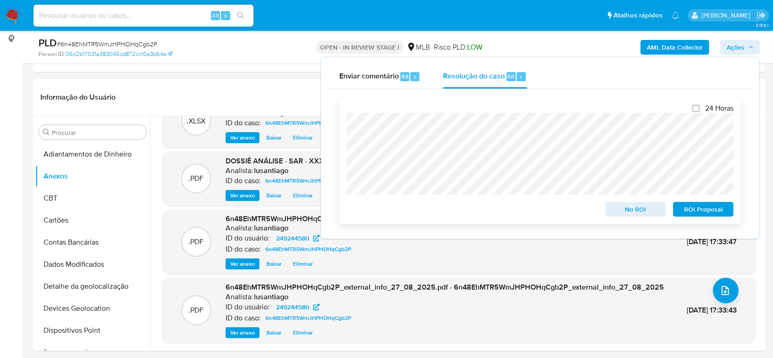
click at [693, 211] on span "ROI Proposal" at bounding box center [704, 209] width 48 height 13
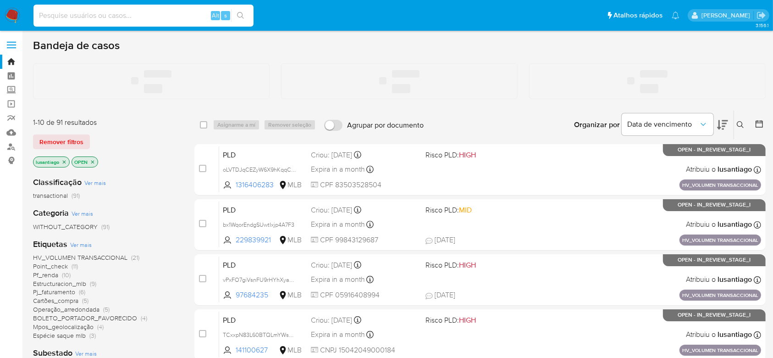
click at [88, 13] on input at bounding box center [143, 16] width 220 height 12
paste input "249244580"
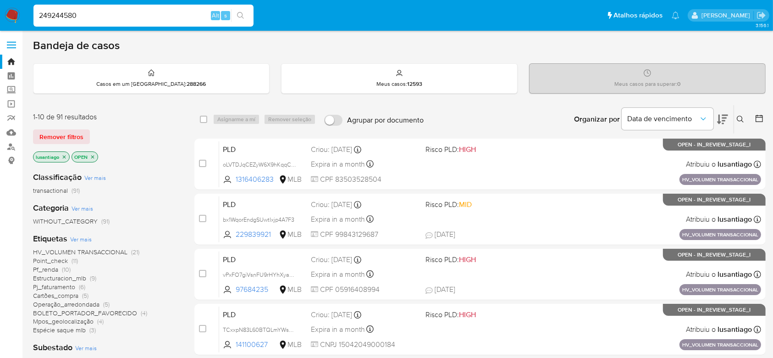
type input "249244580"
click at [244, 14] on icon "search-icon" at bounding box center [240, 15] width 7 height 7
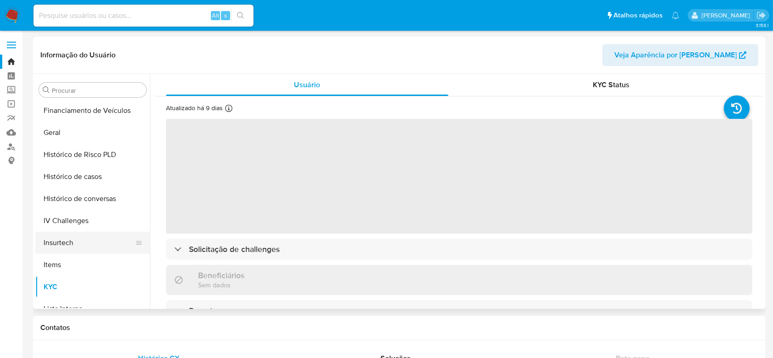
scroll to position [287, 0]
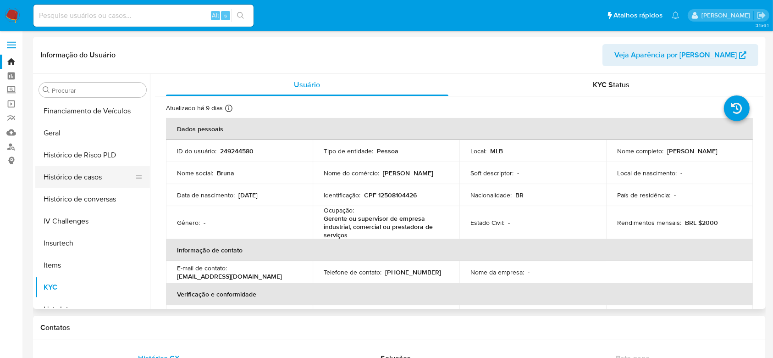
select select "10"
click at [92, 175] on button "Histórico de casos" at bounding box center [88, 177] width 107 height 22
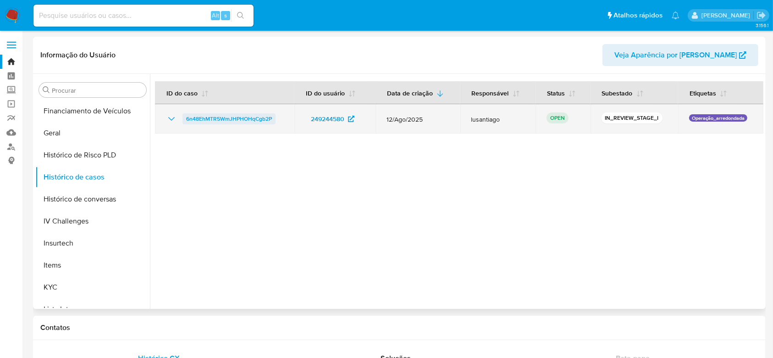
click at [227, 117] on span "6n48EhMTR5WmJHPHOHqCgb2P" at bounding box center [229, 118] width 86 height 11
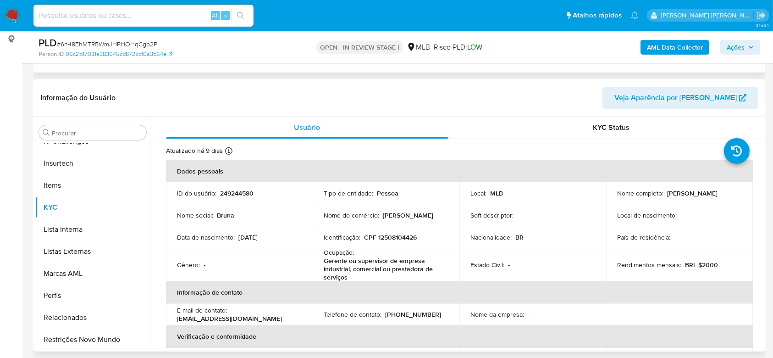
scroll to position [122, 0]
select select "10"
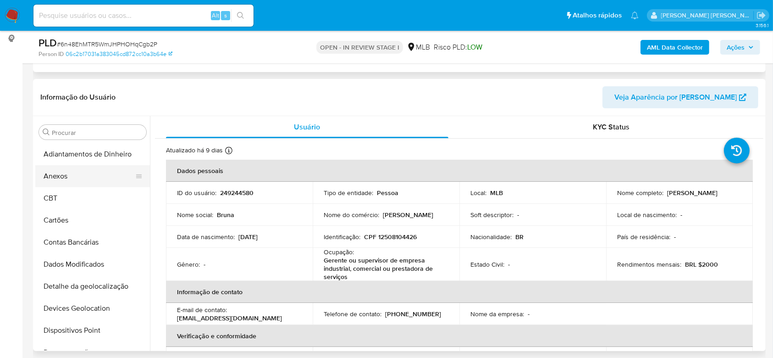
click at [71, 177] on button "Anexos" at bounding box center [88, 176] width 107 height 22
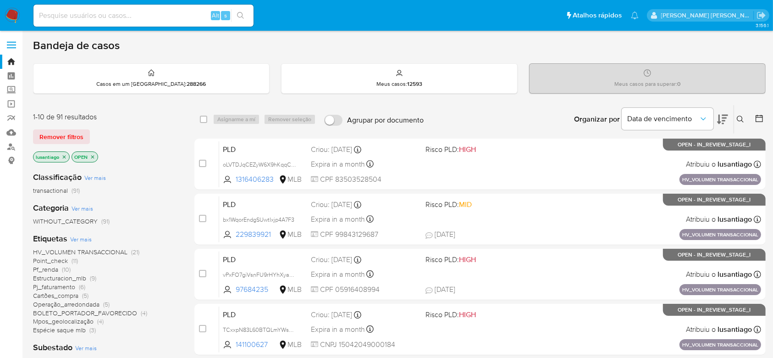
click at [147, 17] on input at bounding box center [143, 16] width 220 height 12
paste input "2132028679"
type input "2132028679"
click at [239, 15] on icon "search-icon" at bounding box center [240, 15] width 7 height 7
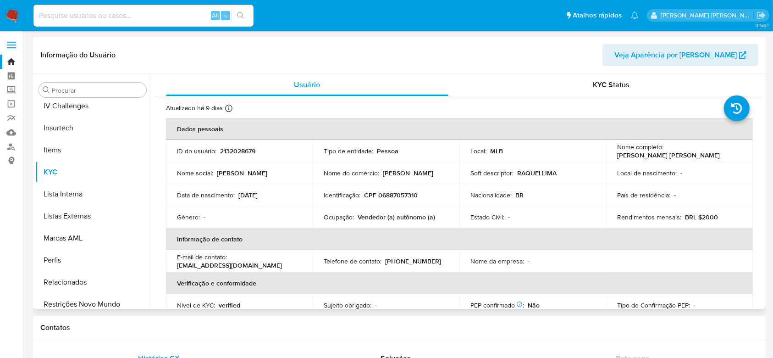
scroll to position [409, 0]
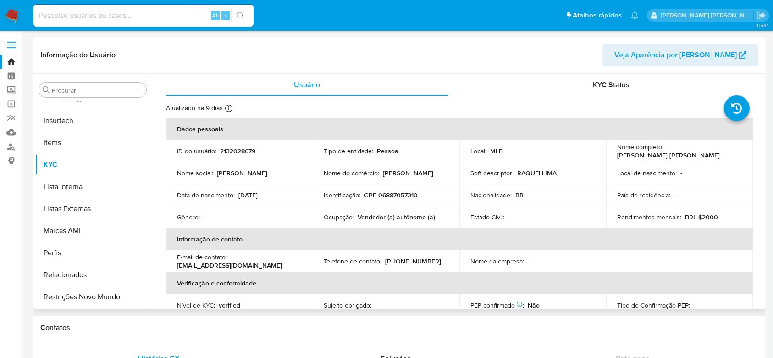
select select "10"
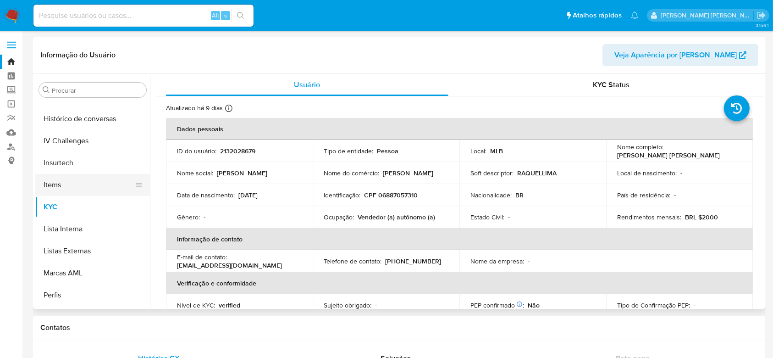
scroll to position [348, 0]
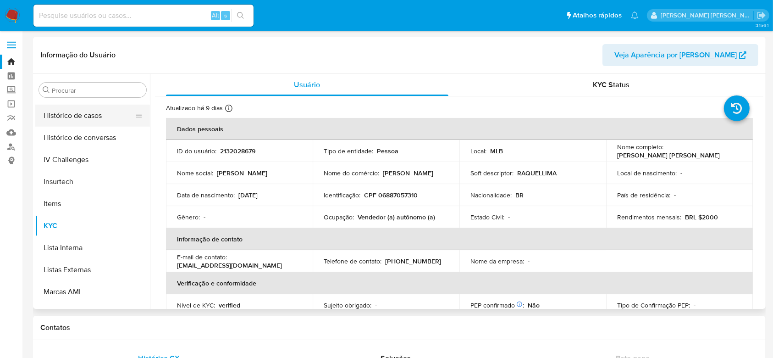
click at [85, 116] on button "Histórico de casos" at bounding box center [88, 116] width 107 height 22
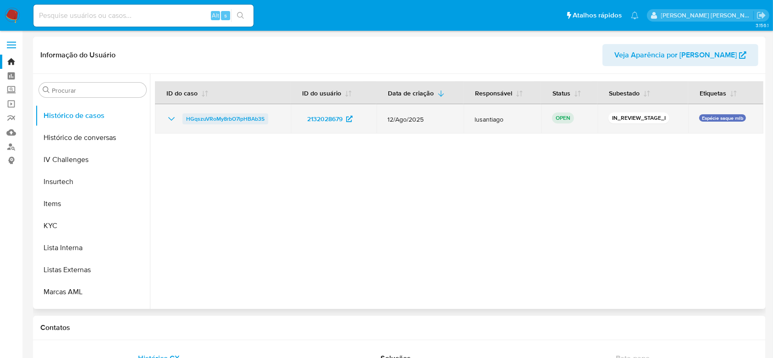
click at [238, 117] on span "HGqszuVRoMy8rbO7lpHBAb3S" at bounding box center [225, 118] width 78 height 11
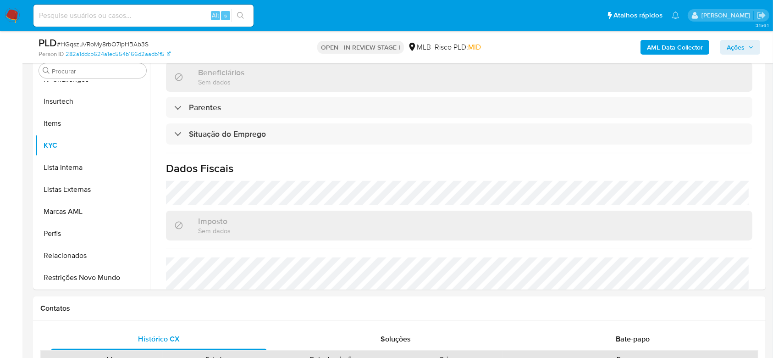
scroll to position [334, 0]
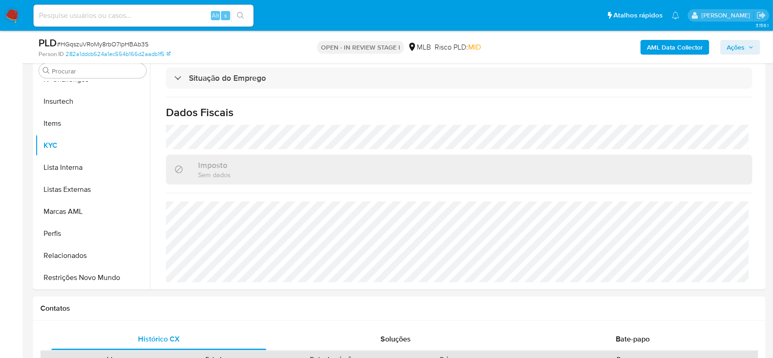
select select "10"
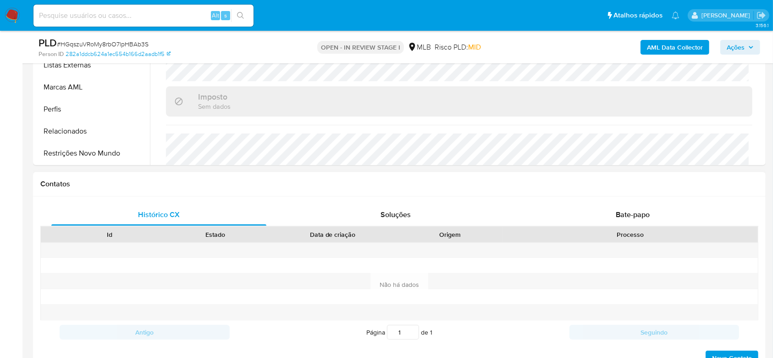
scroll to position [428, 0]
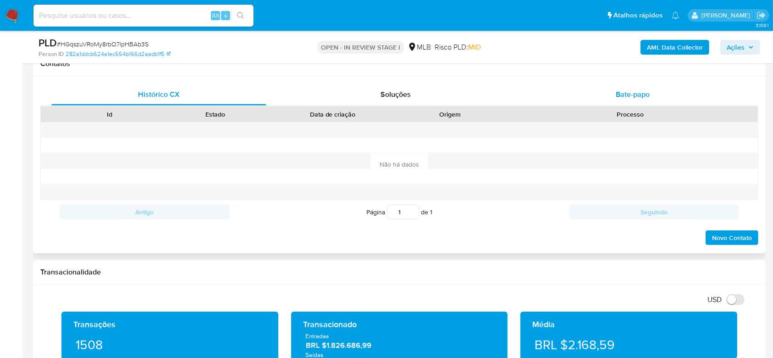
click at [612, 92] on div "Bate-papo" at bounding box center [632, 94] width 215 height 22
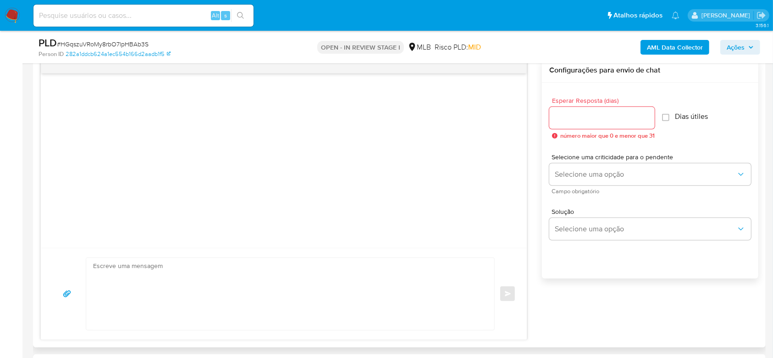
scroll to position [367, 0]
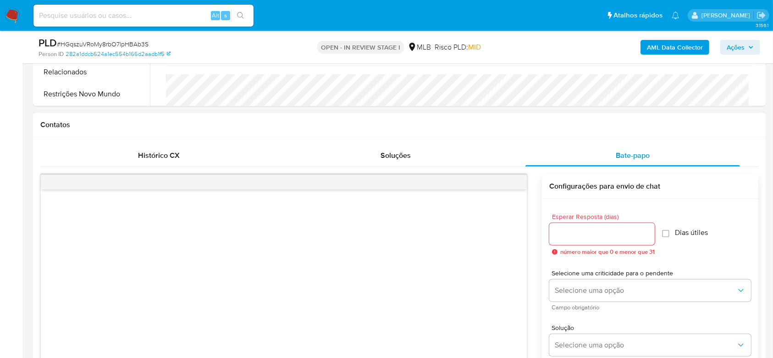
click at [586, 237] on input "Esperar Resposta (dias)" at bounding box center [601, 234] width 105 height 12
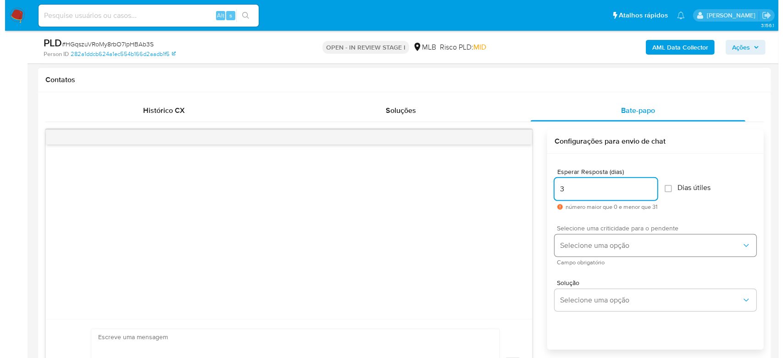
scroll to position [428, 0]
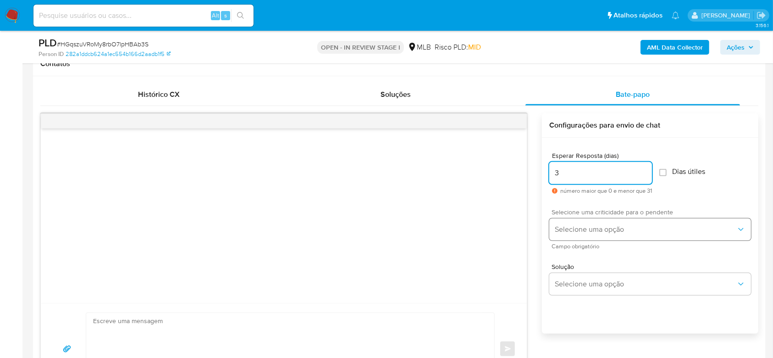
type input "3"
click at [636, 225] on span "Selecione uma opção" at bounding box center [646, 229] width 182 height 9
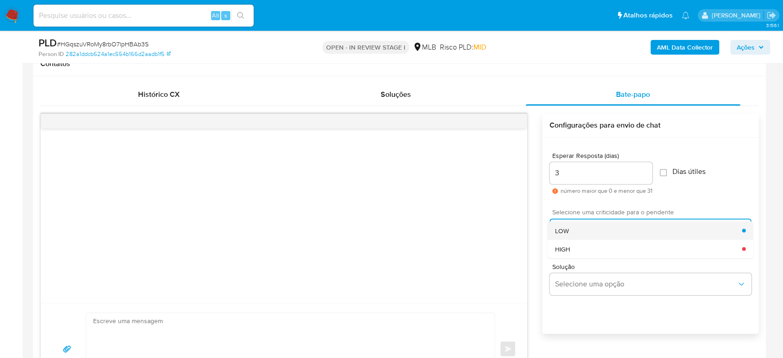
click at [608, 229] on div "LOW" at bounding box center [648, 230] width 187 height 18
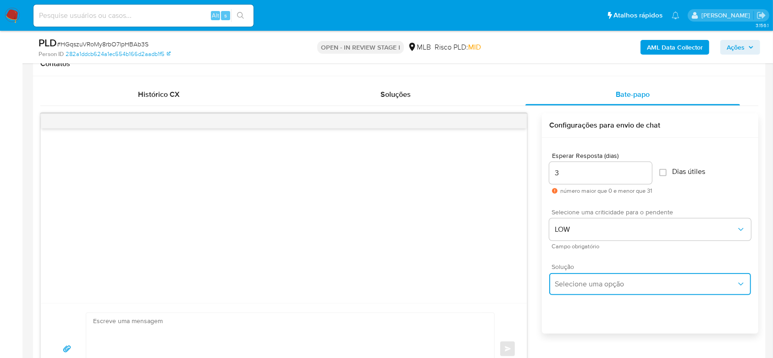
click at [612, 284] on span "Selecione uma opção" at bounding box center [646, 283] width 182 height 9
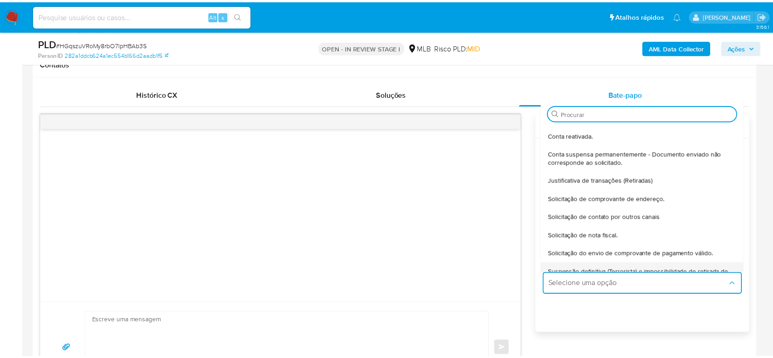
scroll to position [61, 0]
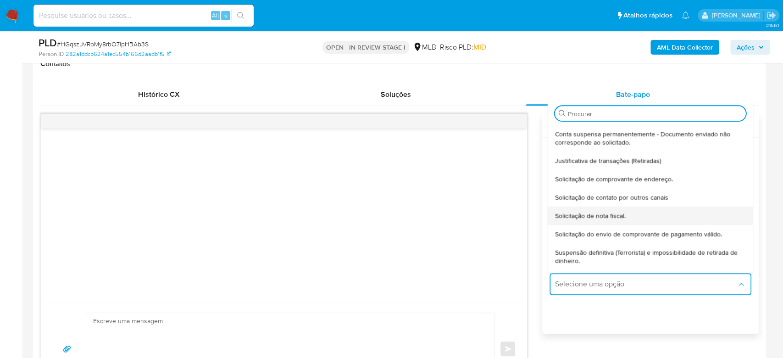
click at [611, 218] on span "Solicitação de nota fiscal." at bounding box center [590, 215] width 71 height 8
type textarea "Olá,Suspendemos a sua conta para uma verificação adicional de segurança.Por fav…"
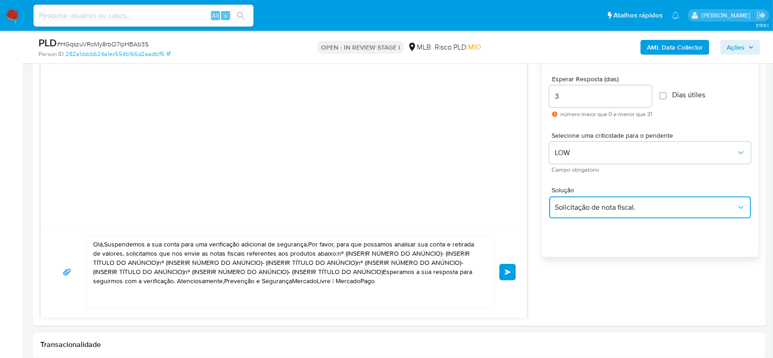
scroll to position [550, 0]
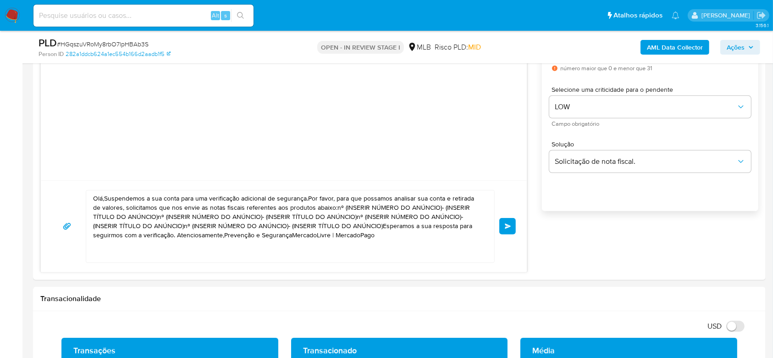
click at [319, 225] on textarea "Olá,Suspendemos a sua conta para uma verificação adicional de segurança.Por fav…" at bounding box center [288, 226] width 390 height 72
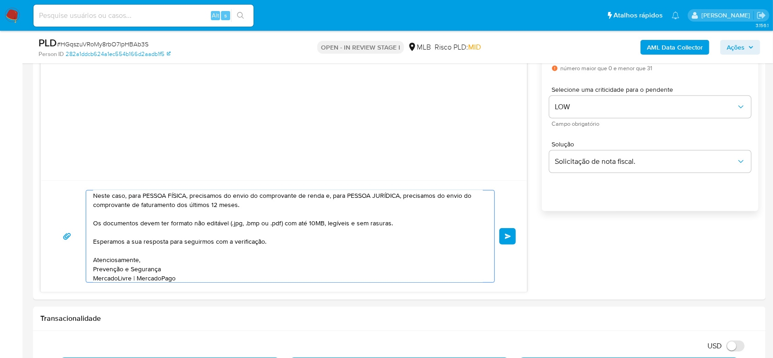
scroll to position [121, 0]
drag, startPoint x: 184, startPoint y: 197, endPoint x: 129, endPoint y: 202, distance: 55.2
click at [129, 202] on textarea "Olá! Estamos realizando uma verificação adicional de segurança em contas de usu…" at bounding box center [288, 236] width 390 height 92
drag, startPoint x: 265, startPoint y: 200, endPoint x: 272, endPoint y: 205, distance: 8.0
click at [272, 205] on textarea "Olá! Estamos realizando uma verificação adicional de segurança em contas de usu…" at bounding box center [288, 236] width 390 height 92
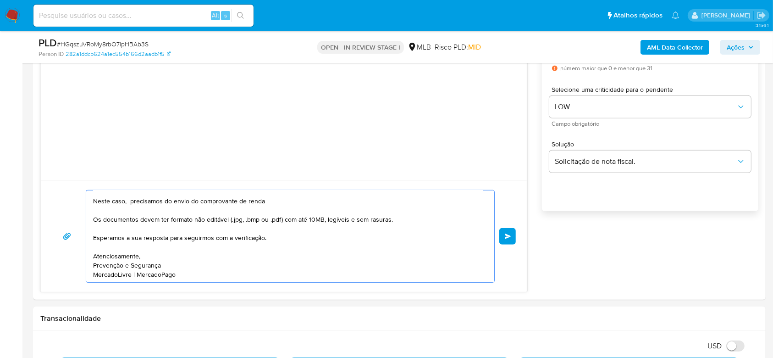
scroll to position [130, 0]
type textarea "Olá! Estamos realizando uma verificação adicional de segurança em contas de usu…"
click at [512, 232] on button "common.send" at bounding box center [507, 236] width 17 height 17
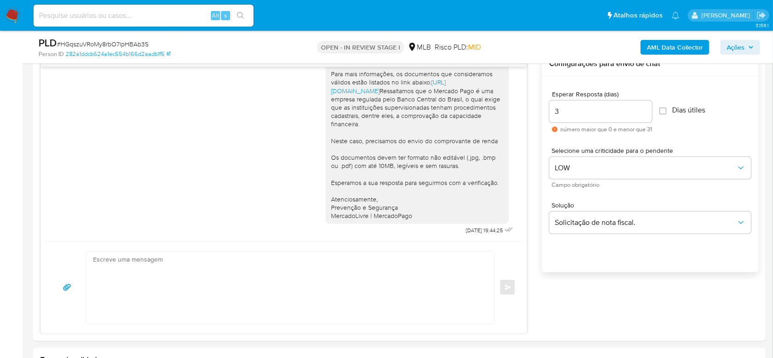
scroll to position [489, 0]
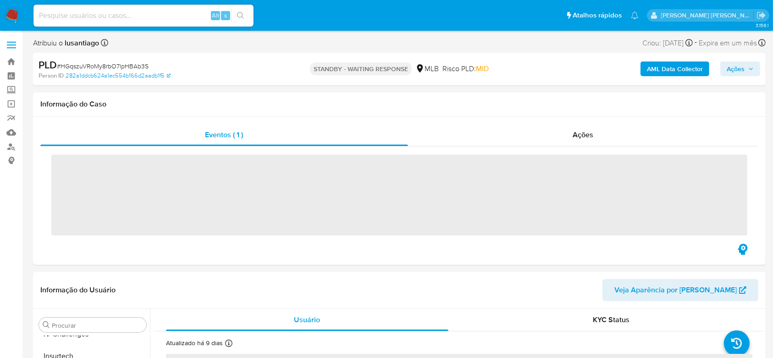
scroll to position [409, 0]
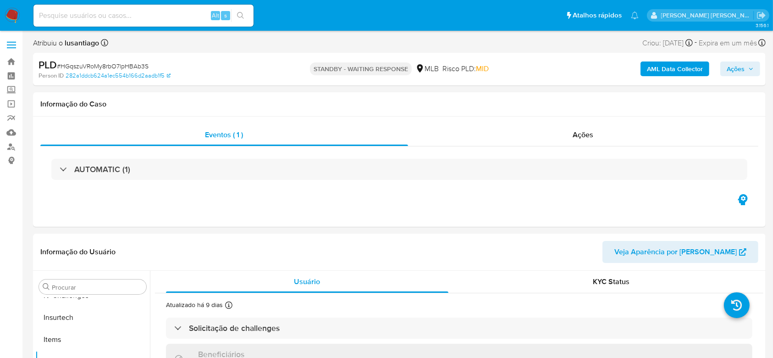
click at [104, 64] on span "# HGqszuVRoMy8rbO7lpHBAb3S" at bounding box center [103, 65] width 92 height 9
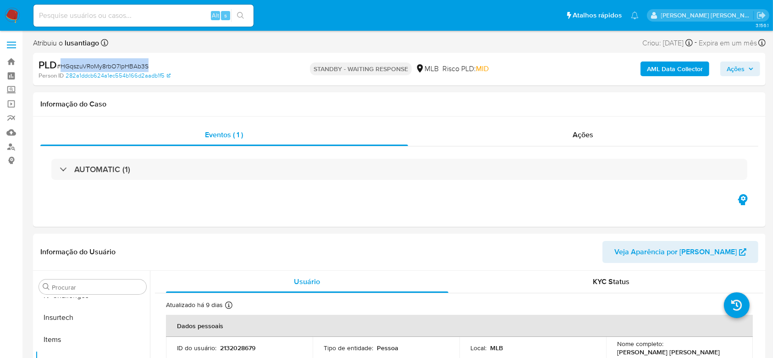
copy span "HGqszuVRoMy8rbO7lpHBAb3S"
select select "10"
click at [177, 15] on input at bounding box center [143, 16] width 220 height 12
paste input "837946841"
type input "837946841"
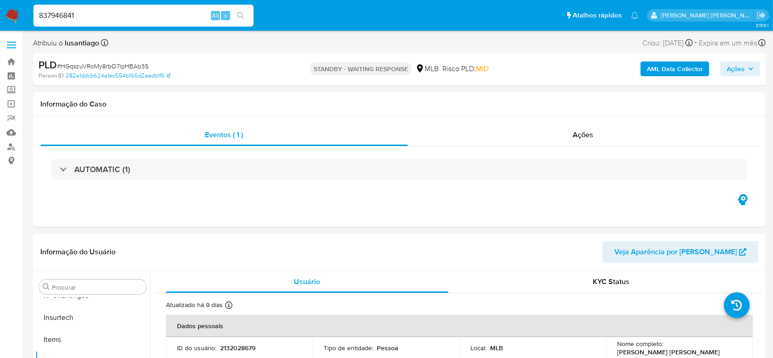
click at [242, 17] on icon "search-icon" at bounding box center [240, 15] width 7 height 7
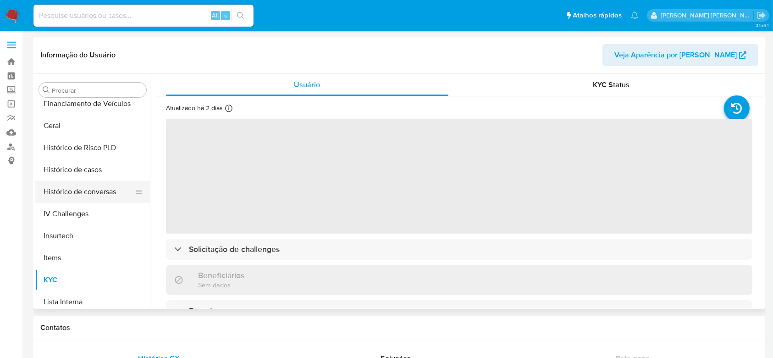
scroll to position [277, 0]
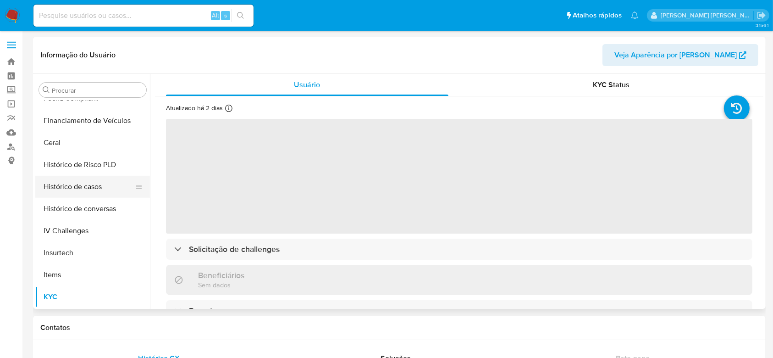
click at [75, 182] on button "Histórico de casos" at bounding box center [88, 187] width 107 height 22
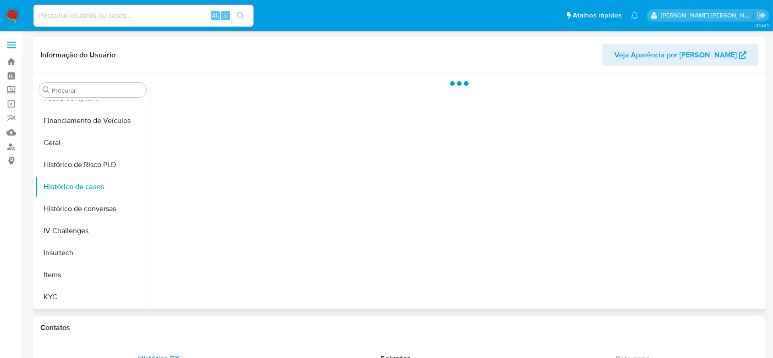
select select "10"
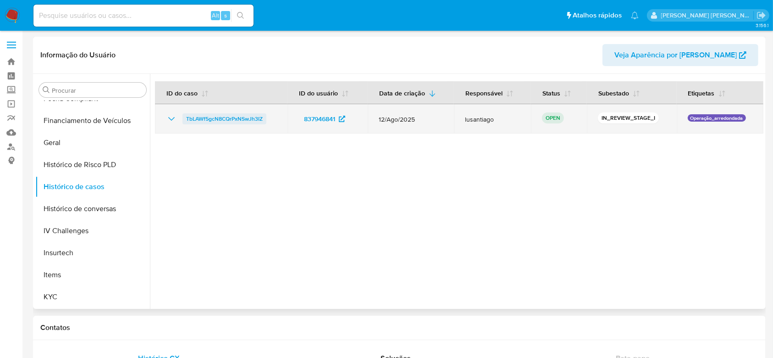
click at [205, 117] on span "TbLAWf5gcN8CQrPxNSwJh3IZ" at bounding box center [224, 118] width 77 height 11
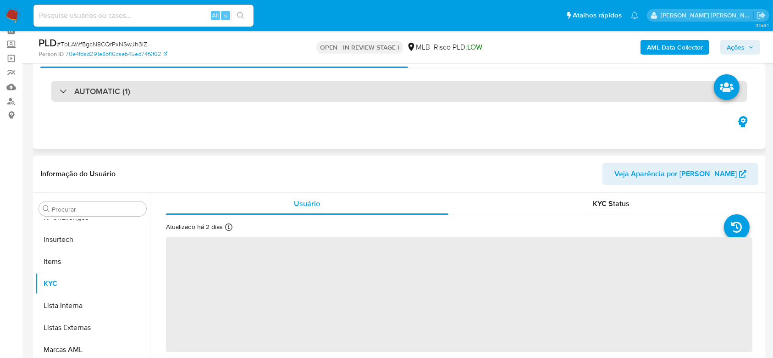
scroll to position [183, 0]
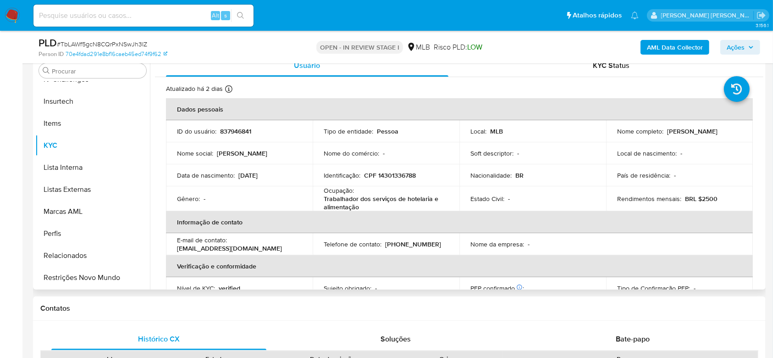
select select "10"
click at [393, 172] on p "CPF 14301336788" at bounding box center [390, 175] width 52 height 8
copy p "14301336788"
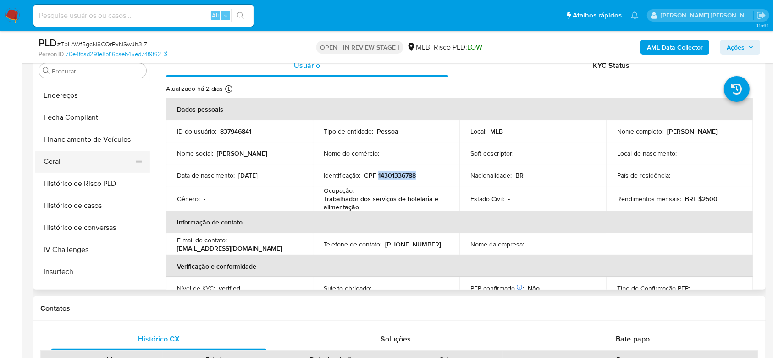
scroll to position [226, 0]
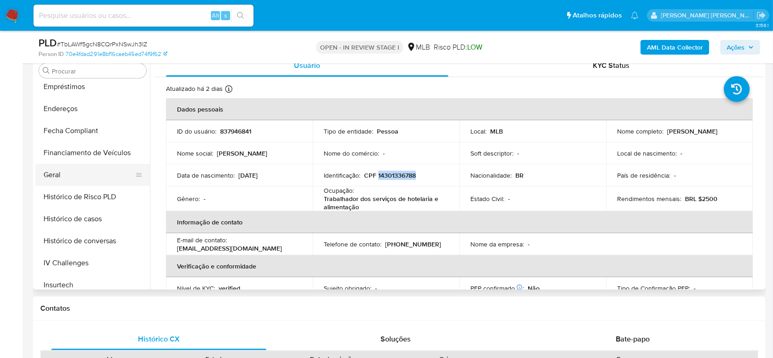
click at [66, 172] on button "Geral" at bounding box center [88, 175] width 107 height 22
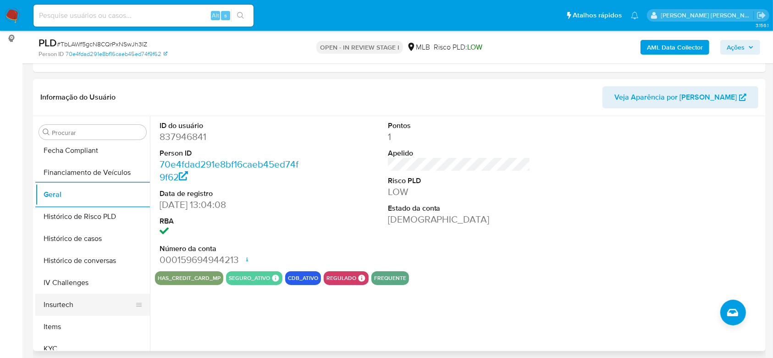
scroll to position [287, 0]
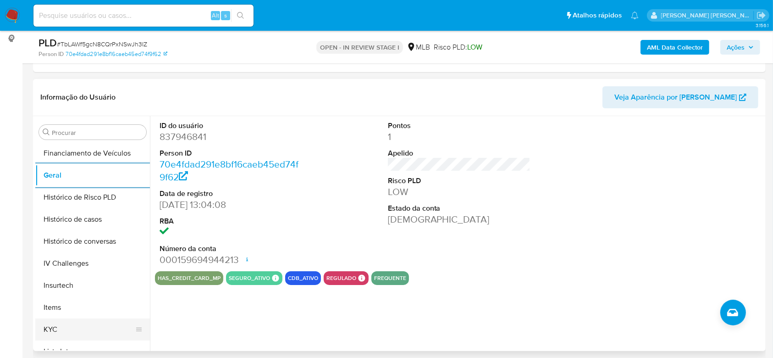
click at [58, 322] on button "KYC" at bounding box center [88, 329] width 107 height 22
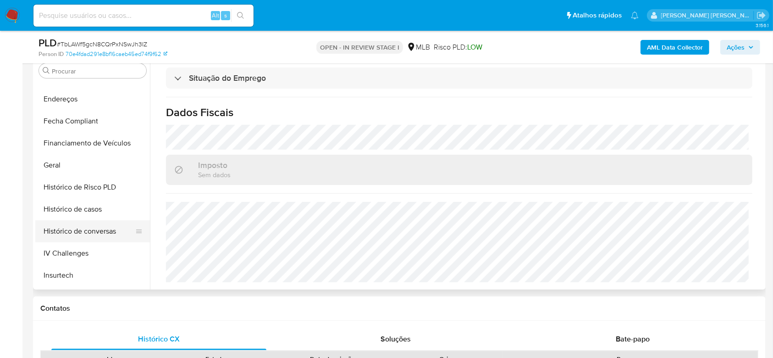
scroll to position [165, 0]
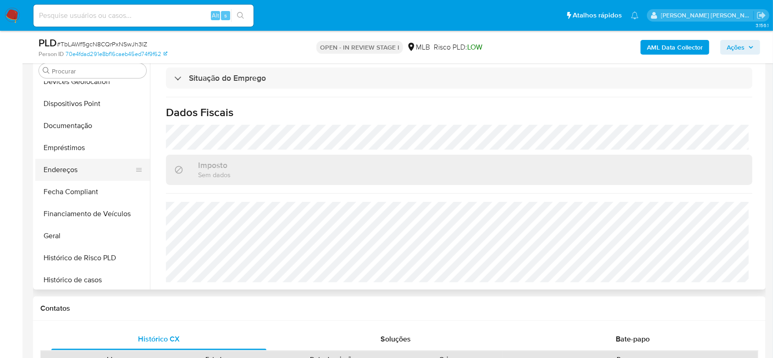
click at [67, 178] on button "Endereços" at bounding box center [88, 170] width 107 height 22
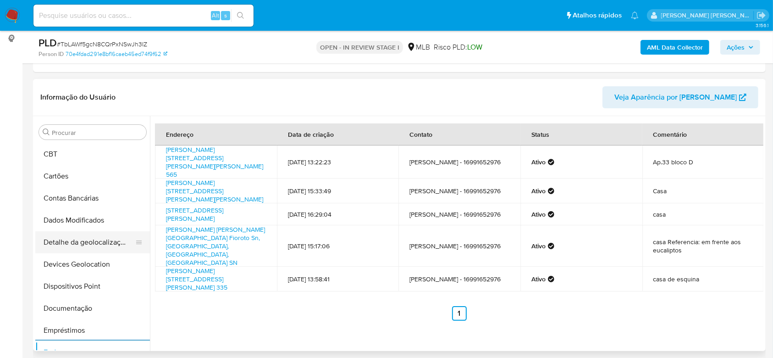
scroll to position [43, 0]
click at [102, 244] on button "Detalhe da geolocalização" at bounding box center [88, 243] width 107 height 22
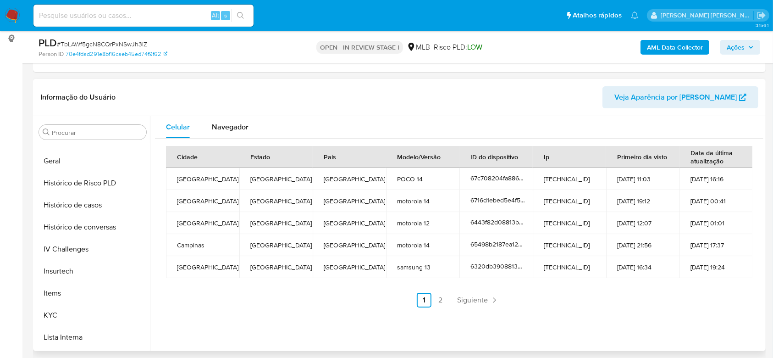
scroll to position [409, 0]
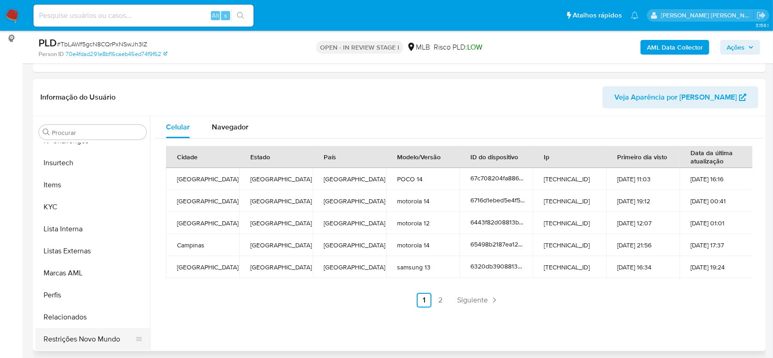
click at [83, 331] on button "Restrições Novo Mundo" at bounding box center [88, 339] width 107 height 22
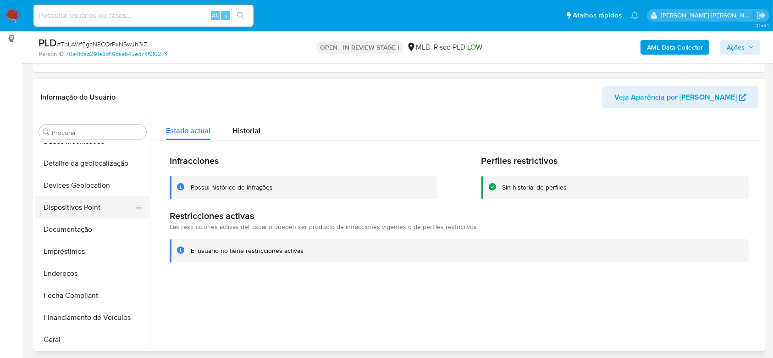
scroll to position [104, 0]
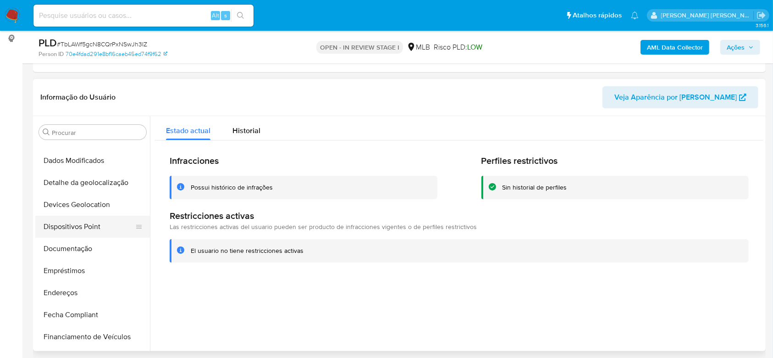
click at [74, 226] on button "Dispositivos Point" at bounding box center [88, 227] width 107 height 22
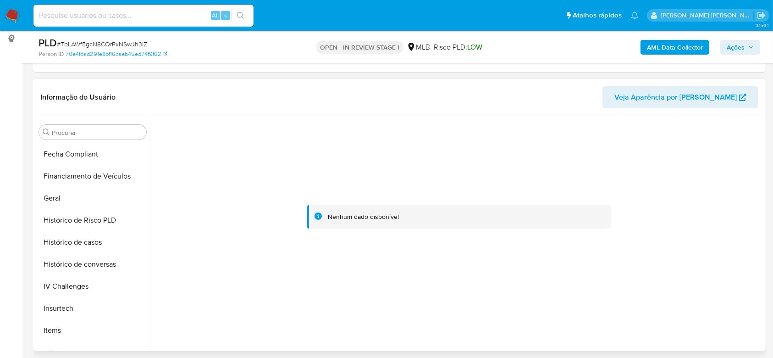
scroll to position [409, 0]
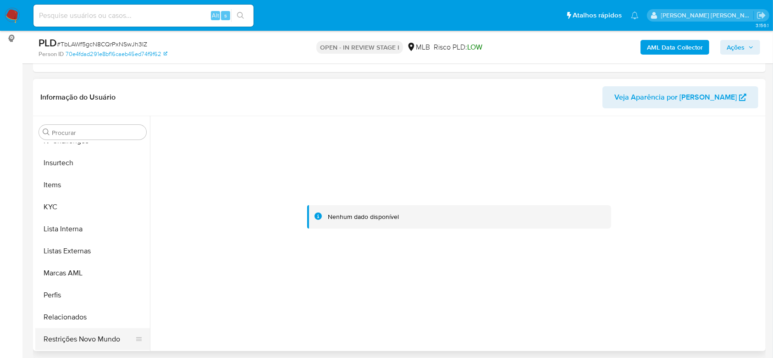
click at [88, 331] on button "Restrições Novo Mundo" at bounding box center [88, 339] width 107 height 22
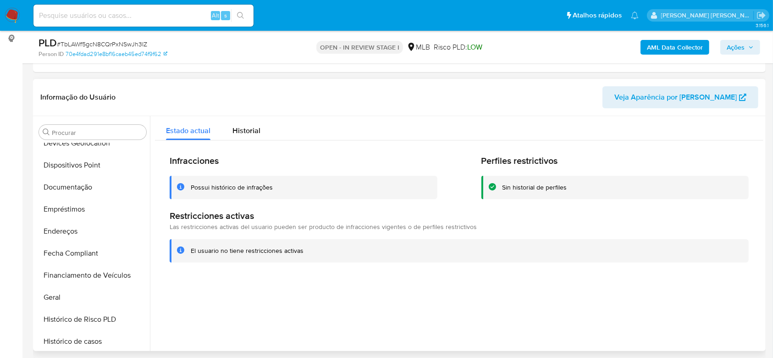
scroll to position [165, 0]
click at [87, 192] on button "Documentação" at bounding box center [88, 187] width 107 height 22
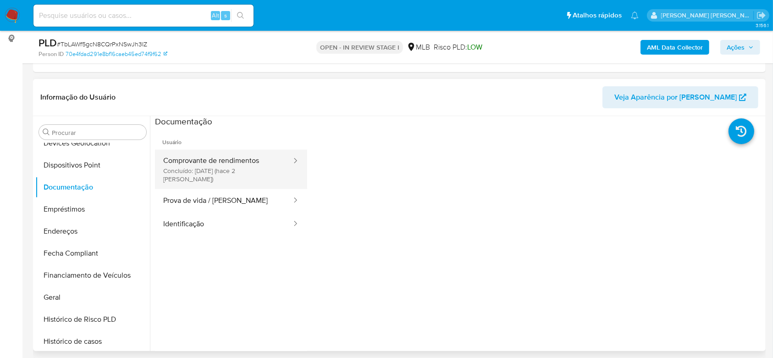
click at [210, 165] on button "Comprovante de rendimentos Concluído: 25/08/2025 (hace 2 días)" at bounding box center [224, 168] width 138 height 39
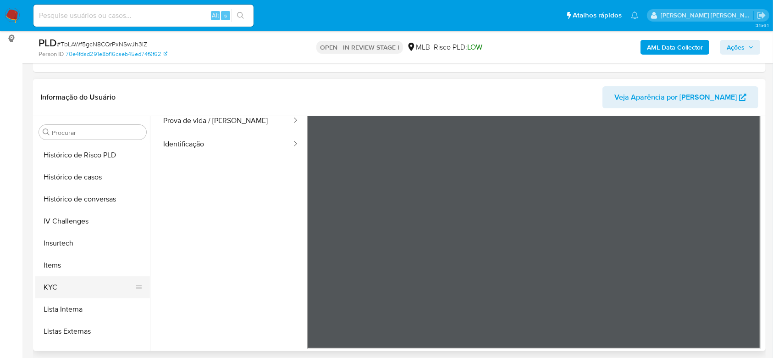
scroll to position [348, 0]
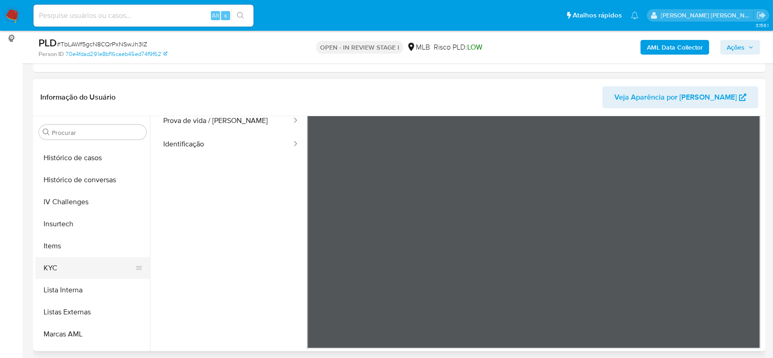
click at [72, 274] on button "KYC" at bounding box center [88, 268] width 107 height 22
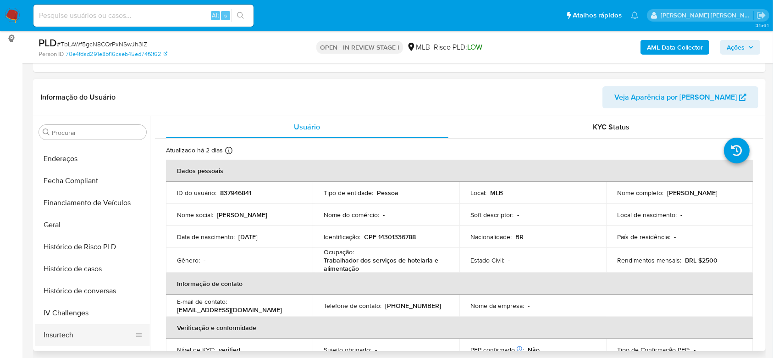
scroll to position [226, 0]
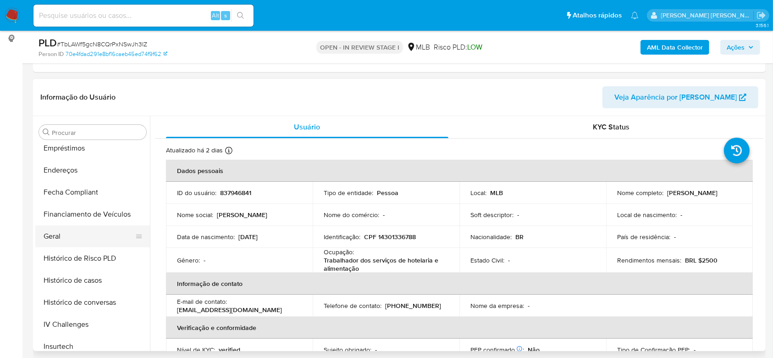
click at [59, 227] on button "Geral" at bounding box center [88, 236] width 107 height 22
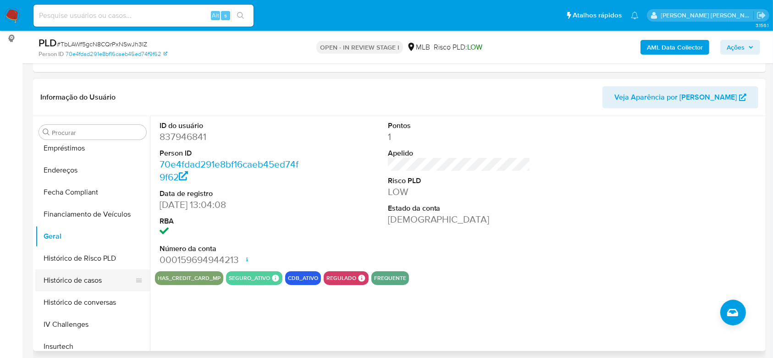
scroll to position [348, 0]
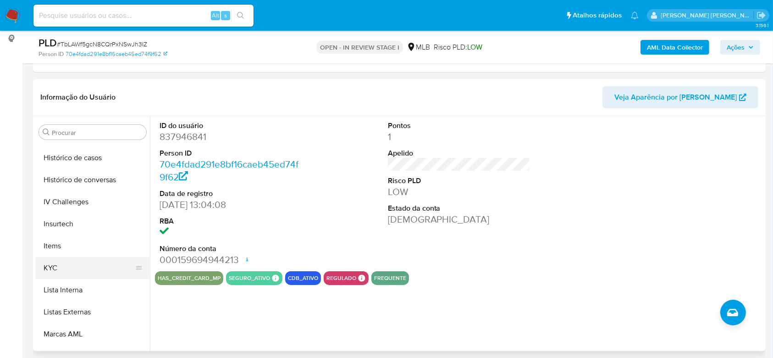
click at [62, 271] on button "KYC" at bounding box center [88, 268] width 107 height 22
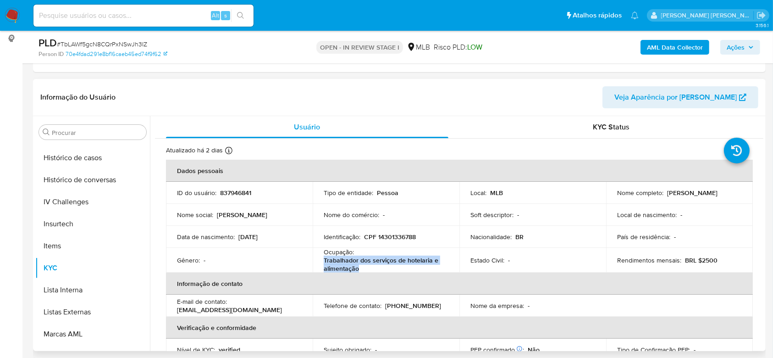
drag, startPoint x: 354, startPoint y: 268, endPoint x: 323, endPoint y: 259, distance: 32.8
click at [324, 259] on p "Trabalhador dos serviços de hotelaria e alimentação" at bounding box center [384, 264] width 121 height 17
copy p "Trabalhador dos serviços de hotelaria e alimentação"
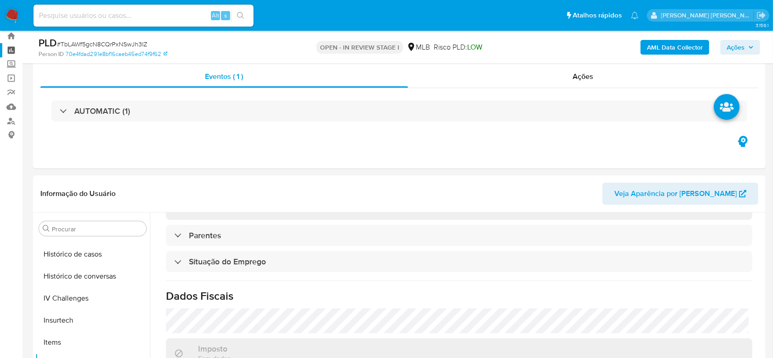
scroll to position [0, 0]
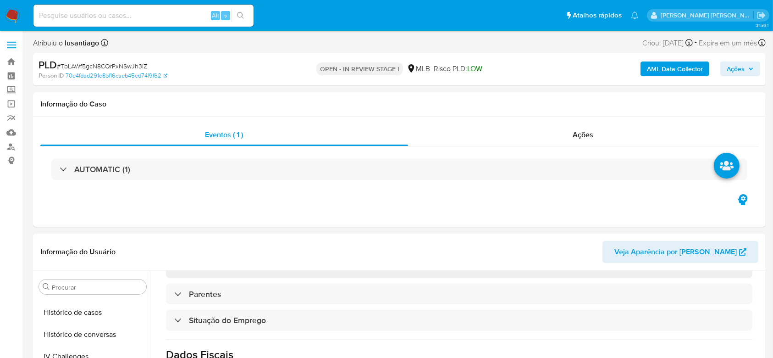
click at [740, 63] on span "Ações" at bounding box center [736, 68] width 18 height 15
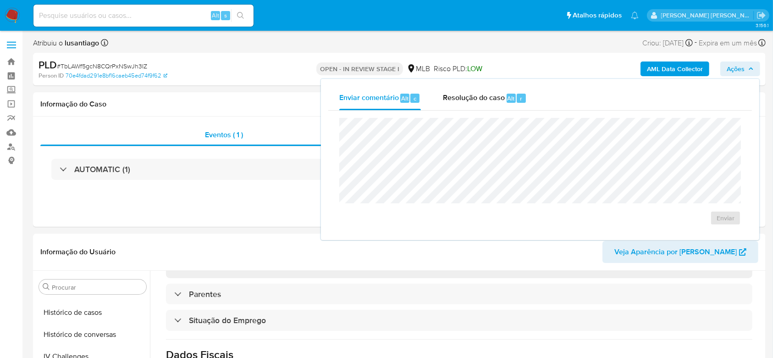
drag, startPoint x: 477, startPoint y: 98, endPoint x: 475, endPoint y: 116, distance: 18.0
click at [477, 101] on span "Resolução do caso" at bounding box center [474, 98] width 62 height 11
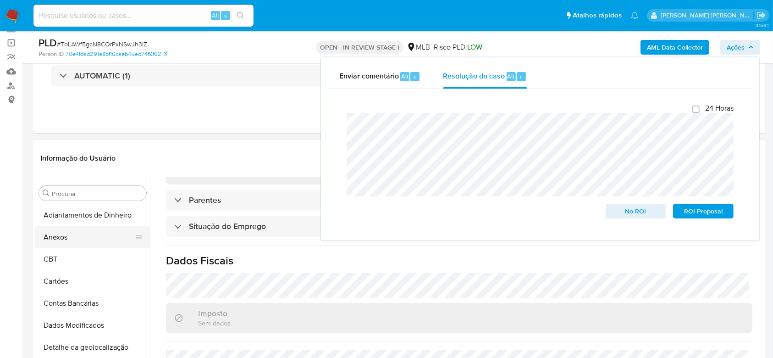
click at [74, 233] on button "Anexos" at bounding box center [88, 237] width 107 height 22
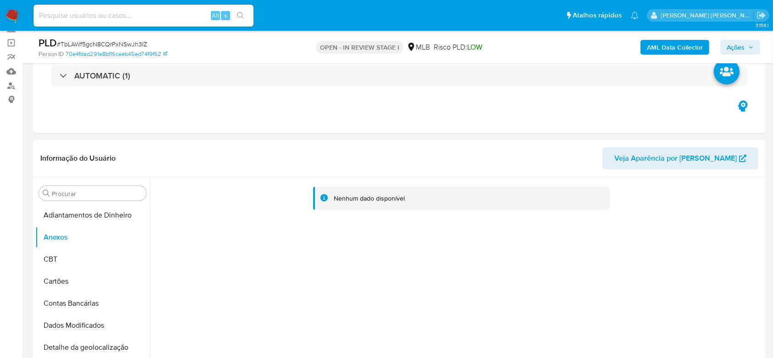
click at [674, 44] on b "AML Data Collector" at bounding box center [675, 47] width 56 height 15
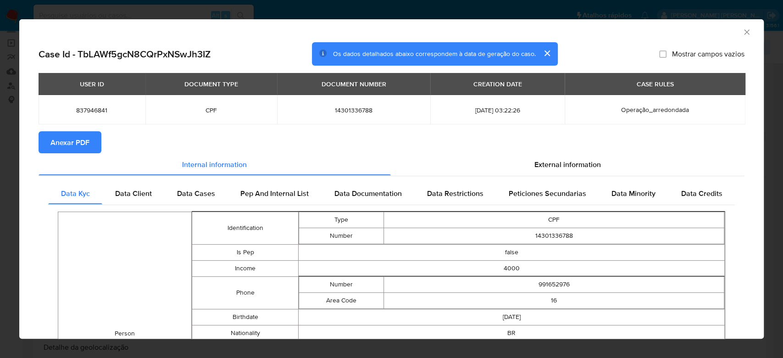
click at [75, 140] on span "Anexar PDF" at bounding box center [69, 142] width 39 height 20
click at [742, 30] on icon "Fechar a janela" at bounding box center [746, 32] width 9 height 9
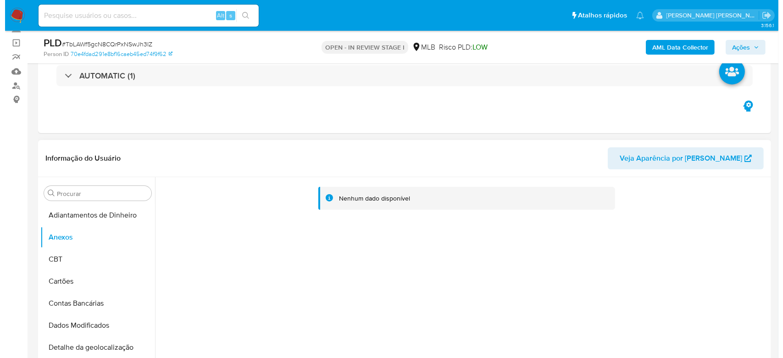
scroll to position [122, 0]
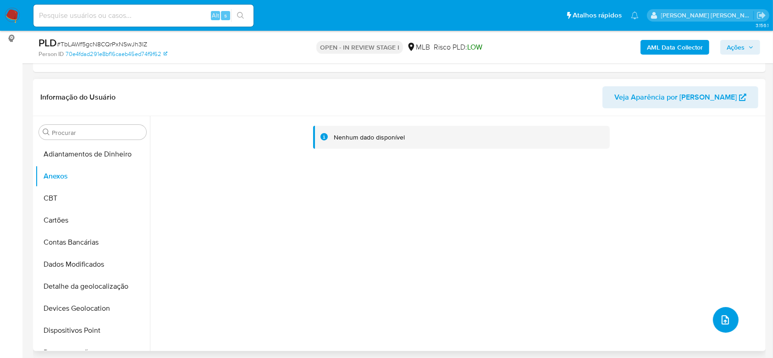
click at [726, 311] on button "upload-file" at bounding box center [726, 320] width 26 height 26
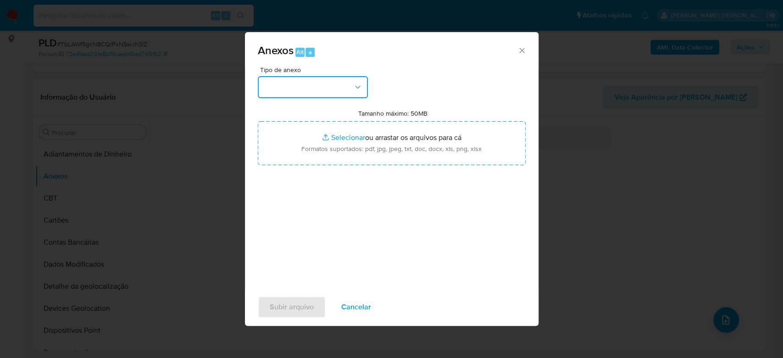
click at [293, 88] on button "button" at bounding box center [313, 87] width 110 height 22
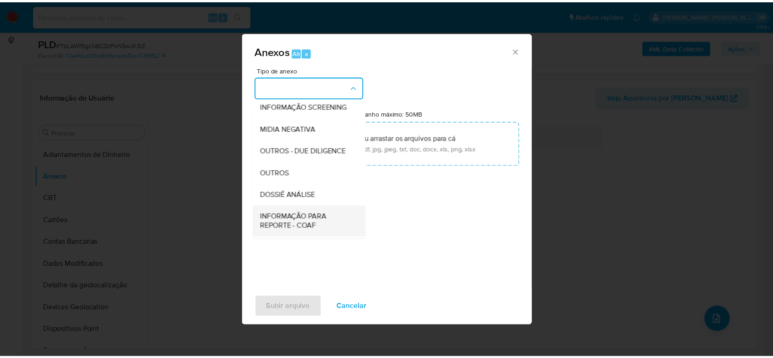
scroll to position [141, 0]
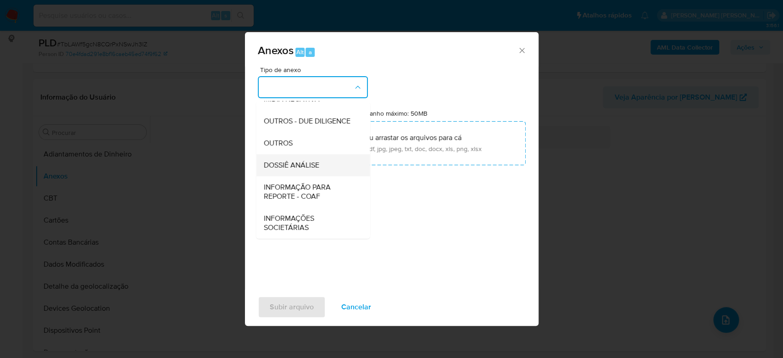
click at [300, 163] on span "DOSSIÊ ANÁLISE" at bounding box center [290, 164] width 55 height 9
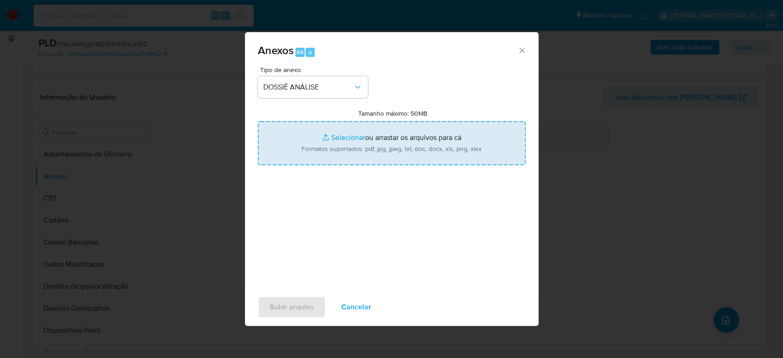
type input "C:\fakepath\Mulan 837946841_2025_08_27_13_16_47.xlsx"
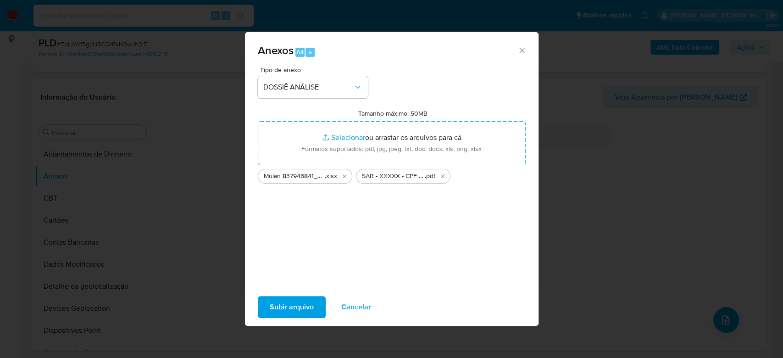
click at [295, 304] on span "Subir arquivo" at bounding box center [292, 307] width 44 height 20
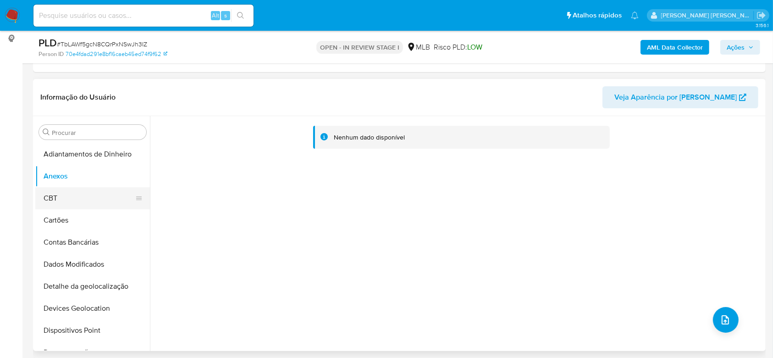
click at [61, 202] on button "CBT" at bounding box center [88, 198] width 107 height 22
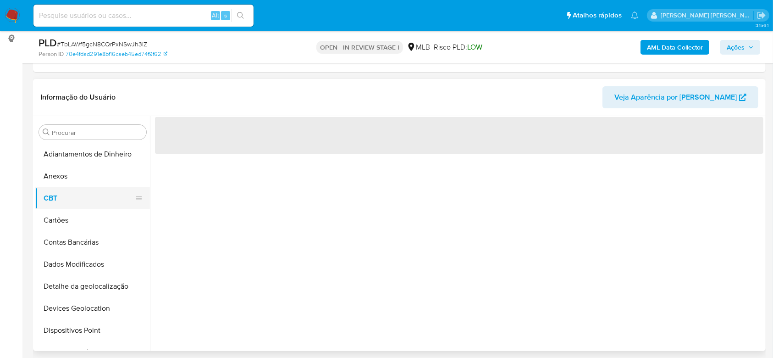
click at [63, 187] on button "CBT" at bounding box center [88, 198] width 107 height 22
click at [71, 178] on button "Anexos" at bounding box center [88, 176] width 107 height 22
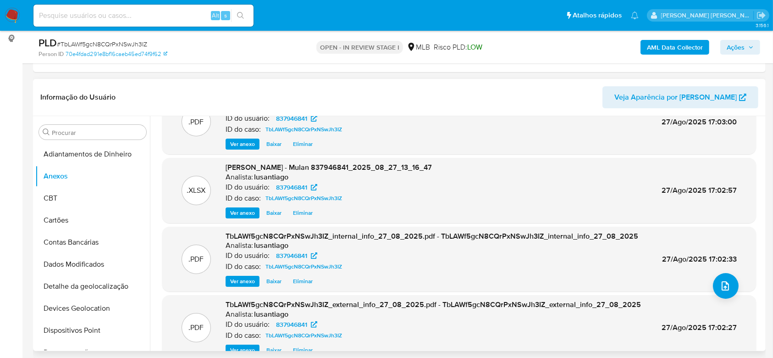
scroll to position [51, 0]
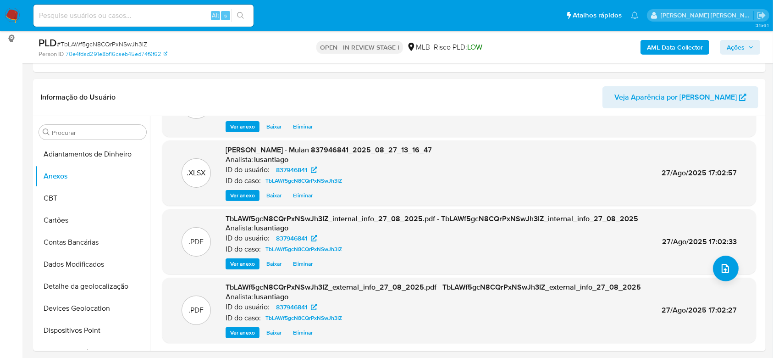
click at [744, 37] on div "AML Data Collector Ações" at bounding box center [641, 47] width 238 height 22
drag, startPoint x: 744, startPoint y: 47, endPoint x: 731, endPoint y: 52, distance: 13.2
click at [744, 48] on span "Ações" at bounding box center [736, 47] width 18 height 15
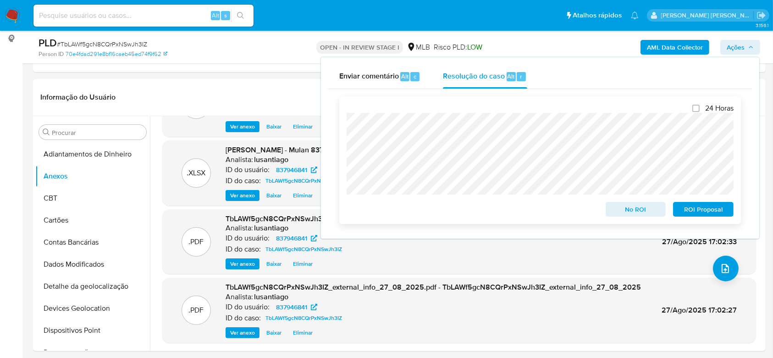
click at [723, 211] on span "ROI Proposal" at bounding box center [704, 209] width 48 height 13
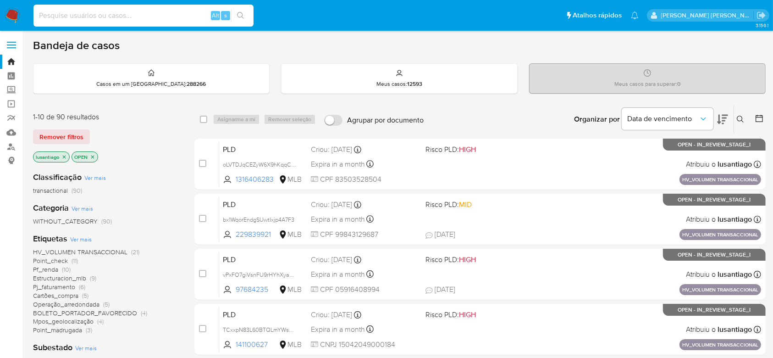
click at [110, 17] on input at bounding box center [143, 16] width 220 height 12
paste input "2327682537"
type input "2327682537"
click at [242, 17] on icon "search-icon" at bounding box center [240, 15] width 7 height 7
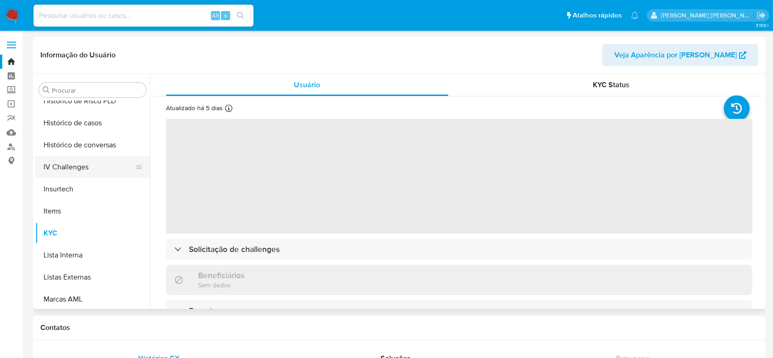
scroll to position [287, 0]
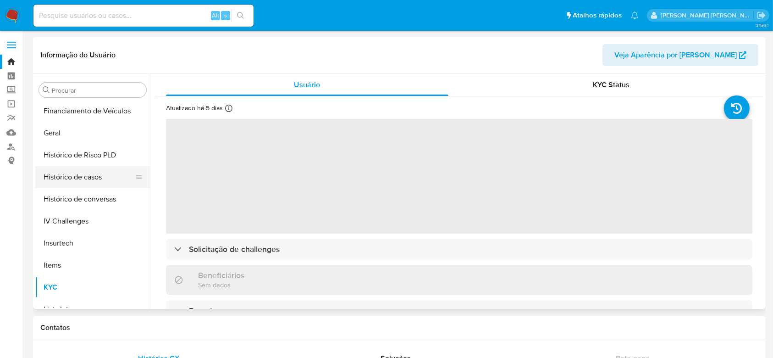
click at [88, 177] on button "Histórico de casos" at bounding box center [88, 177] width 107 height 22
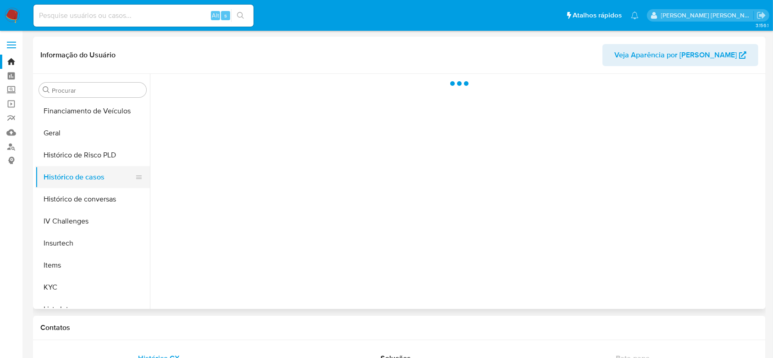
select select "10"
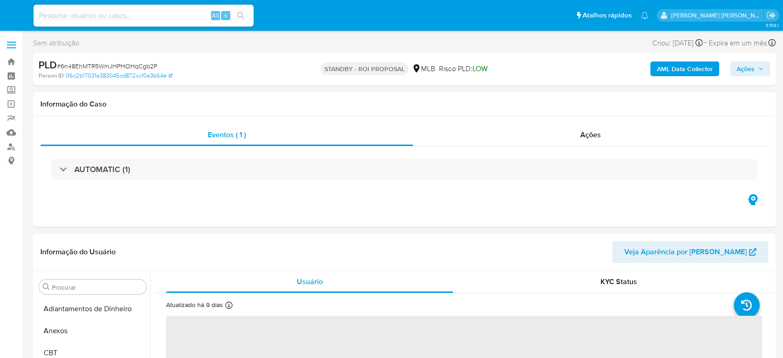
select select "10"
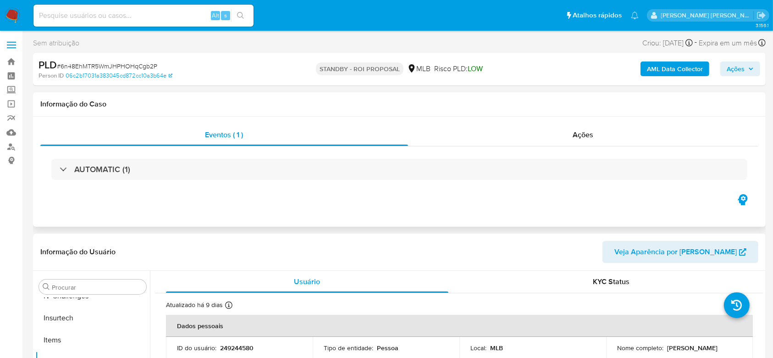
scroll to position [409, 0]
click at [10, 80] on link "Painel" at bounding box center [54, 76] width 109 height 14
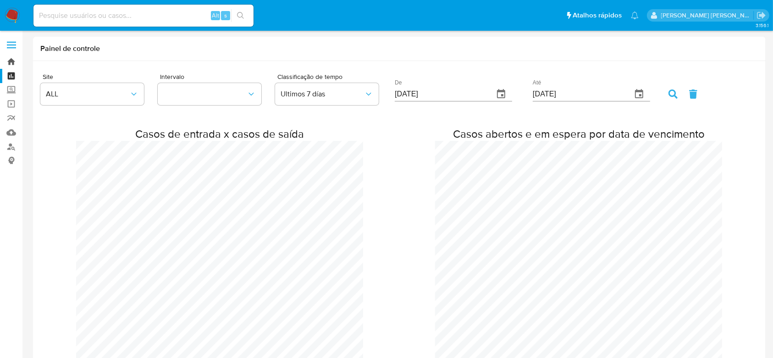
click at [12, 58] on link "Bandeja" at bounding box center [54, 62] width 109 height 14
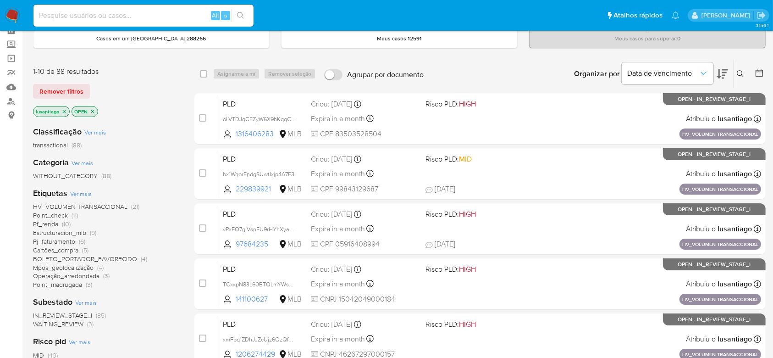
scroll to position [61, 0]
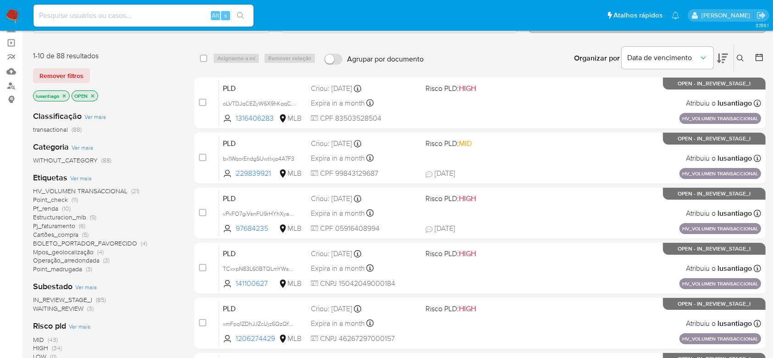
click at [44, 208] on span "Pf_renda" at bounding box center [45, 208] width 25 height 9
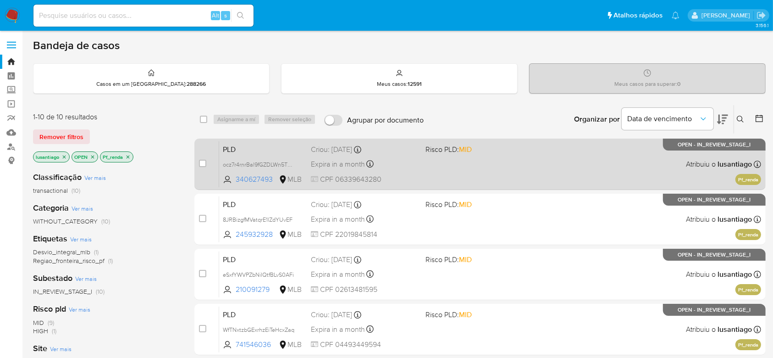
click at [426, 167] on div "PLD ocz7r4rnrBal9fGZDLWn5TMQ 340627493 MLB Risco PLD: MID Criou: [DATE] Criou: …" at bounding box center [490, 164] width 542 height 46
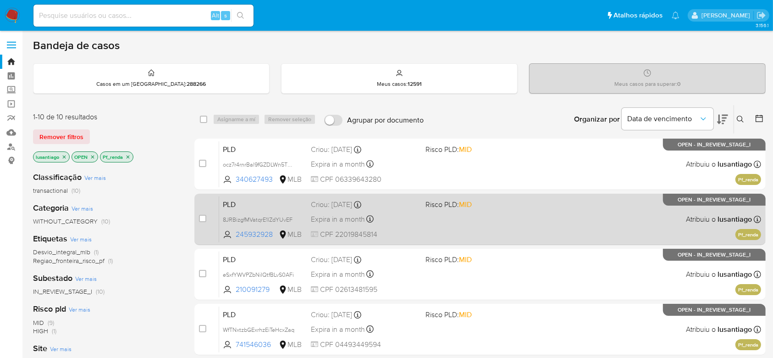
click at [401, 214] on div "Expira in a month Expira em [DATE] 00:13:58" at bounding box center [364, 219] width 107 height 12
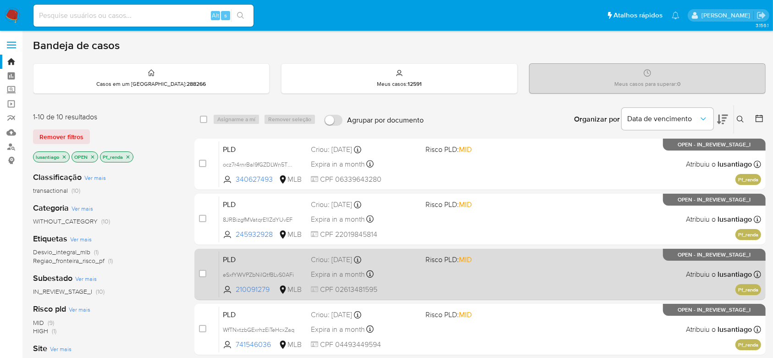
click at [407, 270] on div "Expira in a month Expira em [DATE] 00:13:44" at bounding box center [364, 274] width 107 height 12
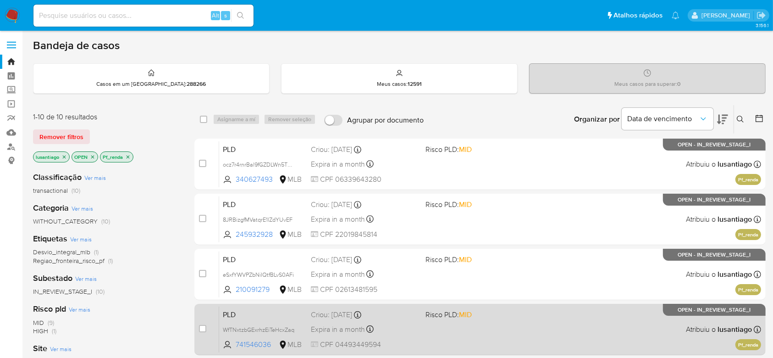
click at [405, 330] on div "Expira in a month Expira em [DATE] 00:13:34" at bounding box center [364, 329] width 107 height 12
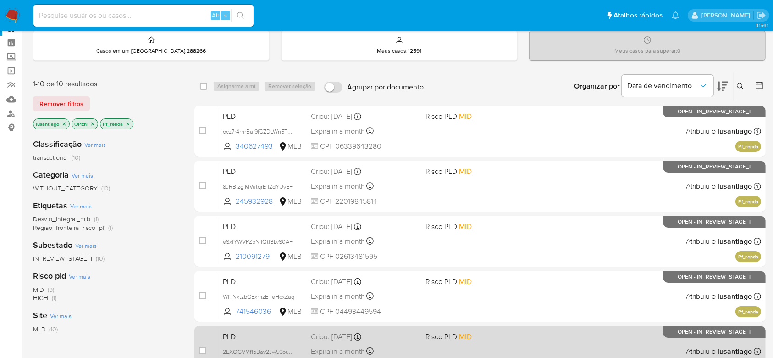
scroll to position [61, 0]
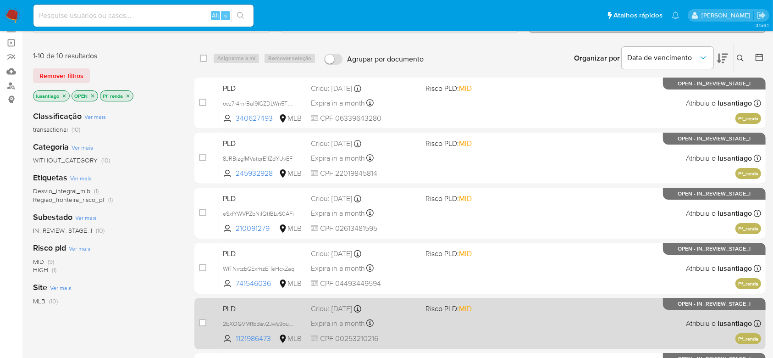
click at [424, 318] on div "PLD 2EXOGVMf1bBav2Jw59ouqVCq 1121986473 MLB Risco PLD: MID Criou: [DATE] Criou:…" at bounding box center [490, 323] width 542 height 46
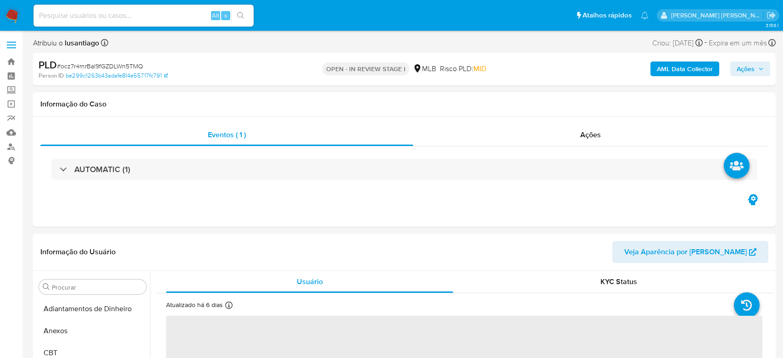
select select "10"
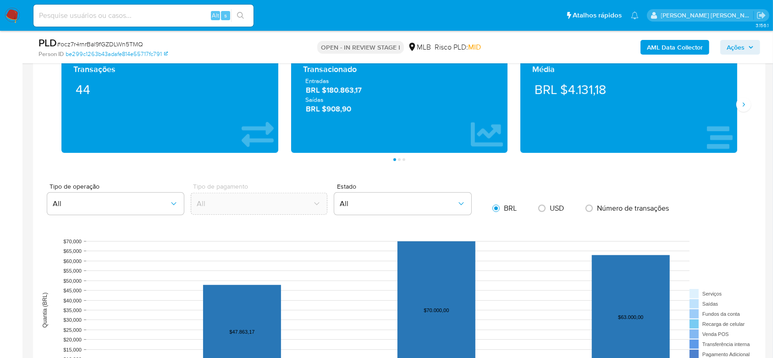
scroll to position [795, 0]
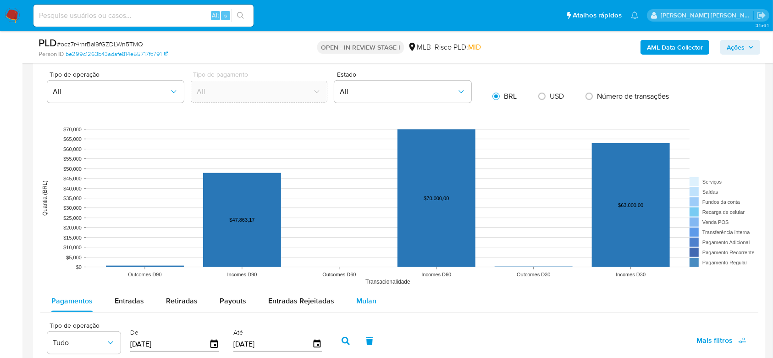
click at [358, 296] on span "Mulan" at bounding box center [366, 300] width 20 height 11
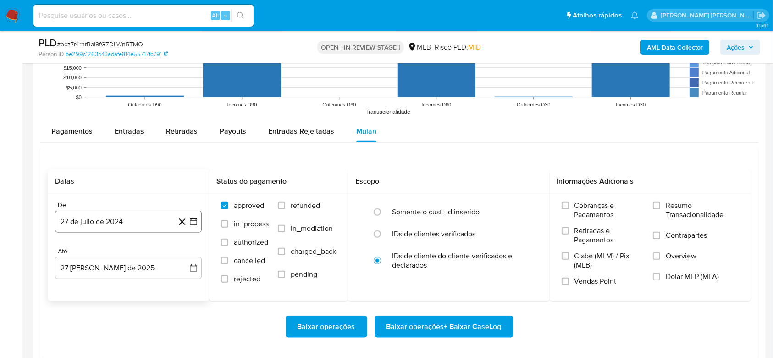
scroll to position [978, 0]
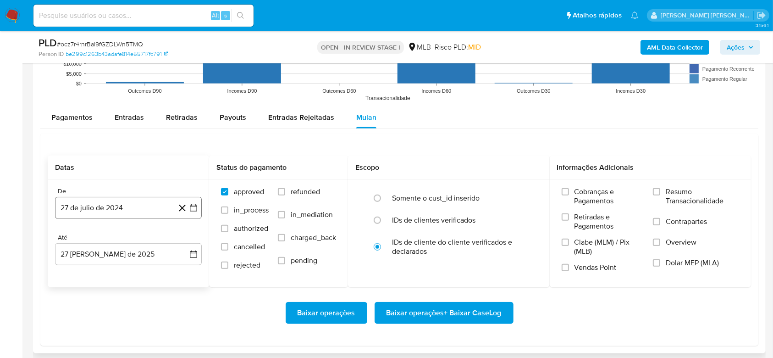
click at [92, 207] on button "27 de julio de 2024" at bounding box center [128, 208] width 147 height 22
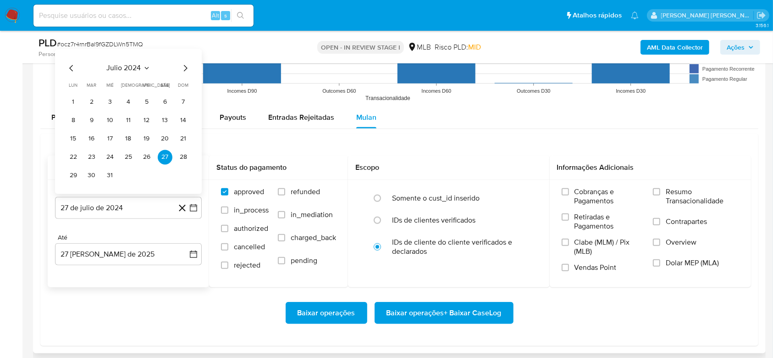
click at [129, 67] on span "julio 2024" at bounding box center [124, 67] width 34 height 9
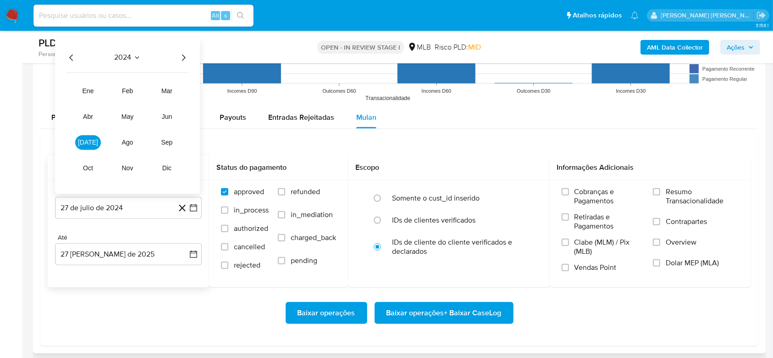
click at [181, 57] on icon "Año siguiente" at bounding box center [183, 57] width 11 height 11
click at [89, 144] on span "[DATE]" at bounding box center [88, 141] width 20 height 7
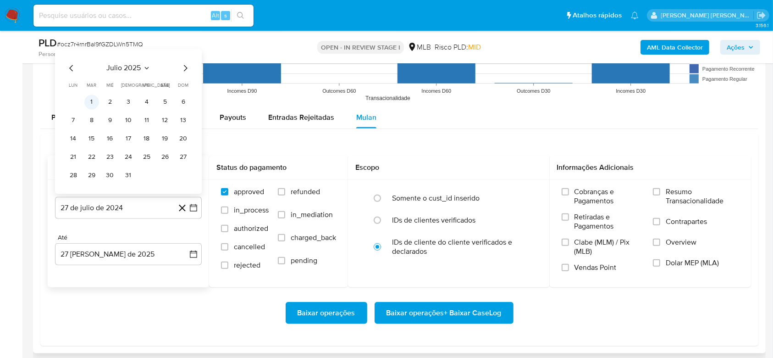
click at [91, 105] on button "1" at bounding box center [91, 101] width 15 height 15
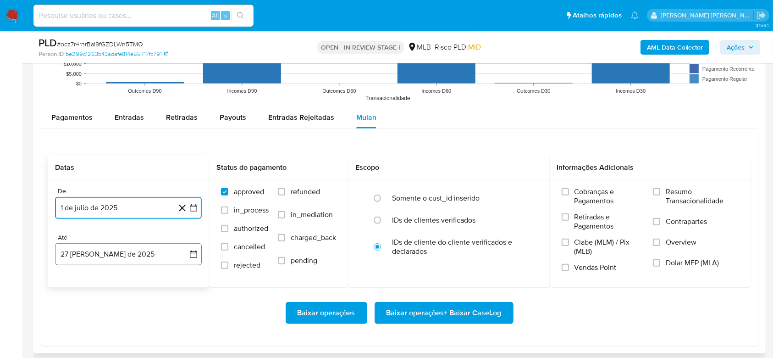
click at [77, 261] on button "27 [PERSON_NAME] de 2025" at bounding box center [128, 254] width 147 height 22
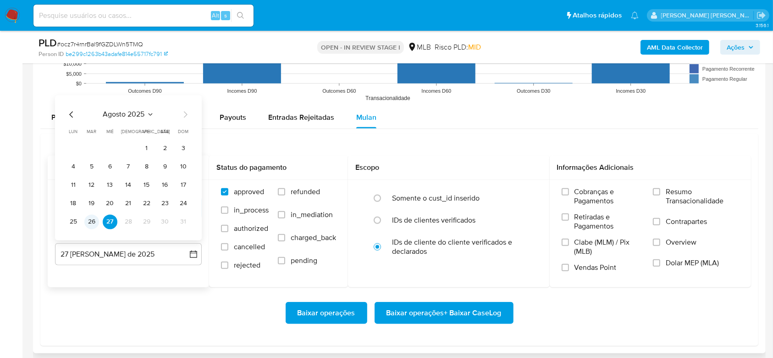
click at [93, 218] on button "26" at bounding box center [91, 221] width 15 height 15
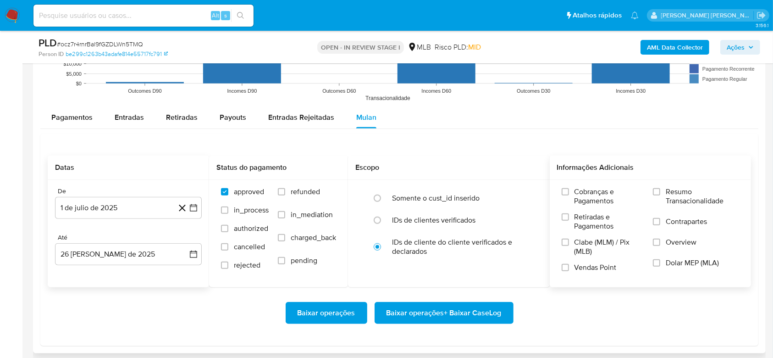
click at [680, 195] on span "Resumo Transacionalidade" at bounding box center [702, 196] width 73 height 18
click at [660, 195] on input "Resumo Transacionalidade" at bounding box center [656, 191] width 7 height 7
click at [480, 315] on span "Baixar operações + Baixar CaseLog" at bounding box center [444, 313] width 115 height 20
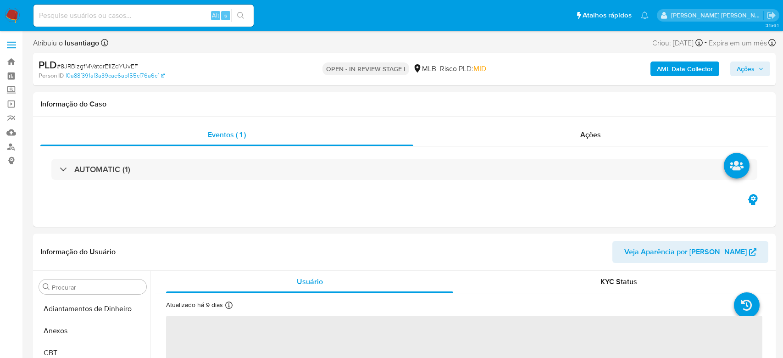
select select "10"
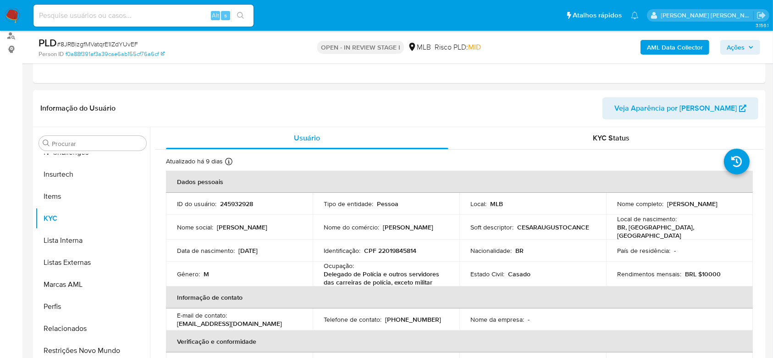
scroll to position [409, 0]
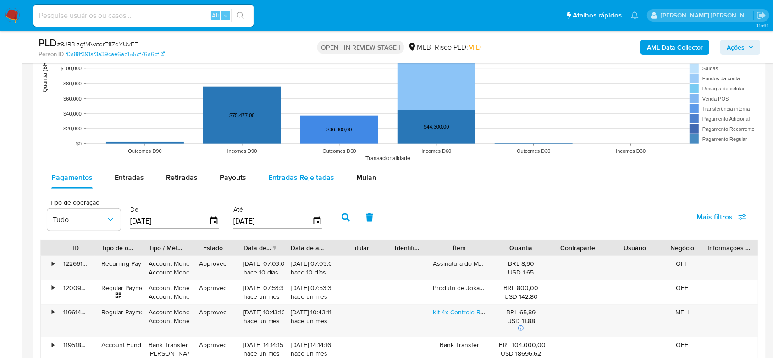
drag, startPoint x: 369, startPoint y: 179, endPoint x: 315, endPoint y: 184, distance: 53.8
click at [369, 179] on span "Mulan" at bounding box center [366, 177] width 20 height 11
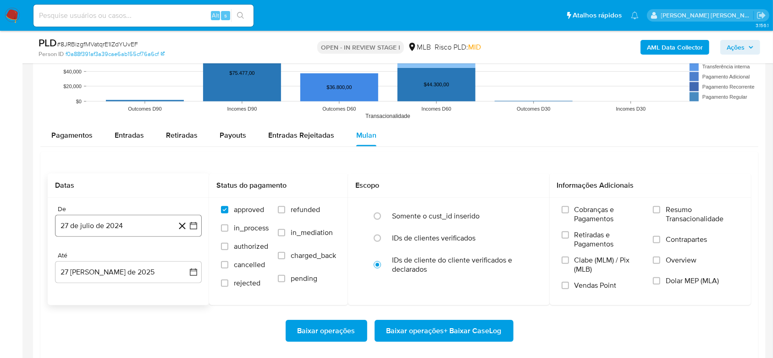
scroll to position [917, 0]
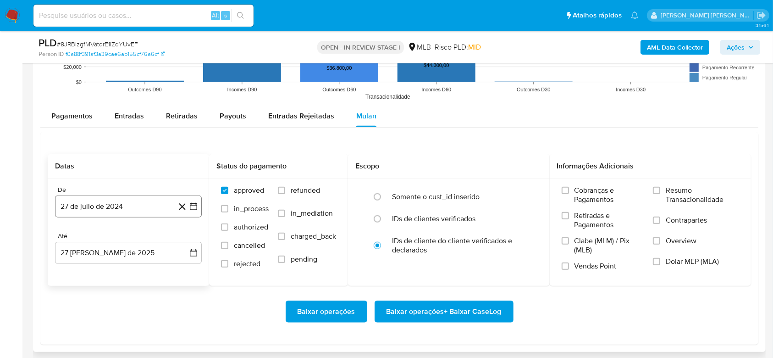
click at [118, 199] on button "27 de julio de 2024" at bounding box center [128, 206] width 147 height 22
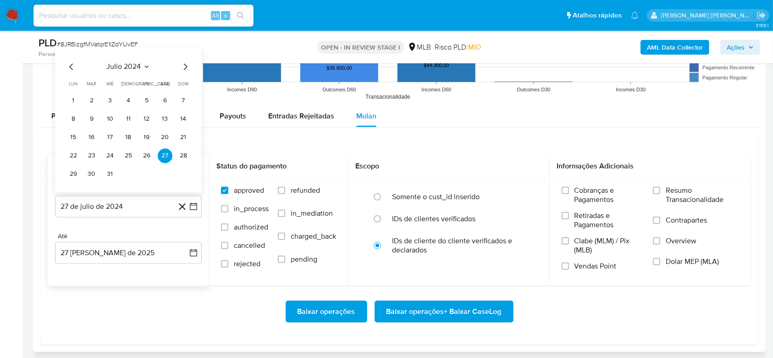
click at [127, 58] on div "julio 2024 julio 2024 lun lunes mar martes mié miércoles jue jueves vie viernes…" at bounding box center [128, 120] width 147 height 145
click at [144, 63] on icon "Seleccionar mes y año" at bounding box center [146, 66] width 7 height 7
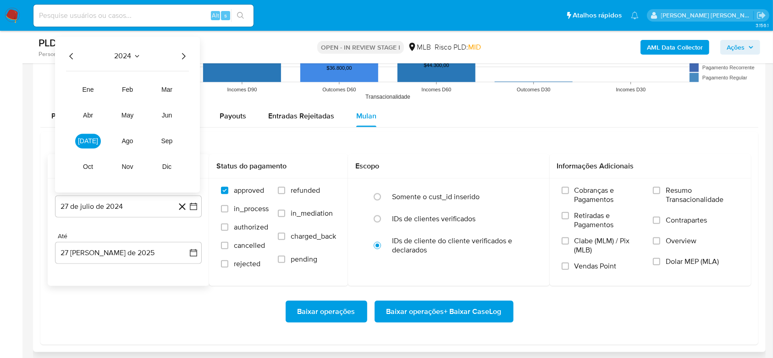
click at [182, 57] on icon "Año siguiente" at bounding box center [183, 56] width 11 height 11
click at [92, 139] on span "[DATE]" at bounding box center [88, 141] width 20 height 7
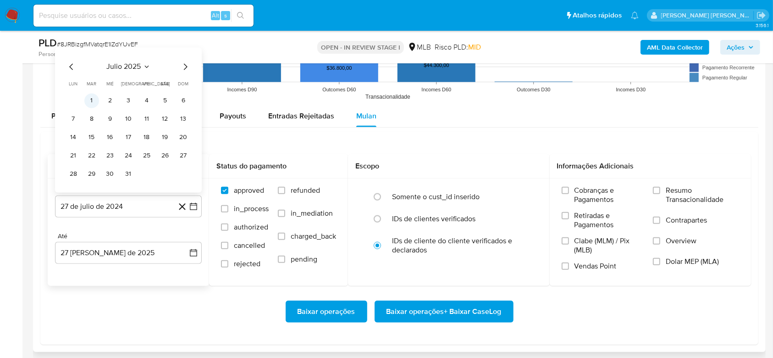
click at [94, 103] on button "1" at bounding box center [91, 101] width 15 height 15
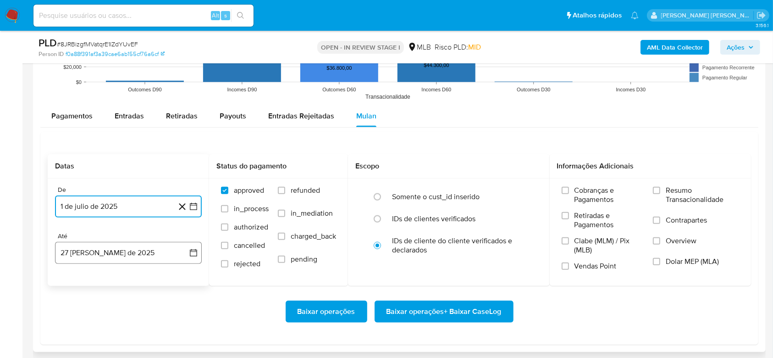
click at [92, 259] on button "27 [PERSON_NAME] de 2025" at bounding box center [128, 253] width 147 height 22
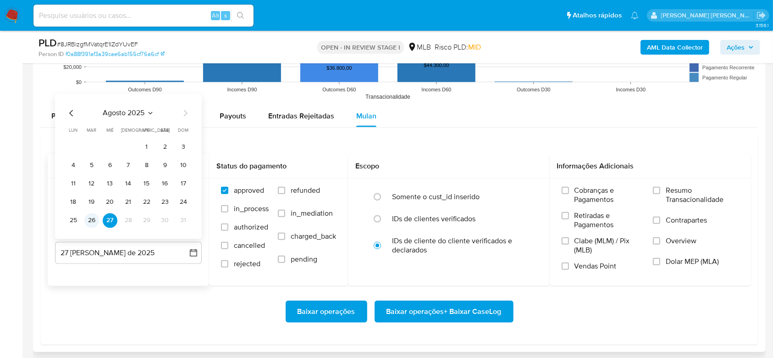
click at [92, 216] on button "26" at bounding box center [91, 220] width 15 height 15
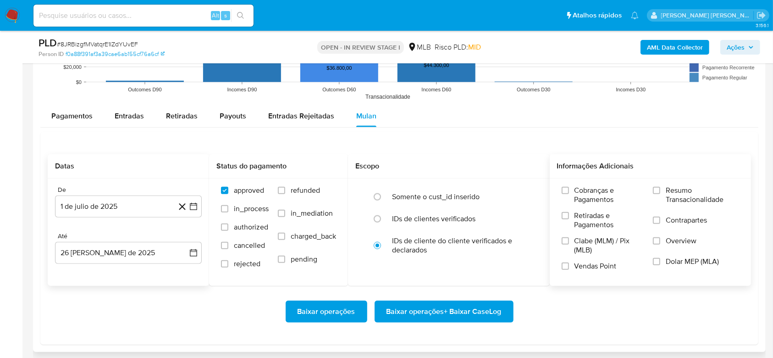
click at [681, 196] on span "Resumo Transacionalidade" at bounding box center [702, 195] width 73 height 18
click at [660, 194] on input "Resumo Transacionalidade" at bounding box center [656, 190] width 7 height 7
click at [466, 310] on span "Baixar operações + Baixar CaseLog" at bounding box center [444, 311] width 115 height 20
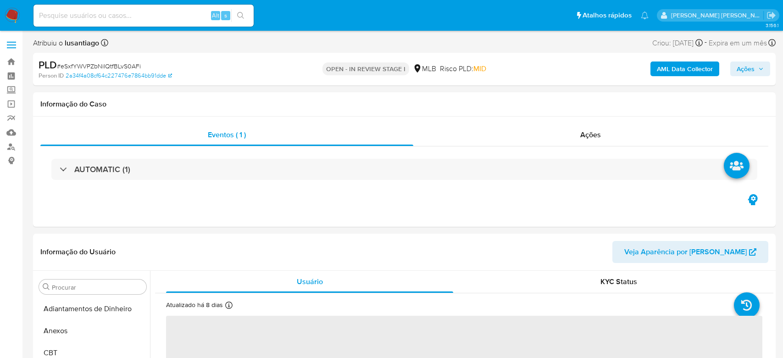
select select "10"
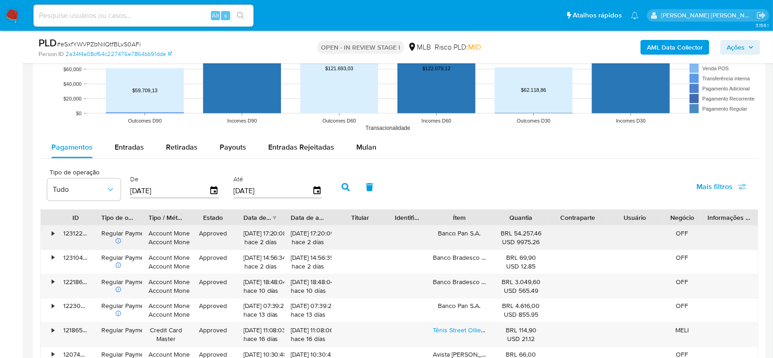
scroll to position [917, 0]
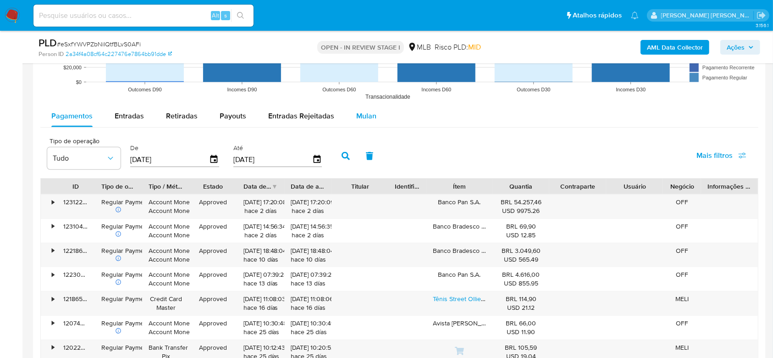
click at [356, 115] on span "Mulan" at bounding box center [366, 116] width 20 height 11
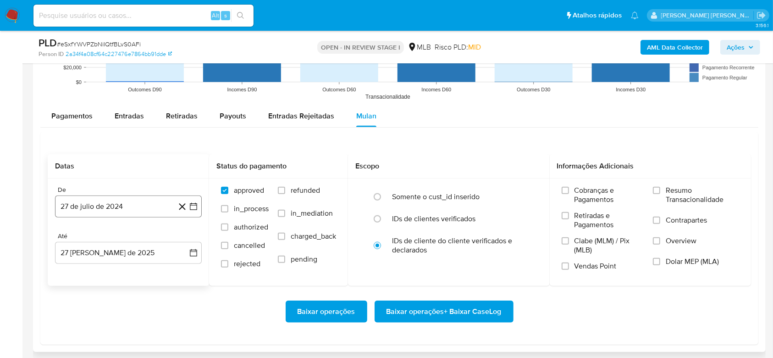
click at [117, 210] on button "27 de julio de 2024" at bounding box center [128, 206] width 147 height 22
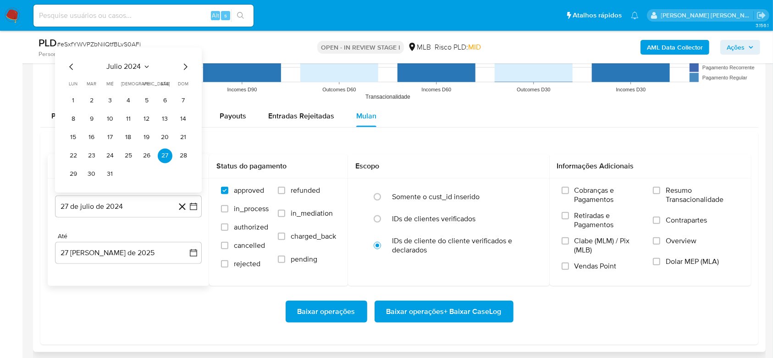
click at [124, 67] on span "julio 2024" at bounding box center [124, 66] width 34 height 9
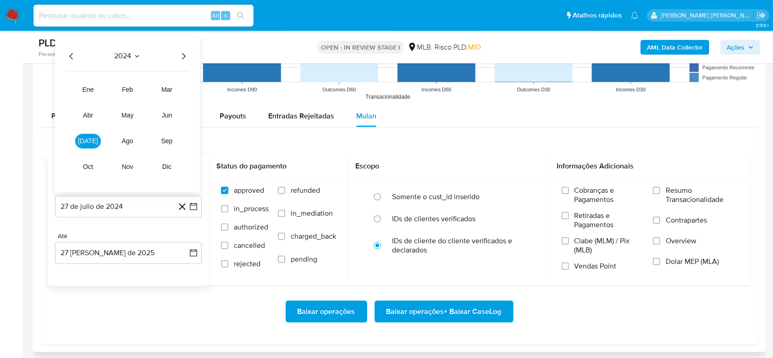
click at [183, 61] on icon "Año siguiente" at bounding box center [183, 56] width 11 height 11
click at [89, 142] on span "[DATE]" at bounding box center [88, 141] width 20 height 7
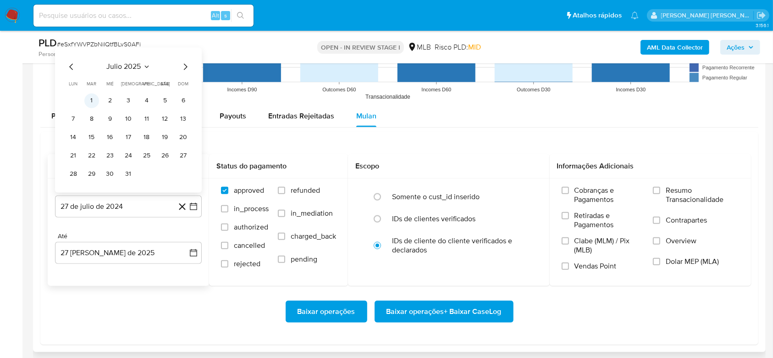
click at [95, 101] on button "1" at bounding box center [91, 101] width 15 height 15
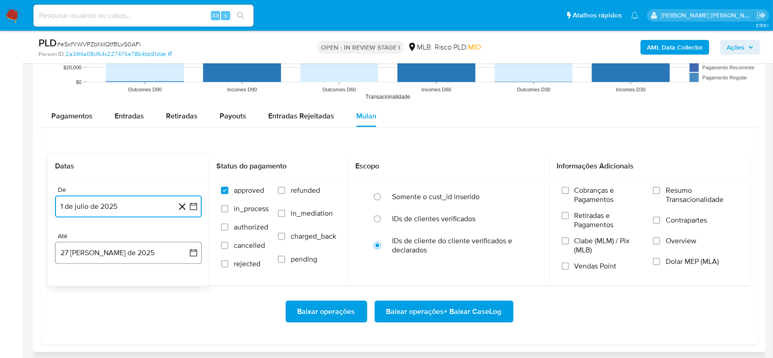
click at [93, 253] on button "27 [PERSON_NAME] de 2025" at bounding box center [128, 253] width 147 height 22
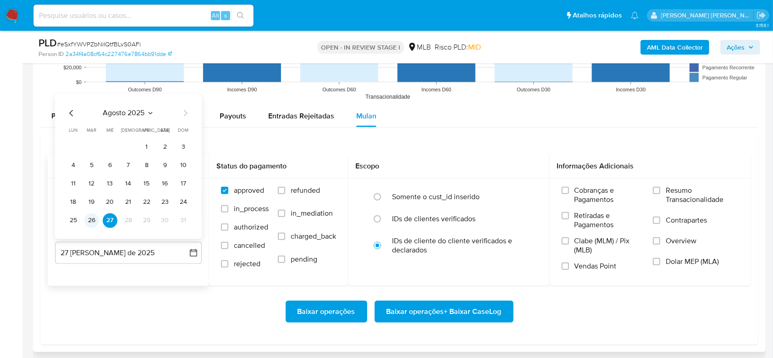
click at [91, 220] on button "26" at bounding box center [91, 220] width 15 height 15
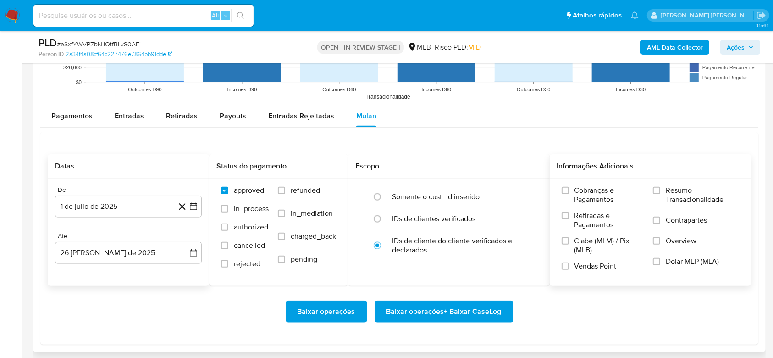
click at [699, 193] on span "Resumo Transacionalidade" at bounding box center [702, 195] width 73 height 18
click at [660, 193] on input "Resumo Transacionalidade" at bounding box center [656, 190] width 7 height 7
click at [476, 313] on span "Baixar operações + Baixar CaseLog" at bounding box center [444, 311] width 115 height 20
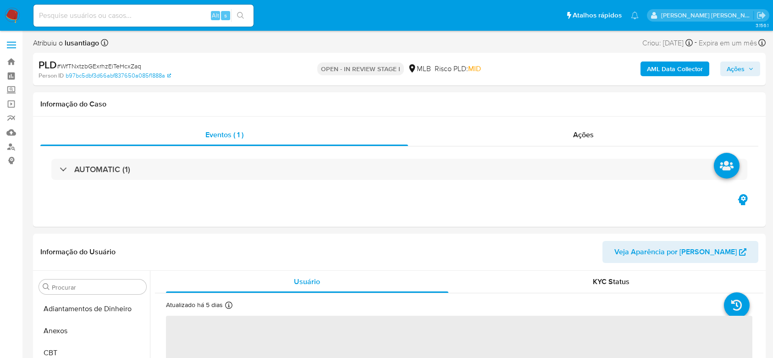
select select "10"
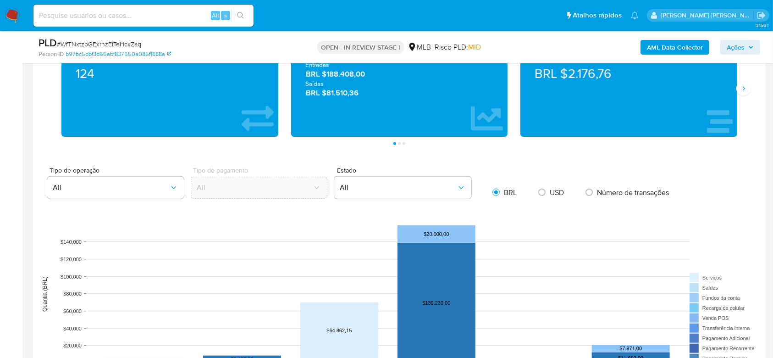
scroll to position [795, 0]
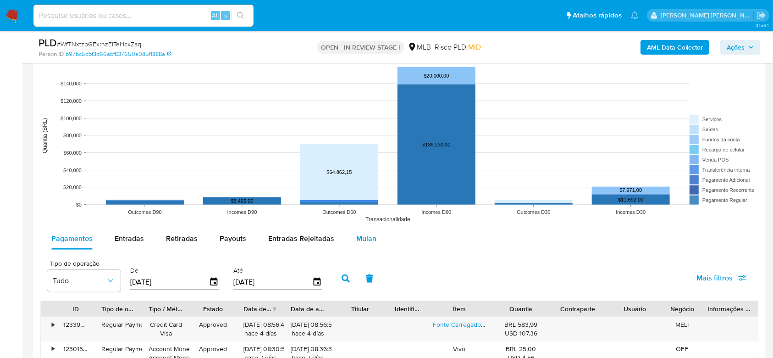
click at [358, 235] on span "Mulan" at bounding box center [366, 238] width 20 height 11
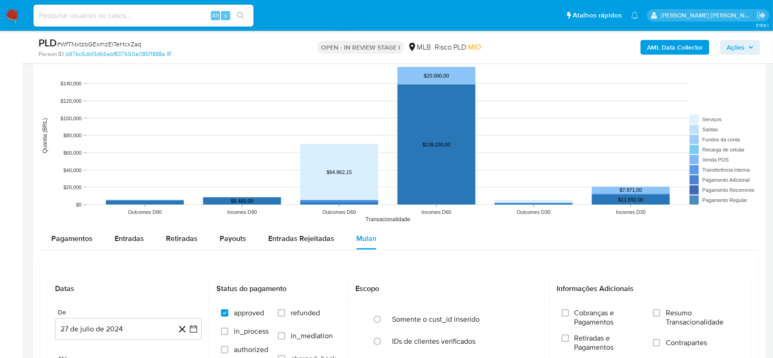
scroll to position [917, 0]
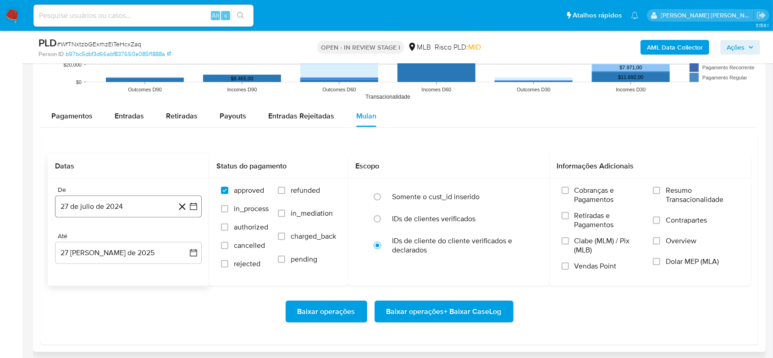
click at [83, 207] on button "27 de julio de 2024" at bounding box center [128, 206] width 147 height 22
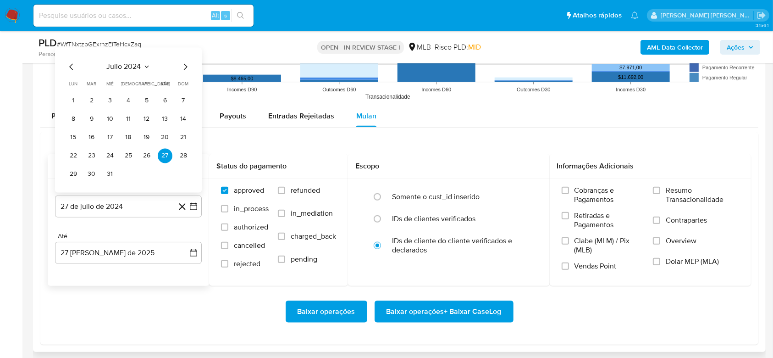
click at [115, 64] on span "julio 2024" at bounding box center [124, 66] width 34 height 9
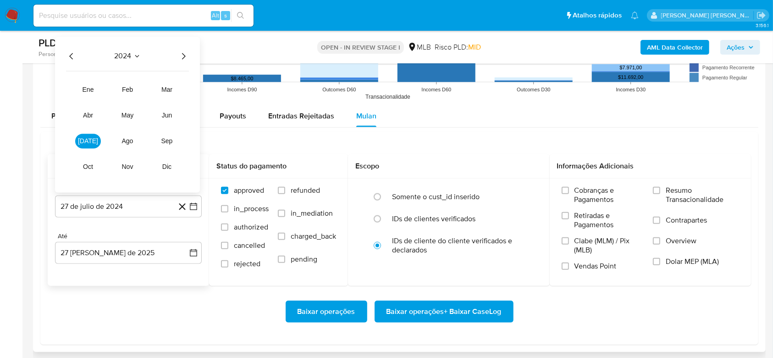
click at [185, 57] on icon "Año siguiente" at bounding box center [183, 56] width 11 height 11
click at [84, 138] on span "[DATE]" at bounding box center [88, 141] width 20 height 7
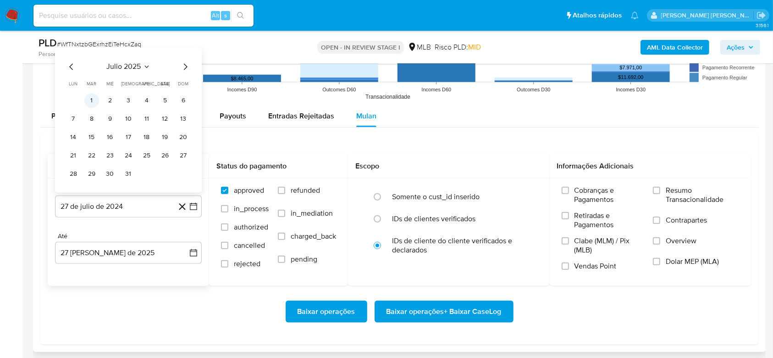
click at [88, 99] on button "1" at bounding box center [91, 101] width 15 height 15
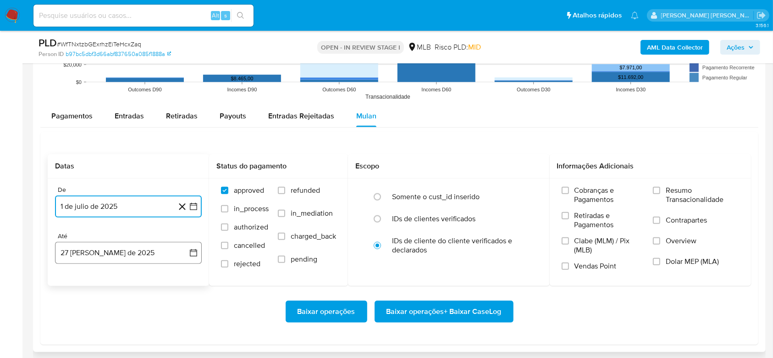
click at [84, 252] on button "27 [PERSON_NAME] de 2025" at bounding box center [128, 253] width 147 height 22
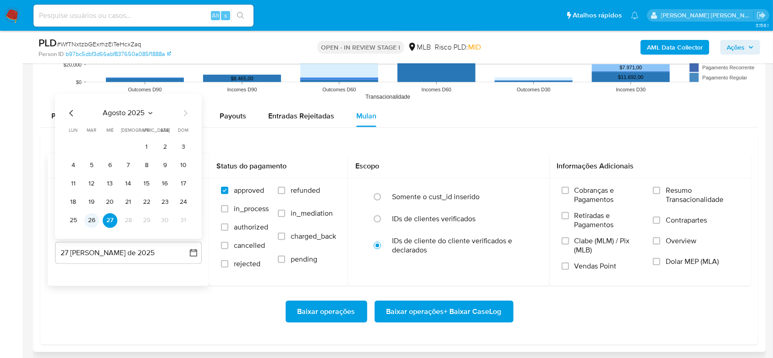
click at [90, 223] on button "26" at bounding box center [91, 220] width 15 height 15
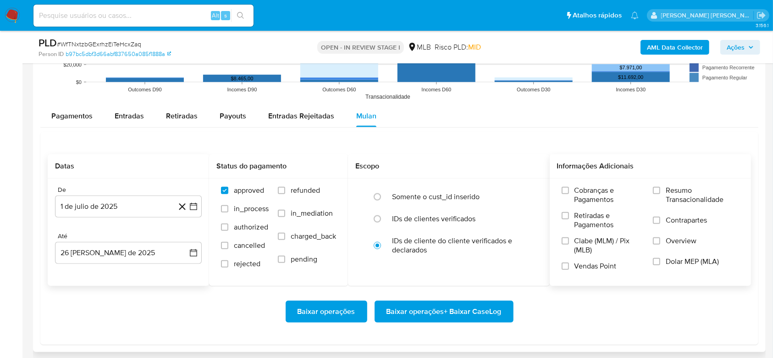
click at [677, 195] on span "Resumo Transacionalidade" at bounding box center [702, 195] width 73 height 18
click at [660, 194] on input "Resumo Transacionalidade" at bounding box center [656, 190] width 7 height 7
click at [477, 306] on span "Baixar operações + Baixar CaseLog" at bounding box center [444, 311] width 115 height 20
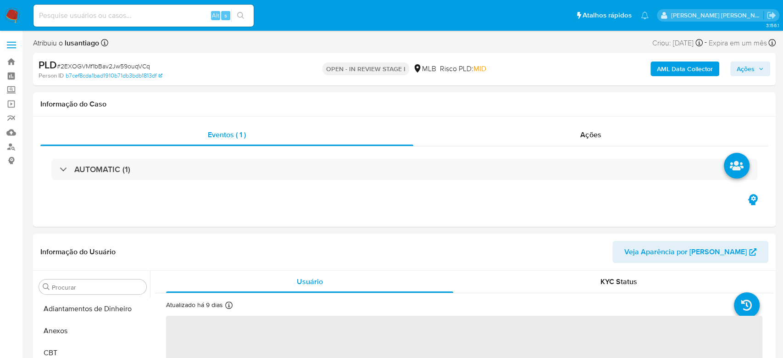
select select "10"
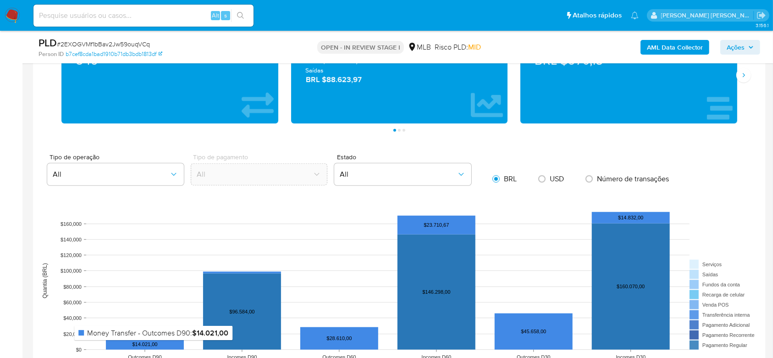
scroll to position [856, 0]
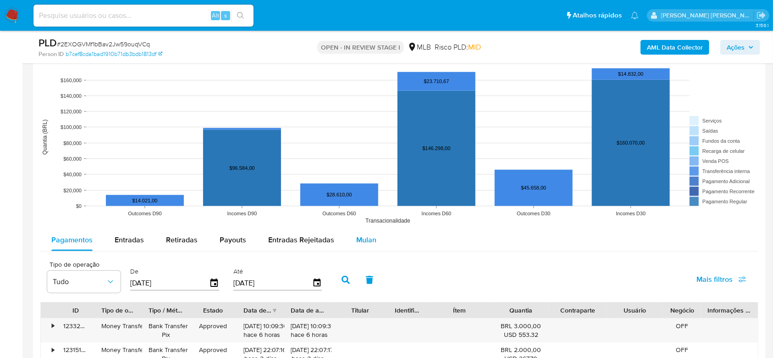
click at [362, 242] on span "Mulan" at bounding box center [366, 239] width 20 height 11
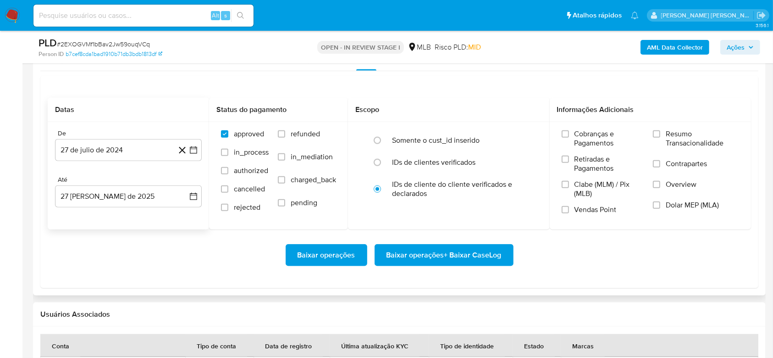
scroll to position [1039, 0]
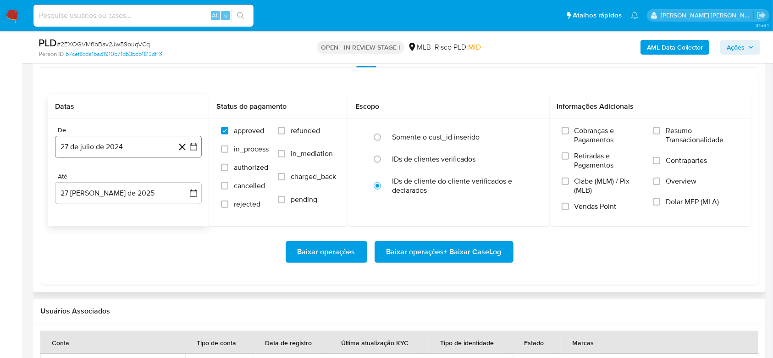
click at [93, 145] on button "27 de julio de 2024" at bounding box center [128, 147] width 147 height 22
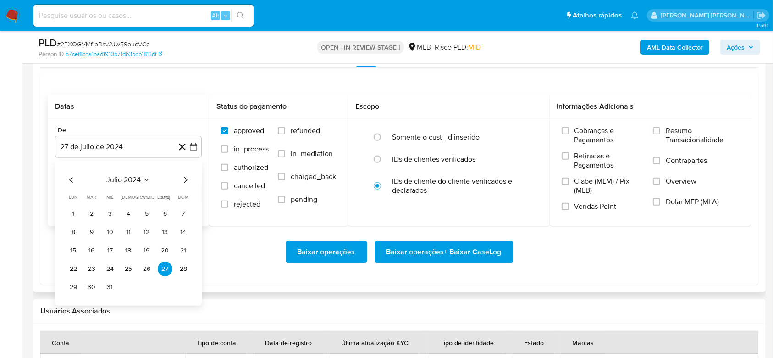
click at [119, 178] on span "julio 2024" at bounding box center [124, 179] width 34 height 9
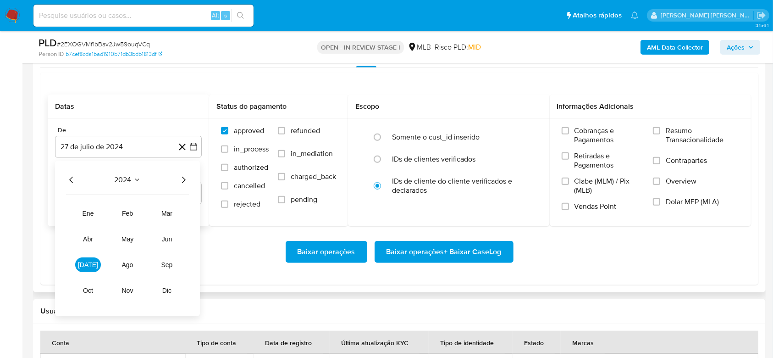
click at [183, 180] on icon "Año siguiente" at bounding box center [183, 179] width 11 height 11
click at [85, 262] on span "[DATE]" at bounding box center [88, 264] width 20 height 7
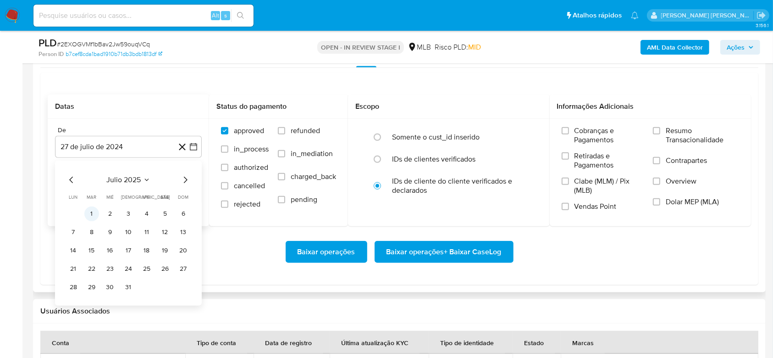
click at [91, 211] on button "1" at bounding box center [91, 213] width 15 height 15
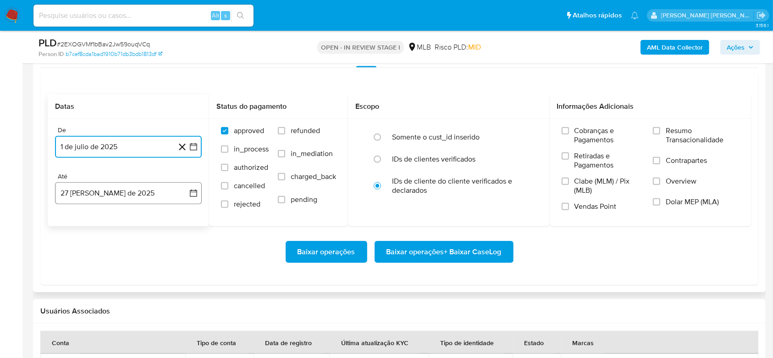
click at [98, 188] on button "27 [PERSON_NAME] de 2025" at bounding box center [128, 193] width 147 height 22
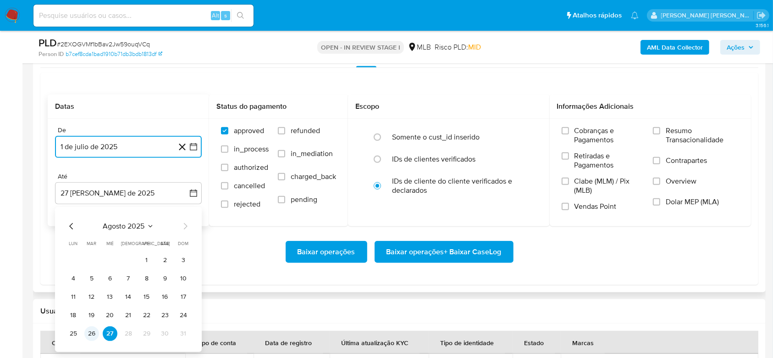
click at [91, 332] on button "26" at bounding box center [91, 333] width 15 height 15
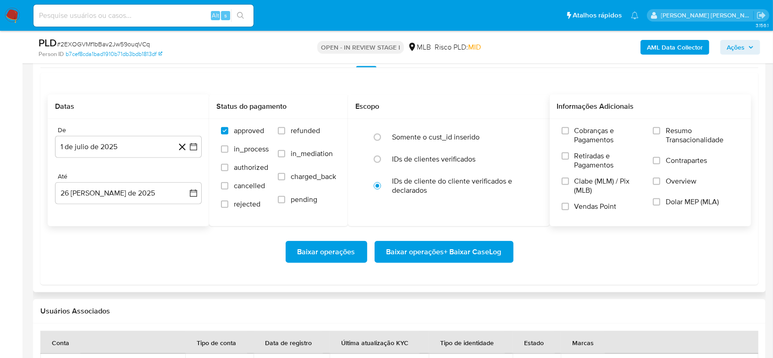
click at [665, 126] on label "Resumo Transacionalidade" at bounding box center [696, 141] width 86 height 30
click at [660, 127] on input "Resumo Transacionalidade" at bounding box center [656, 130] width 7 height 7
click at [470, 248] on span "Baixar operações + Baixar CaseLog" at bounding box center [444, 252] width 115 height 20
